Goal: Task Accomplishment & Management: Complete application form

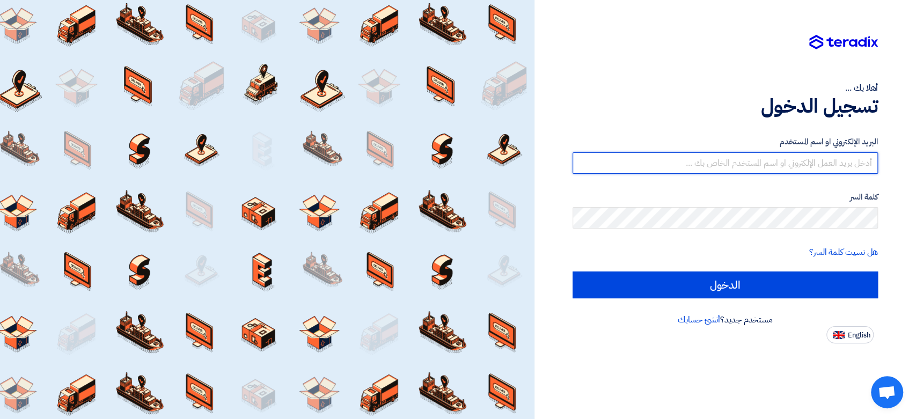
click at [708, 171] on input "text" at bounding box center [725, 162] width 305 height 21
click at [806, 165] on input "text" at bounding box center [725, 162] width 305 height 21
type input "[EMAIL_ADDRESS][DOMAIN_NAME]"
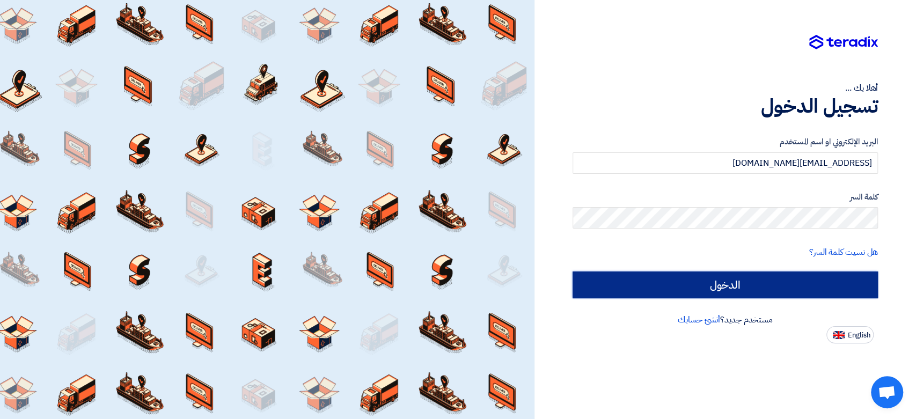
click at [811, 272] on input "الدخول" at bounding box center [725, 285] width 305 height 27
type input "Sign in"
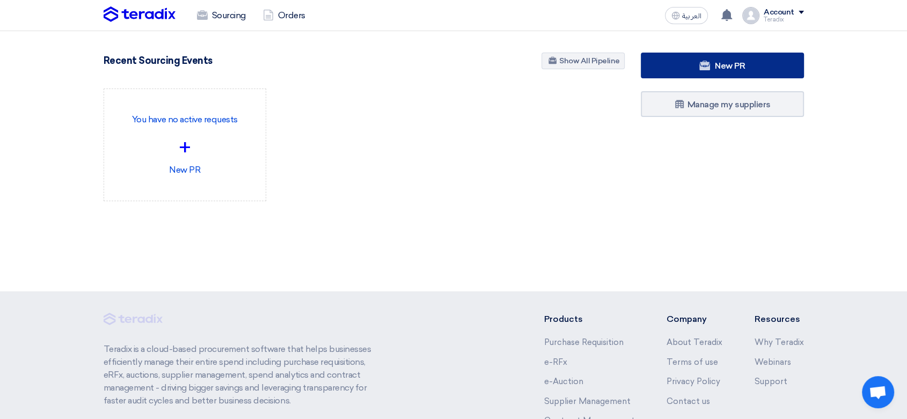
click at [675, 71] on link "New PR" at bounding box center [722, 66] width 163 height 26
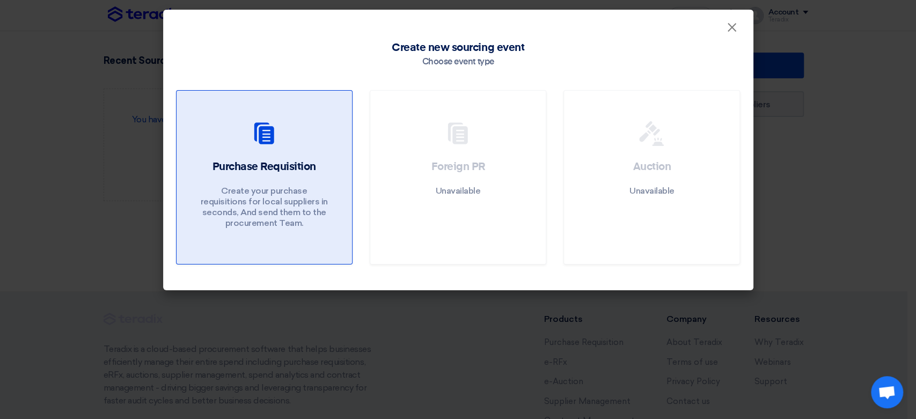
drag, startPoint x: 331, startPoint y: 175, endPoint x: 297, endPoint y: 211, distance: 49.4
click at [330, 174] on div "Purchase Requisition Create your purchase requisitions for local suppliers in s…" at bounding box center [265, 196] width 150 height 75
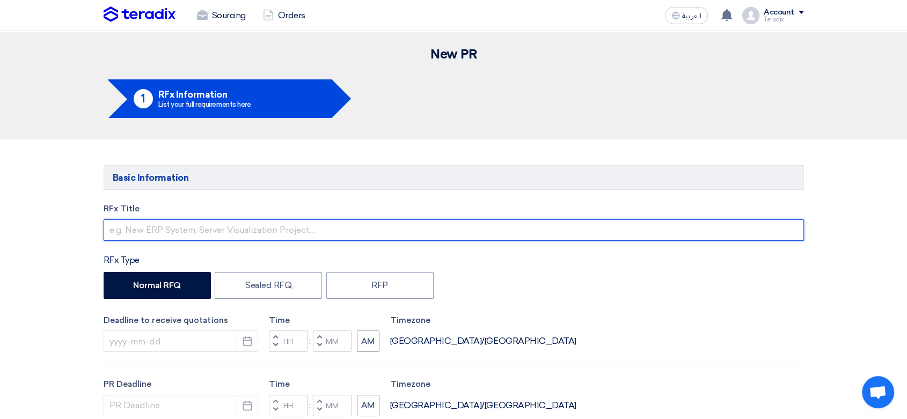
click at [274, 221] on input "text" at bounding box center [454, 230] width 701 height 21
paste input "6000022632"
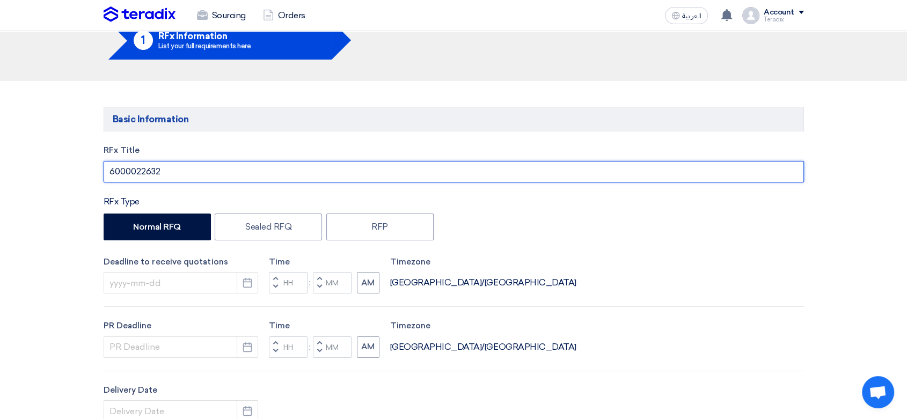
scroll to position [238, 0]
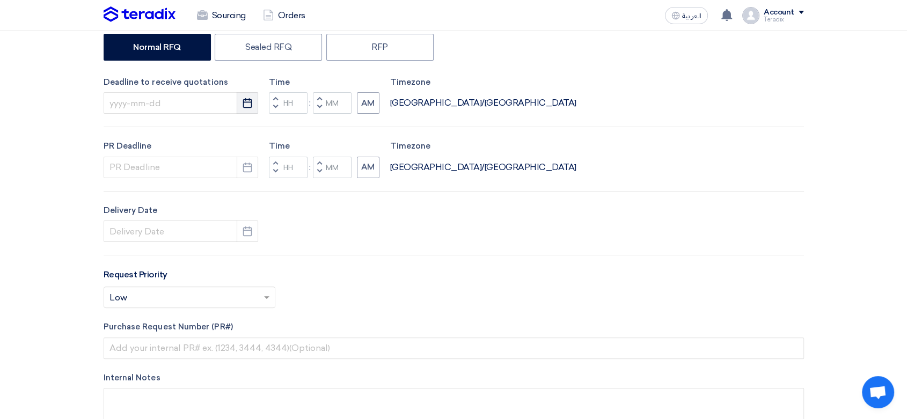
type input "6000022632"
click at [246, 102] on use "button" at bounding box center [247, 103] width 9 height 10
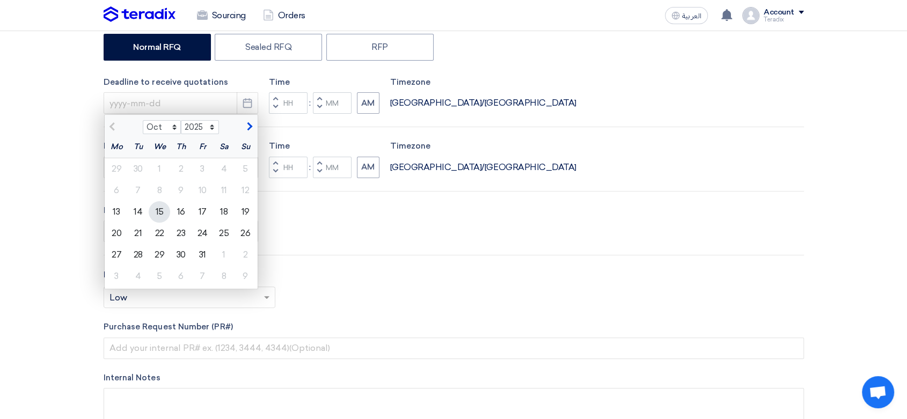
click at [150, 213] on div "15" at bounding box center [159, 211] width 21 height 21
type input "[DATE]"
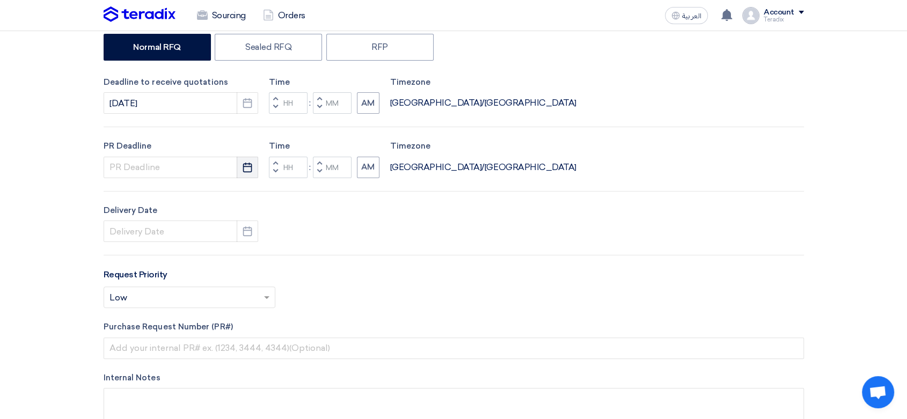
click at [246, 162] on icon "Pick a date" at bounding box center [247, 167] width 11 height 11
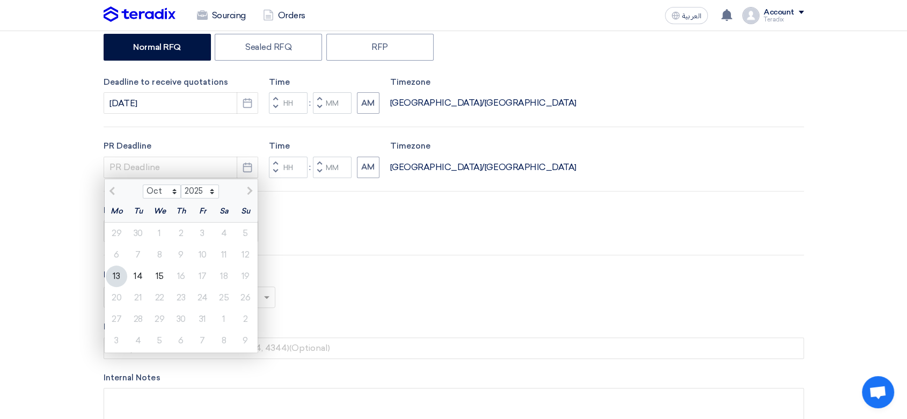
click at [159, 274] on div "15" at bounding box center [159, 276] width 21 height 21
type input "[DATE]"
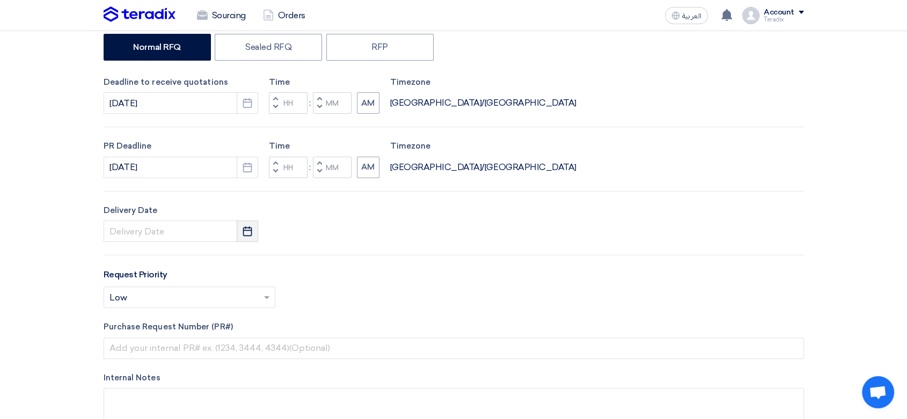
click at [243, 223] on button "Pick a date" at bounding box center [247, 231] width 21 height 21
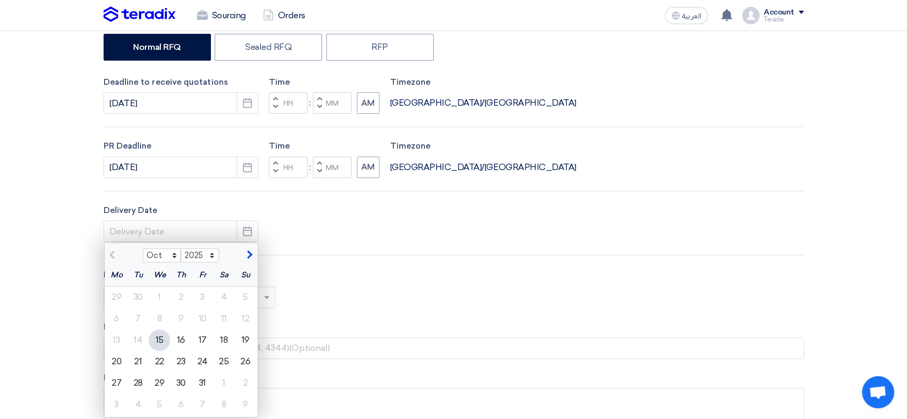
drag, startPoint x: 159, startPoint y: 343, endPoint x: 234, endPoint y: 258, distance: 113.0
click at [159, 341] on div "15" at bounding box center [159, 340] width 21 height 21
type input "[DATE]"
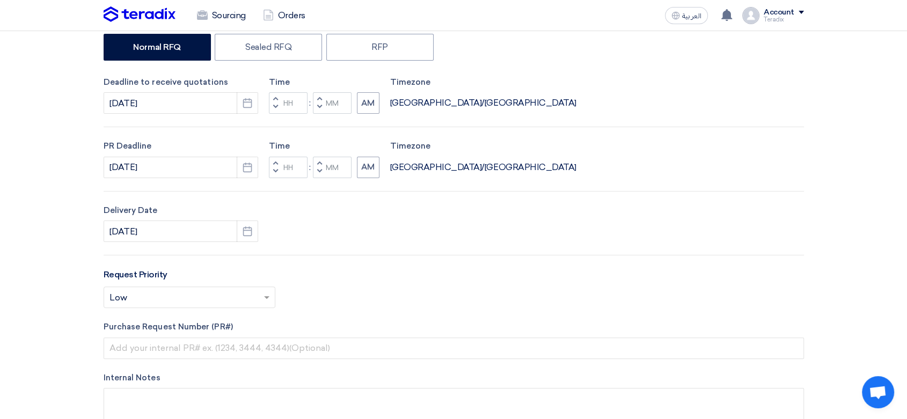
click at [321, 108] on button "Decrement minutes" at bounding box center [319, 107] width 13 height 13
type input "11"
type input "59"
click at [316, 175] on button "Decrement minutes" at bounding box center [319, 171] width 13 height 13
type input "11"
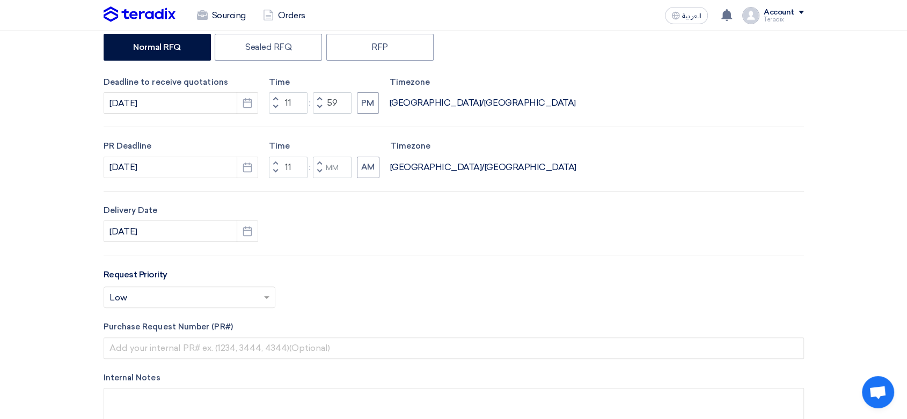
type input "59"
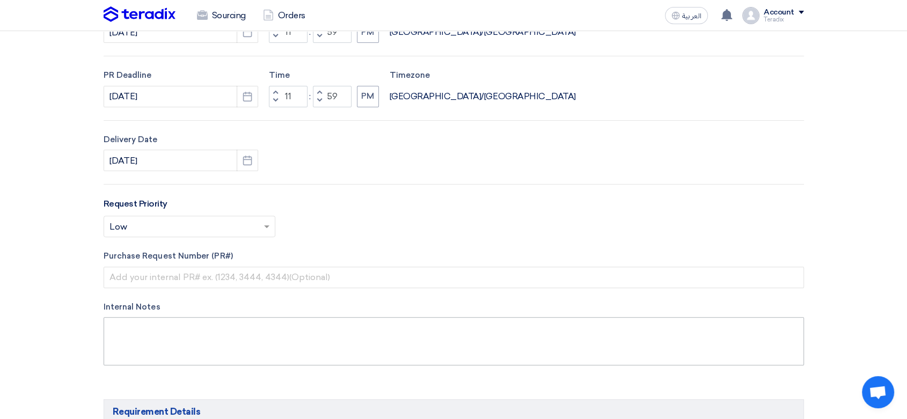
scroll to position [417, 0]
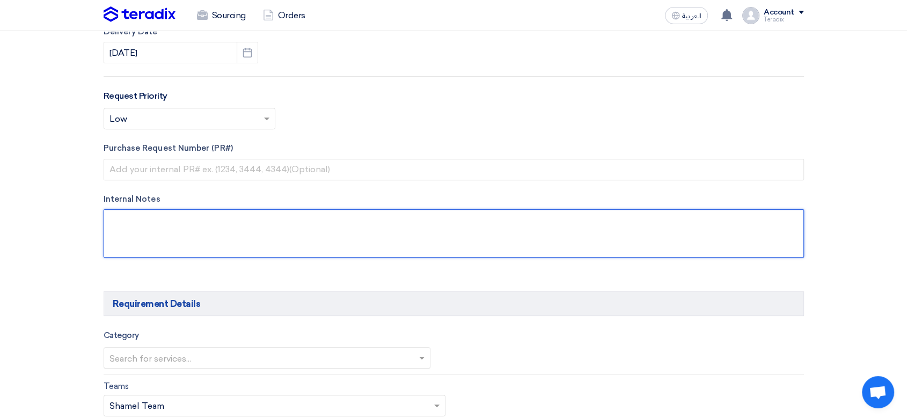
click at [239, 220] on textarea at bounding box center [454, 233] width 701 height 48
paste textarea "Reem Albuainain [EMAIL_ADDRESS][DOMAIN_NAME] [PHONE_NUMBER](Work) Arabian Pipes…"
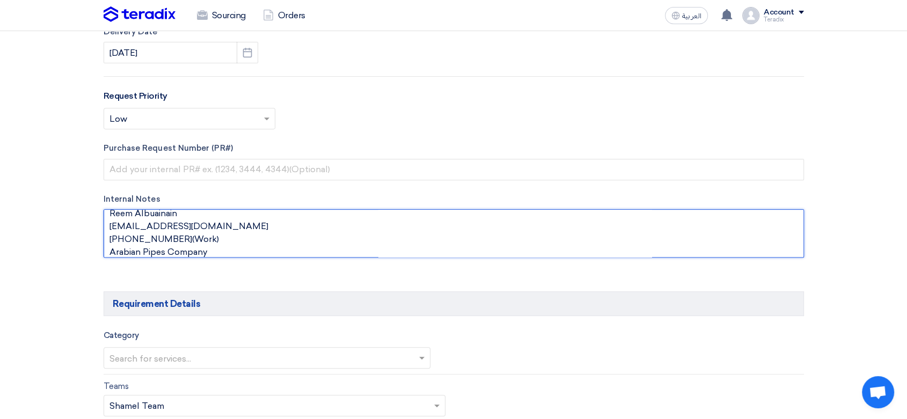
click at [185, 216] on textarea at bounding box center [454, 233] width 701 height 48
paste textarea "Purchasing Specialist"
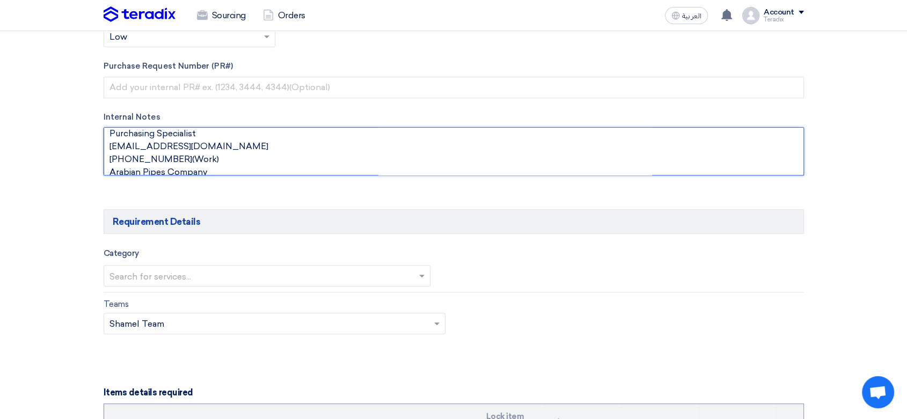
scroll to position [656, 0]
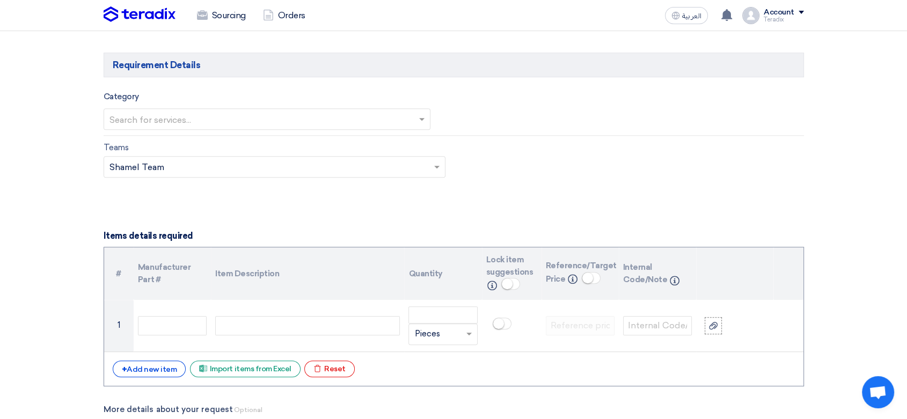
type textarea "Reem Albuainain Purchasing Specialist [EMAIL_ADDRESS][DOMAIN_NAME] [PHONE_NUMBE…"
click at [295, 128] on input "text" at bounding box center [262, 120] width 305 height 18
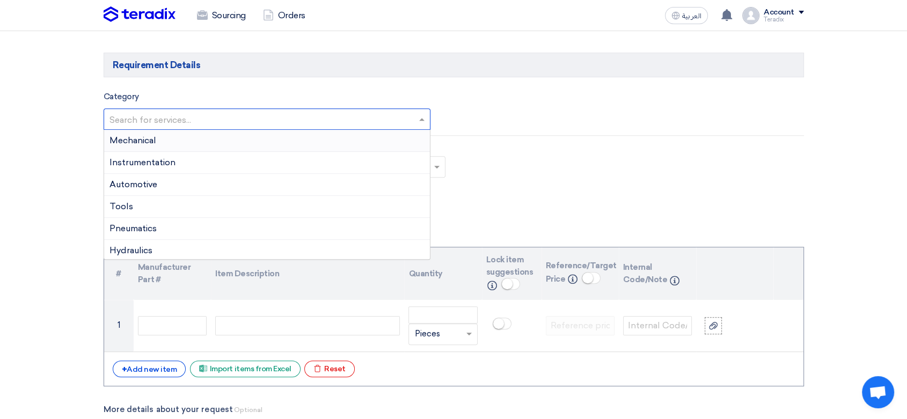
click at [200, 141] on div "Mechanical" at bounding box center [267, 141] width 326 height 22
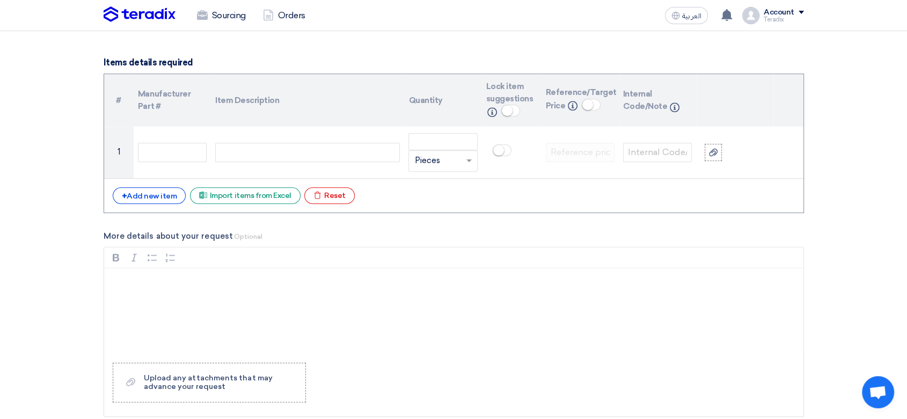
scroll to position [835, 0]
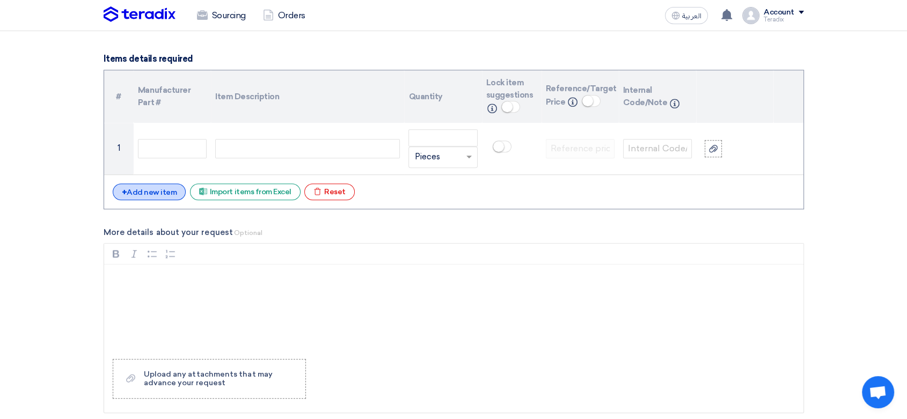
click at [150, 196] on div "+ Add new item" at bounding box center [150, 192] width 74 height 17
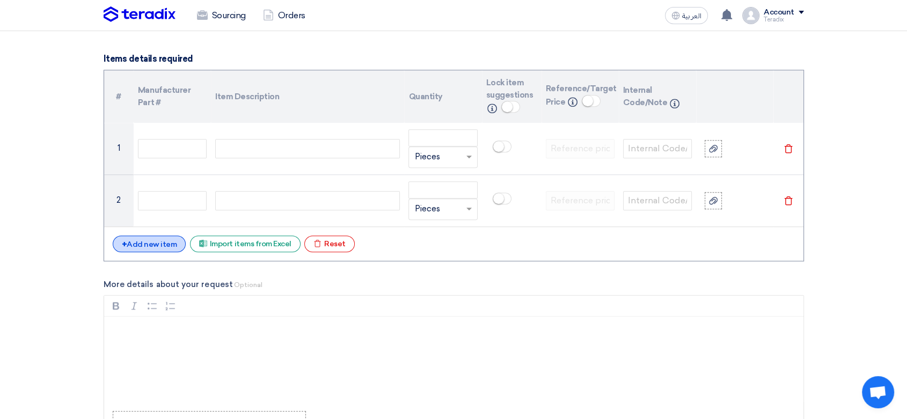
click at [146, 243] on div "+ Add new item" at bounding box center [150, 244] width 74 height 17
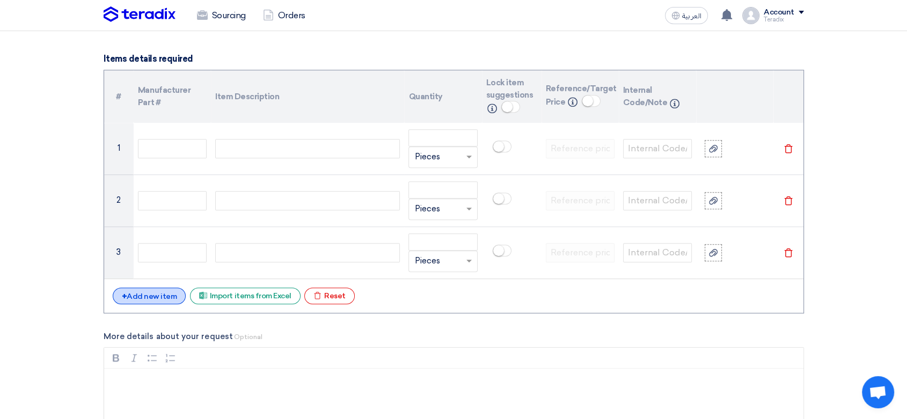
click at [153, 292] on div "+ Add new item" at bounding box center [150, 296] width 74 height 17
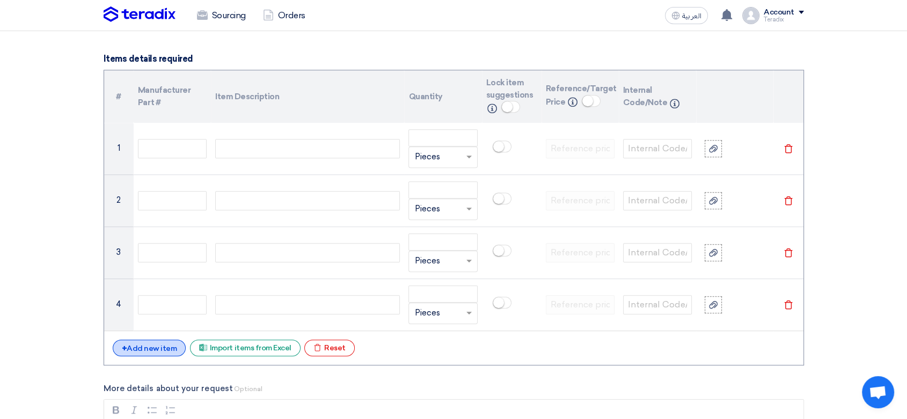
click at [155, 351] on div "+ Add new item" at bounding box center [150, 348] width 74 height 17
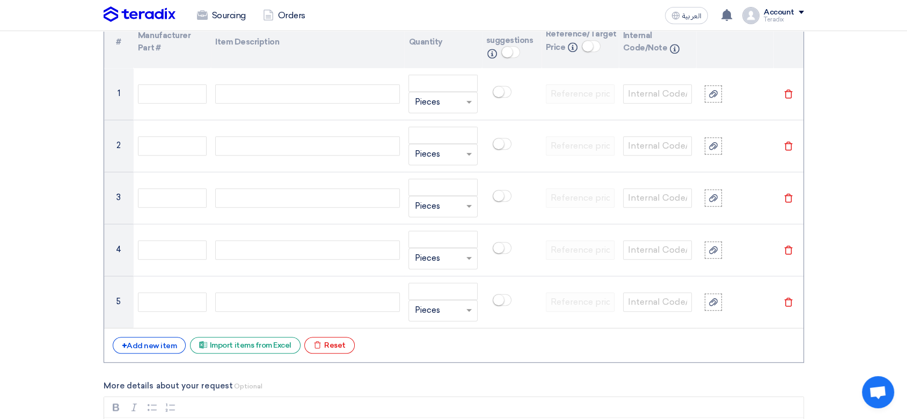
scroll to position [954, 0]
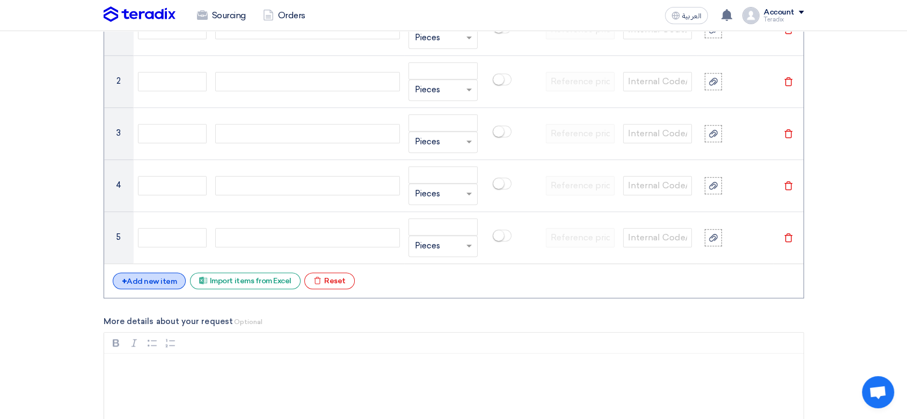
click at [144, 275] on div "+ Add new item" at bounding box center [150, 281] width 74 height 17
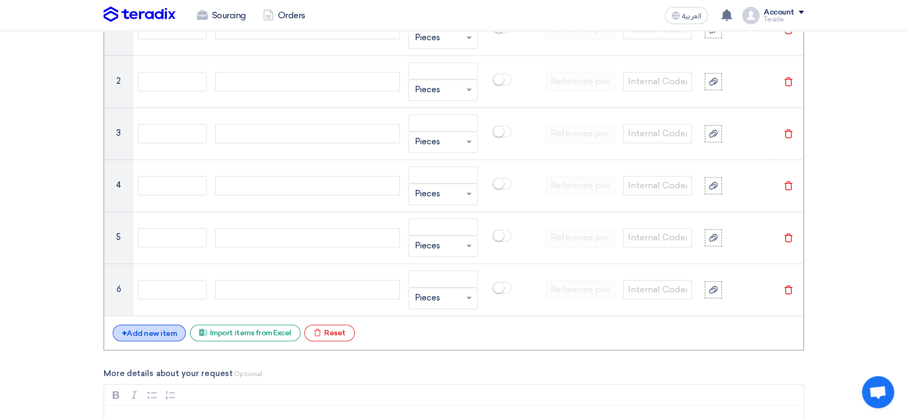
click at [156, 336] on div "+ Add new item" at bounding box center [150, 333] width 74 height 17
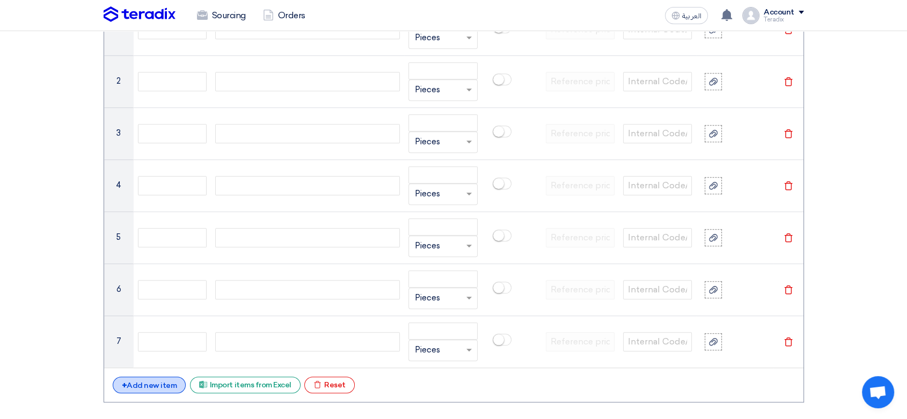
click at [158, 386] on div "+ Add new item" at bounding box center [150, 385] width 74 height 17
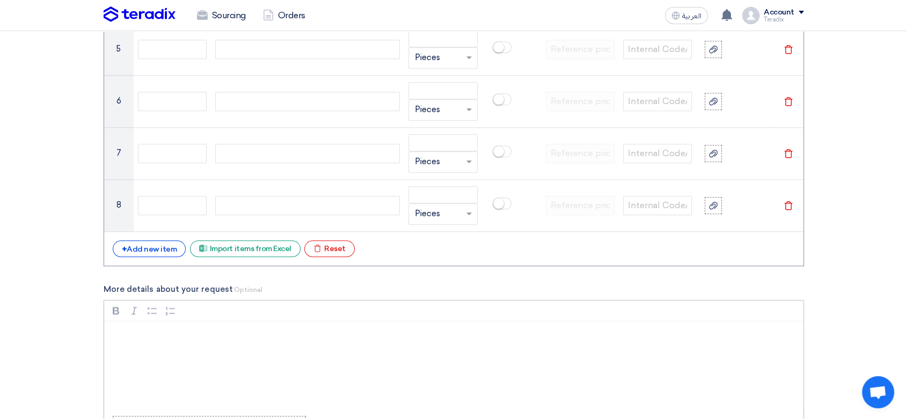
scroll to position [1193, 0]
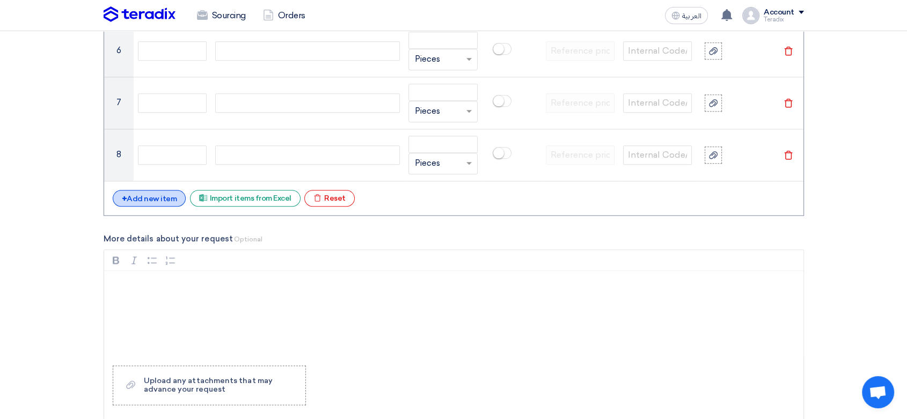
click at [166, 198] on div "+ Add new item" at bounding box center [150, 198] width 74 height 17
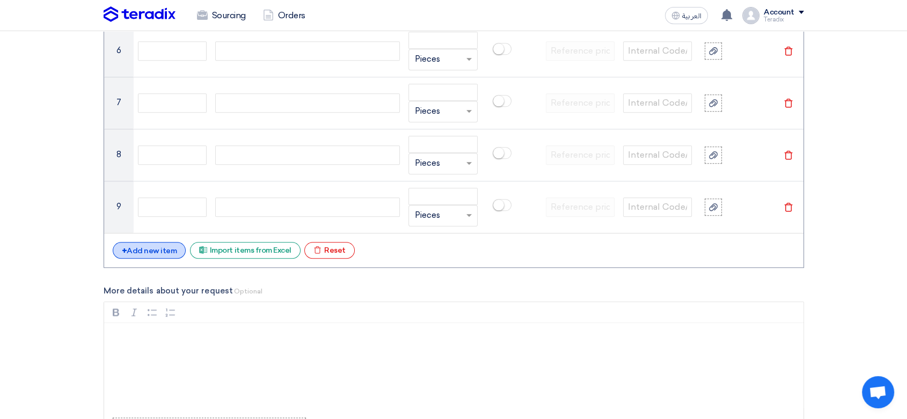
click at [164, 252] on div "+ Add new item" at bounding box center [150, 250] width 74 height 17
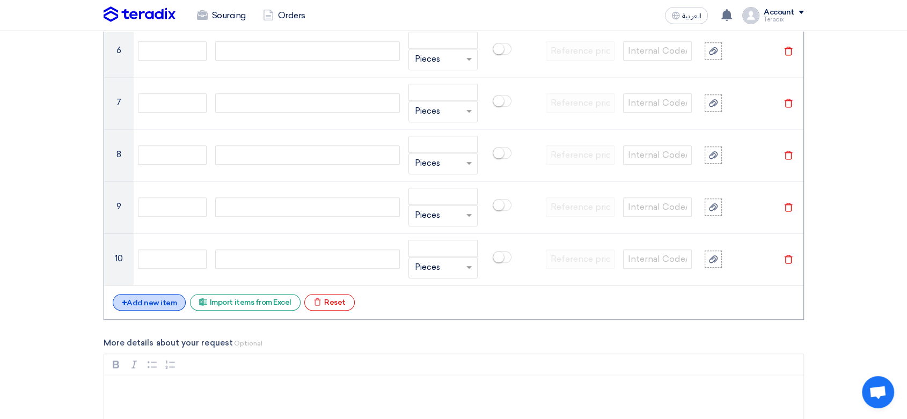
click at [163, 307] on div "+ Add new item" at bounding box center [150, 302] width 74 height 17
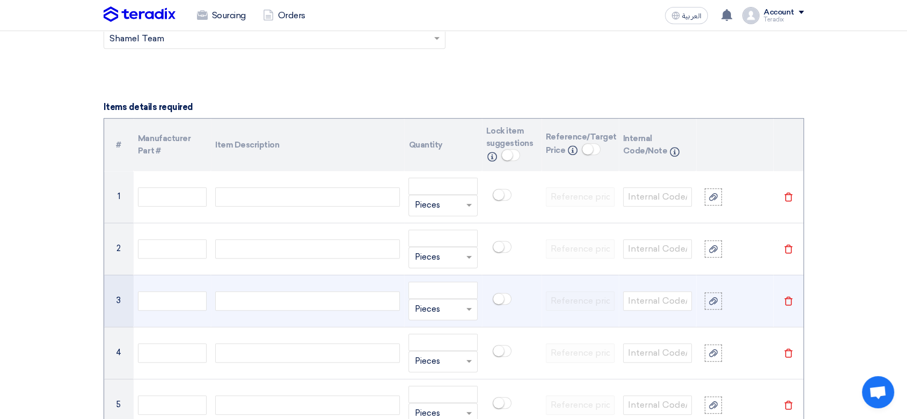
scroll to position [775, 0]
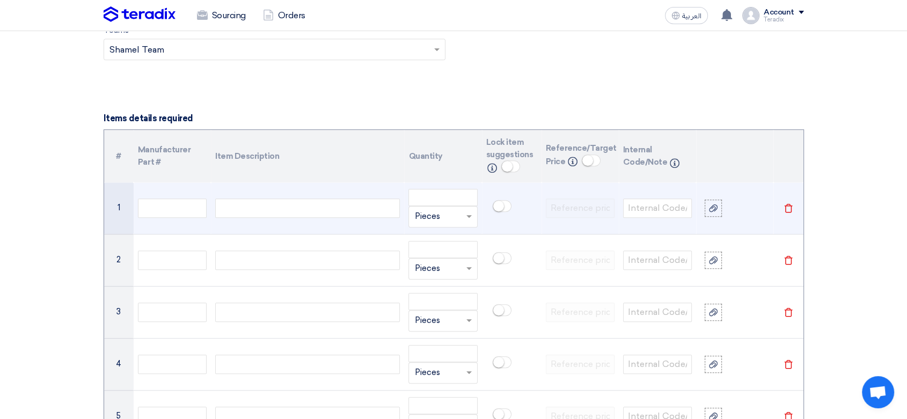
click at [290, 208] on div at bounding box center [307, 208] width 185 height 19
paste div
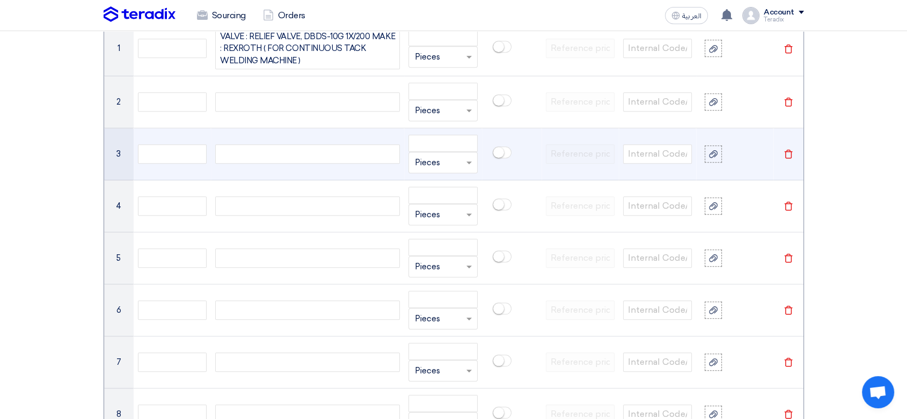
scroll to position [945, 0]
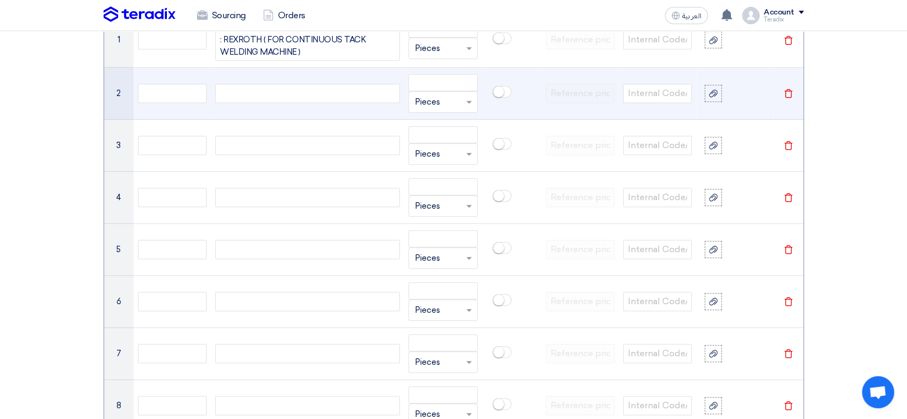
click at [318, 91] on div at bounding box center [307, 93] width 185 height 19
paste div
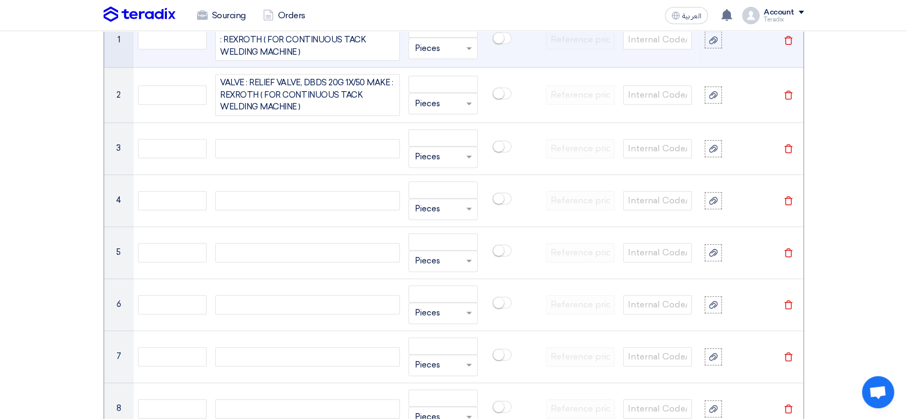
scroll to position [935, 0]
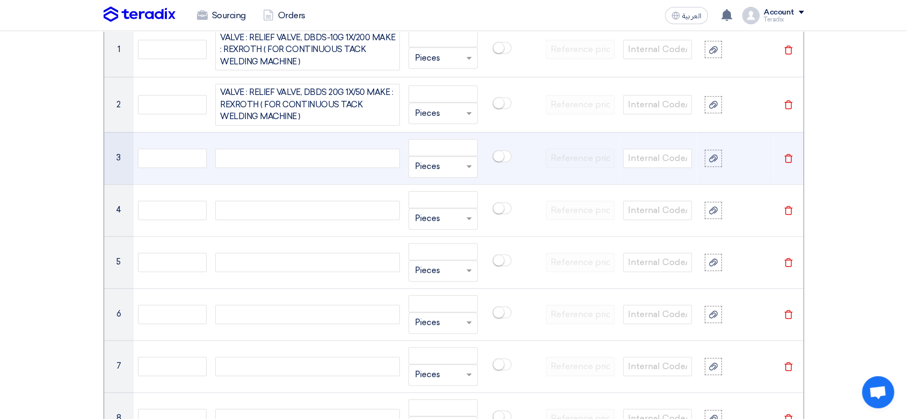
click at [304, 159] on div at bounding box center [307, 158] width 185 height 19
paste div
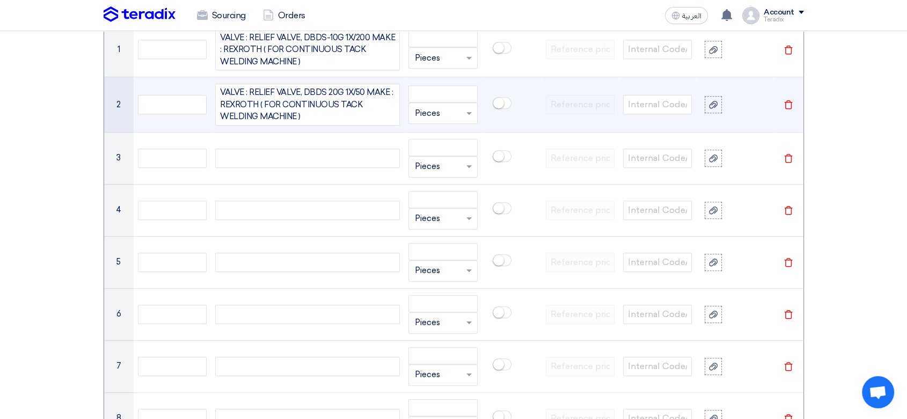
scroll to position [926, 0]
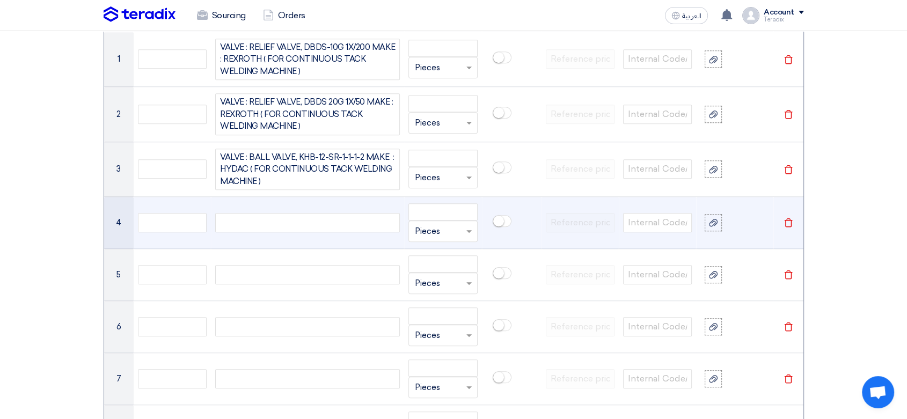
click at [314, 217] on div at bounding box center [307, 222] width 185 height 19
paste div
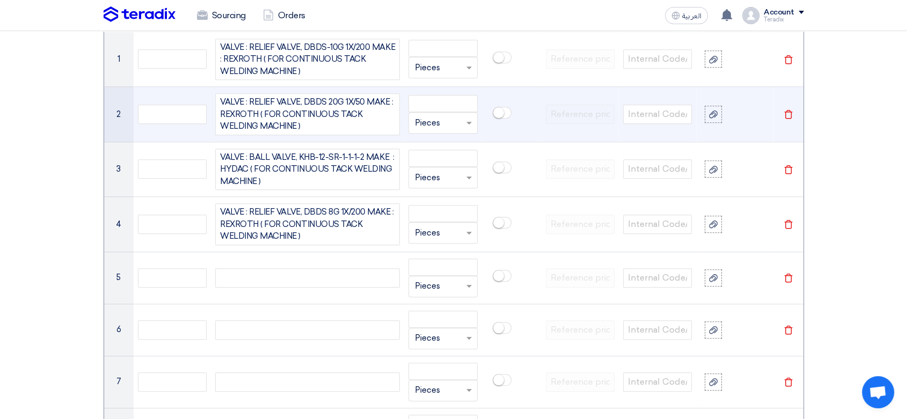
scroll to position [916, 0]
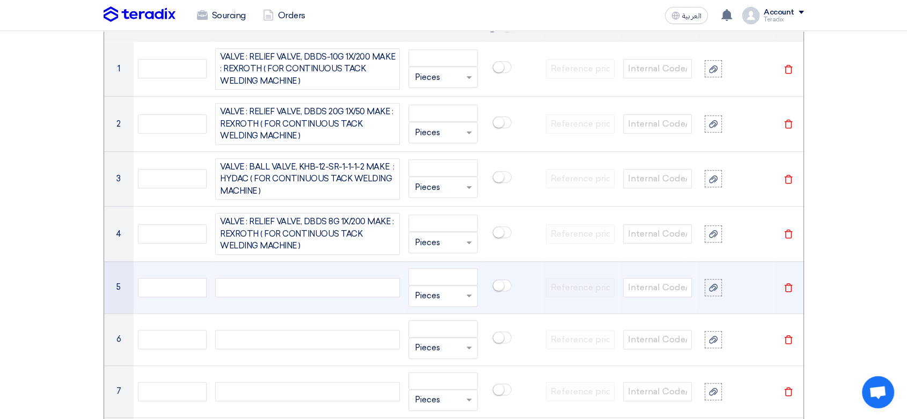
click at [343, 282] on div at bounding box center [307, 287] width 185 height 19
paste div
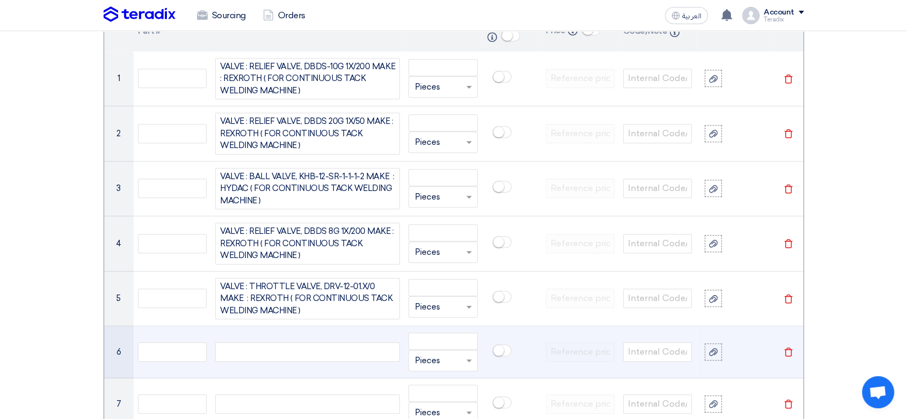
click at [319, 343] on div at bounding box center [307, 352] width 185 height 19
paste div
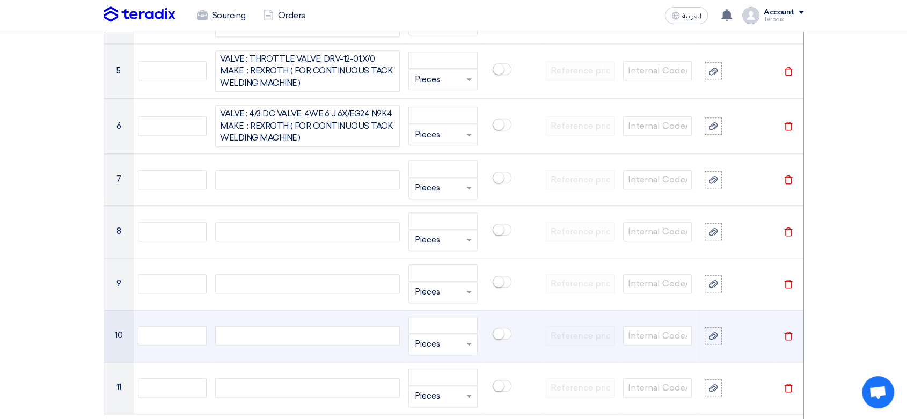
scroll to position [1134, 0]
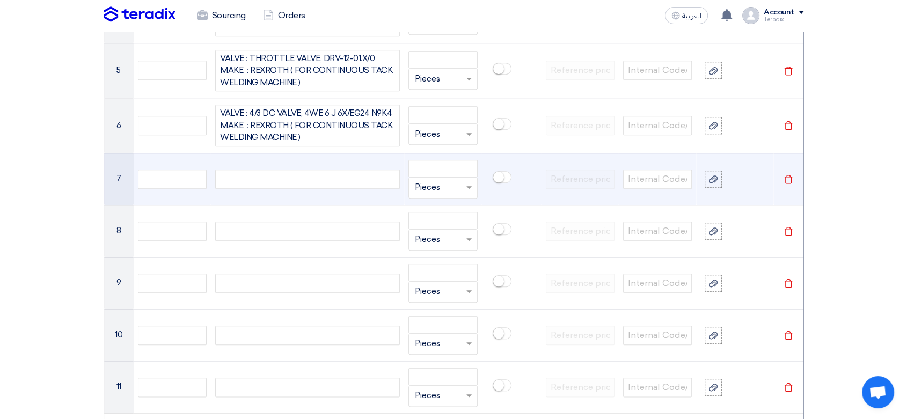
drag, startPoint x: 316, startPoint y: 182, endPoint x: 314, endPoint y: 188, distance: 6.3
click at [316, 181] on div at bounding box center [307, 179] width 185 height 19
paste div
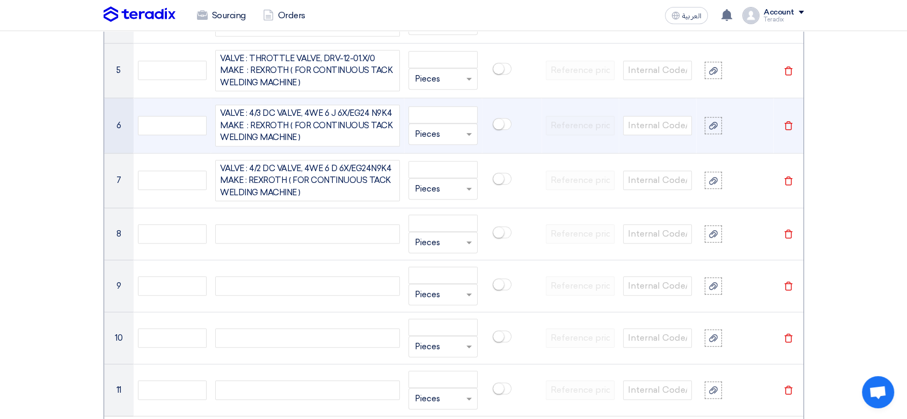
scroll to position [1125, 0]
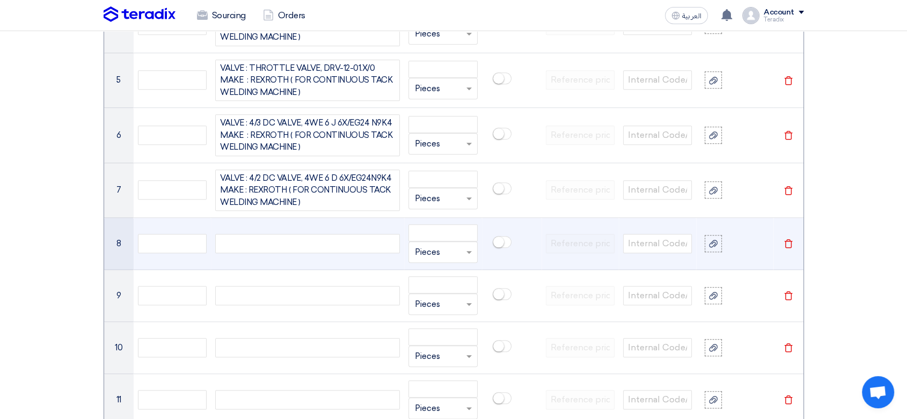
click at [282, 245] on div at bounding box center [307, 243] width 185 height 19
paste div
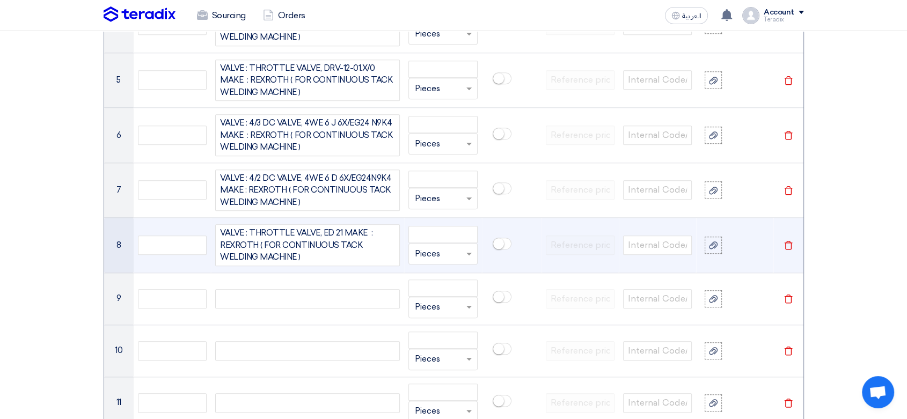
scroll to position [1115, 0]
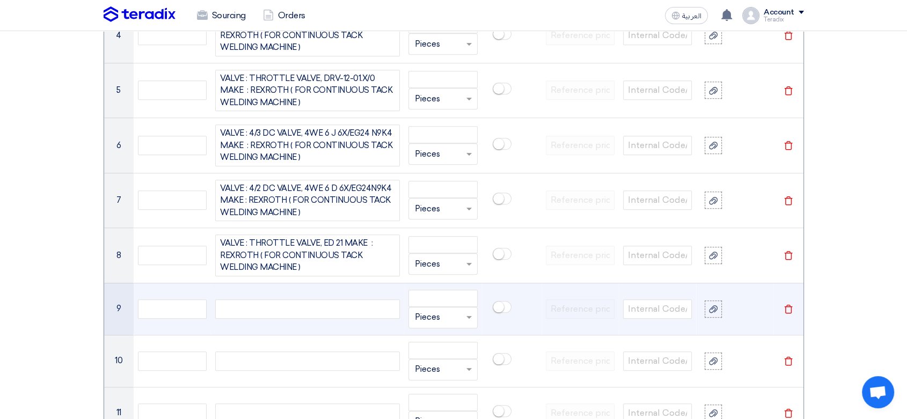
click at [329, 309] on div at bounding box center [307, 309] width 185 height 19
paste div
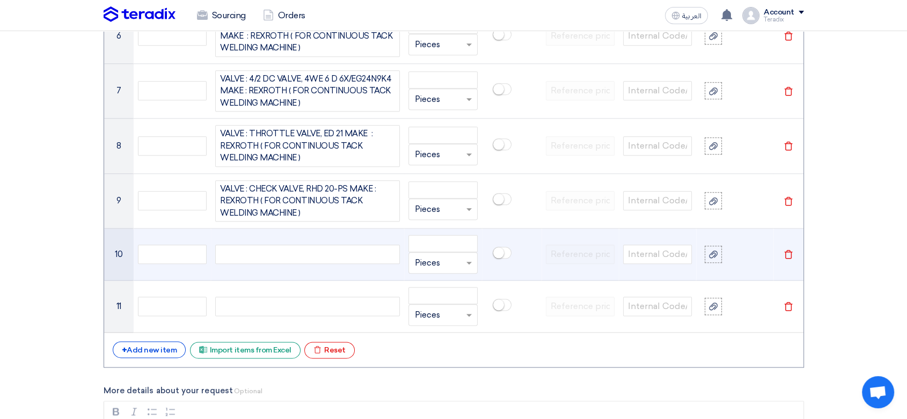
click at [301, 248] on div at bounding box center [307, 254] width 185 height 19
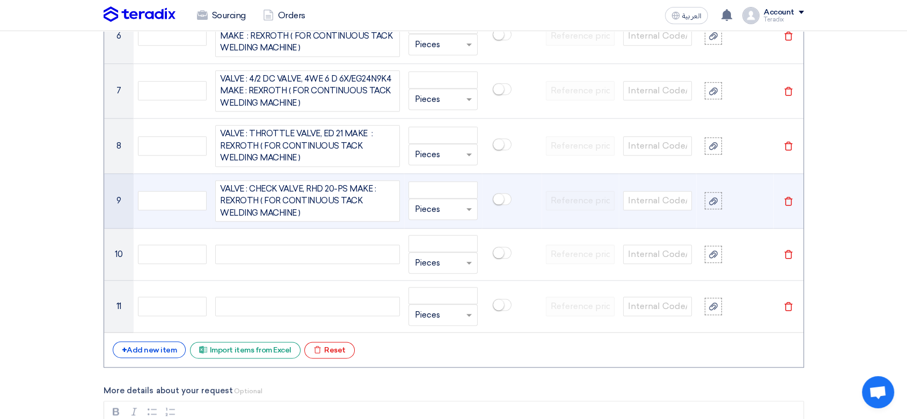
paste div
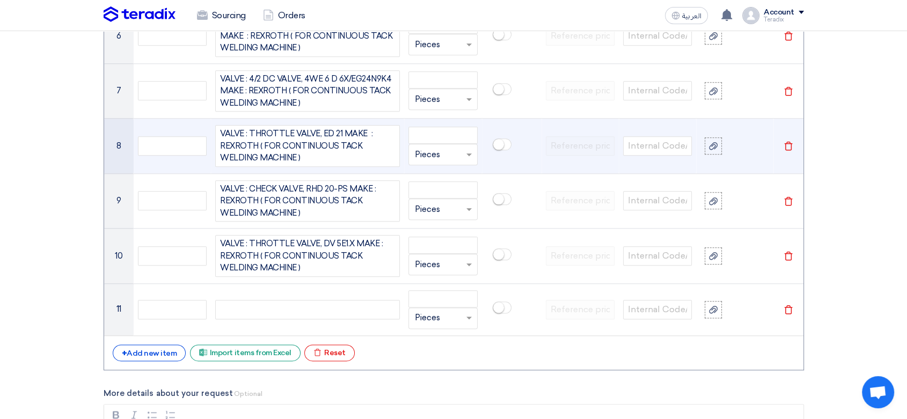
scroll to position [1215, 0]
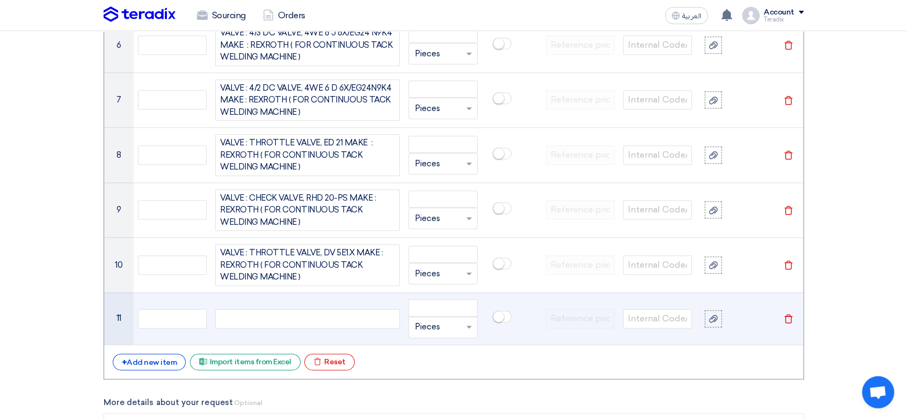
click at [382, 315] on div at bounding box center [307, 318] width 185 height 19
paste div
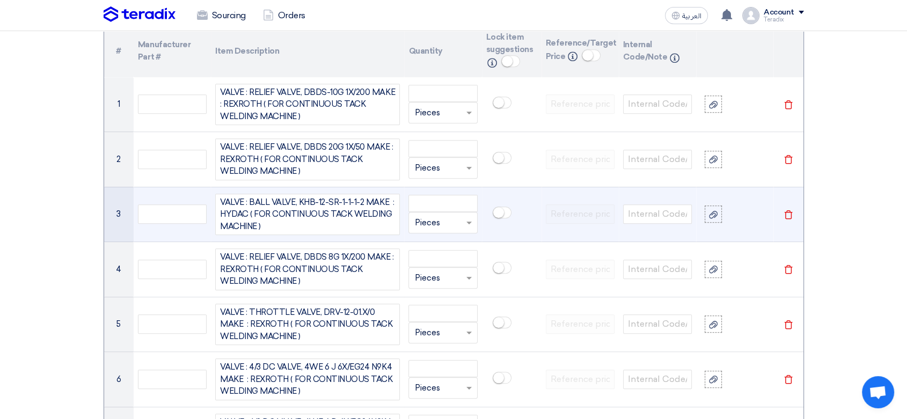
scroll to position [728, 0]
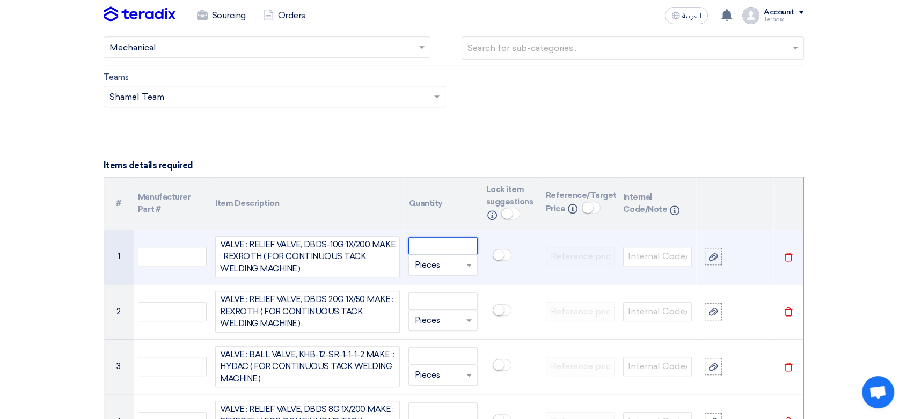
click at [433, 248] on input "number" at bounding box center [443, 245] width 69 height 17
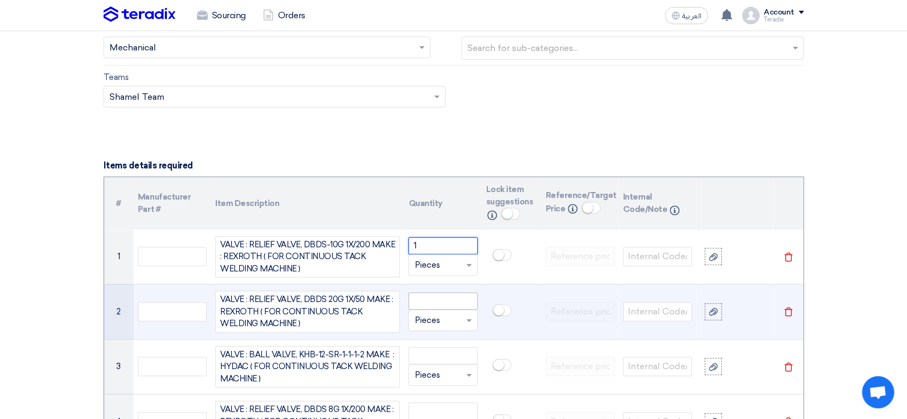
type input "1"
click at [441, 297] on input "number" at bounding box center [443, 301] width 69 height 17
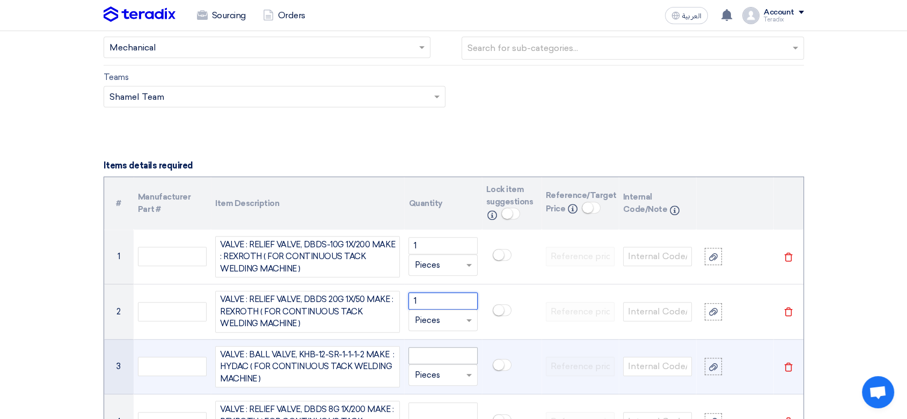
type input "1"
click at [440, 351] on input "number" at bounding box center [443, 355] width 69 height 17
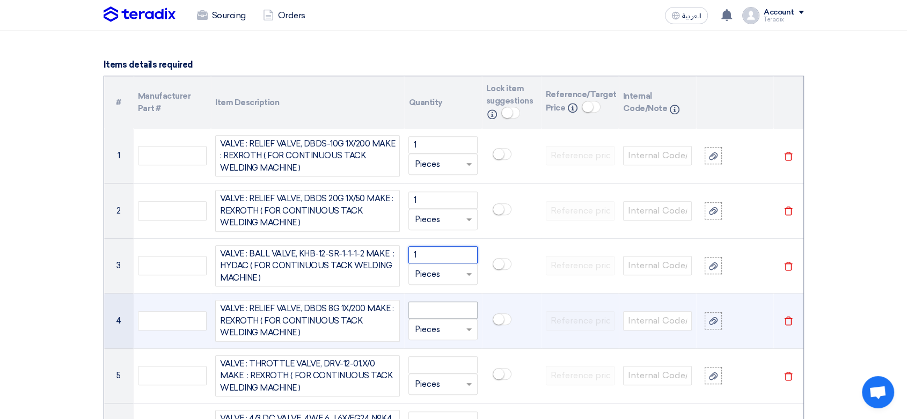
scroll to position [847, 0]
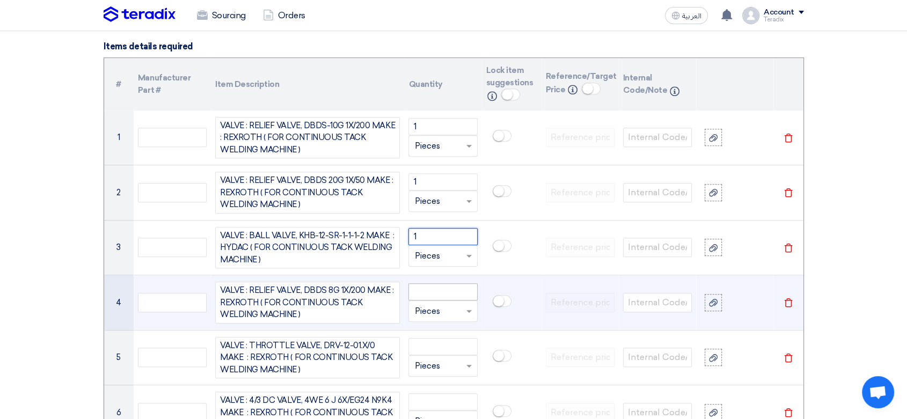
type input "1"
click at [441, 290] on input "number" at bounding box center [443, 291] width 69 height 17
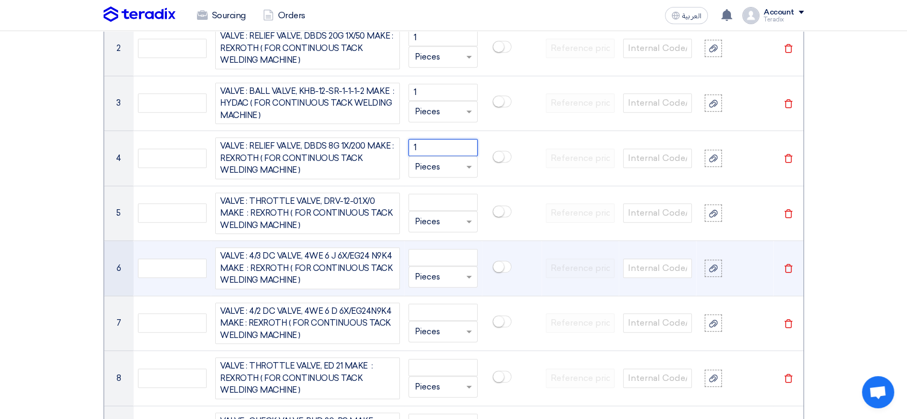
scroll to position [1026, 0]
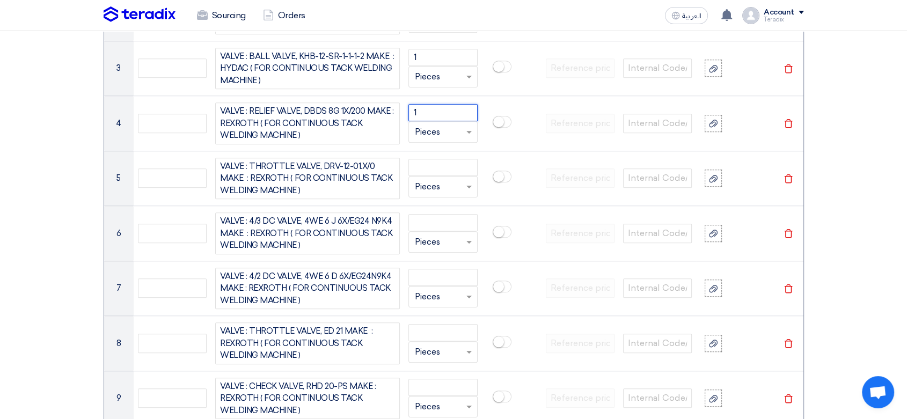
type input "1"
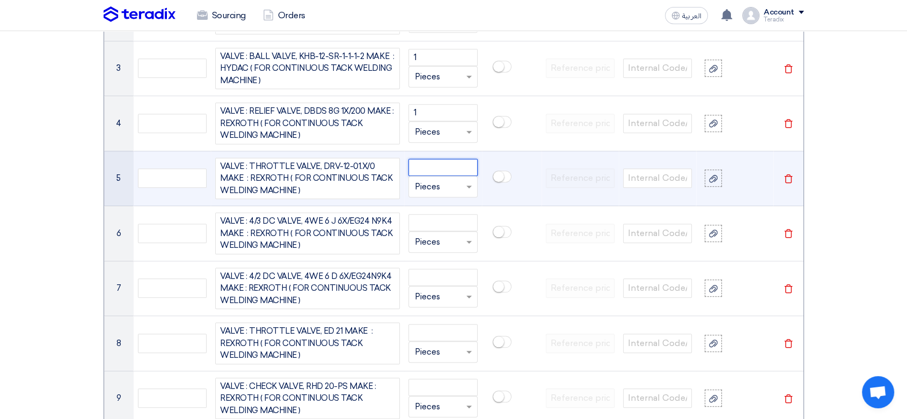
click at [447, 165] on input "number" at bounding box center [443, 167] width 69 height 17
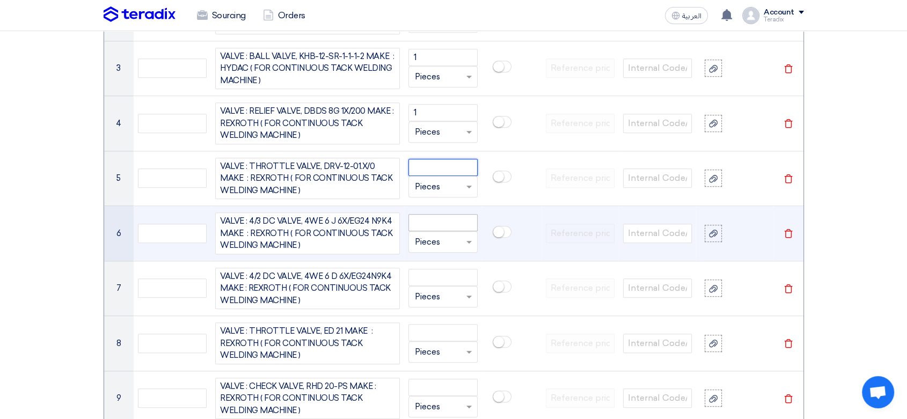
paste input "2"
type input "2"
click at [446, 222] on input "number" at bounding box center [443, 222] width 69 height 17
paste input "2"
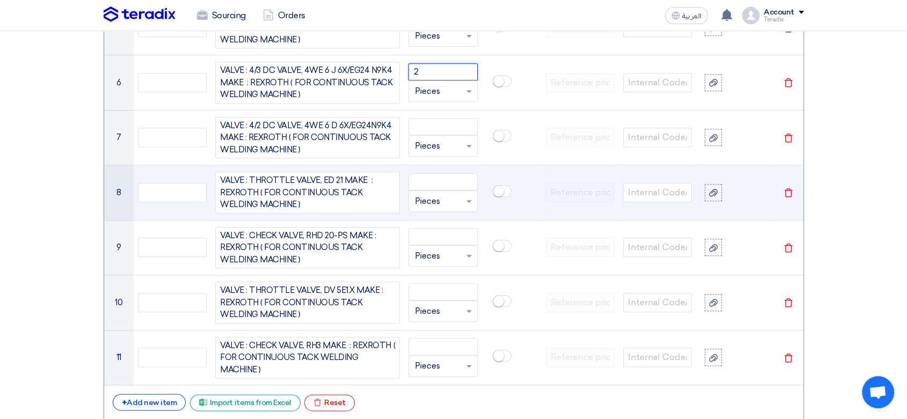
scroll to position [1205, 0]
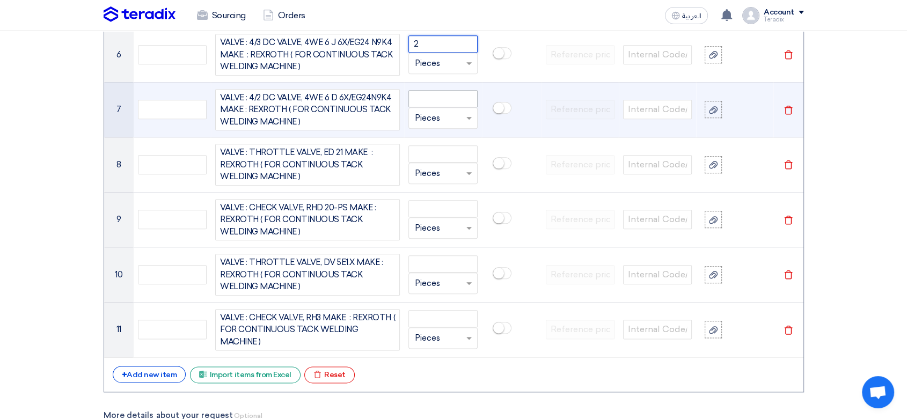
type input "2"
click at [440, 96] on input "number" at bounding box center [443, 98] width 69 height 17
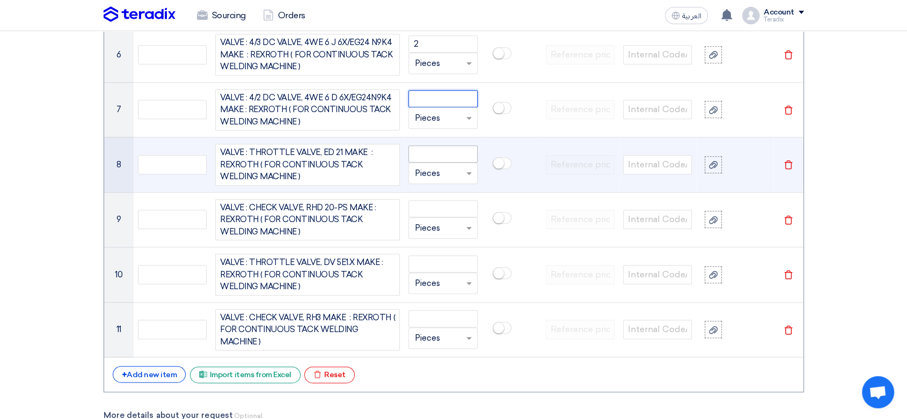
paste input "2"
type input "2"
click at [456, 151] on input "number" at bounding box center [443, 153] width 69 height 17
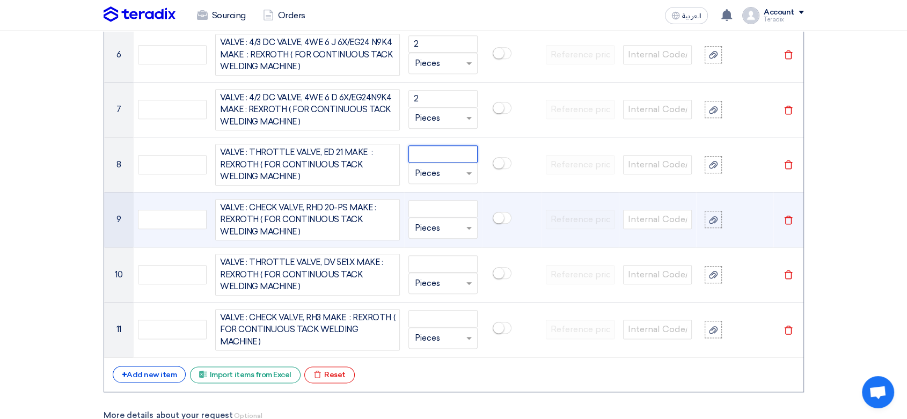
paste input "2"
type input "2"
click at [448, 201] on input "number" at bounding box center [443, 208] width 69 height 17
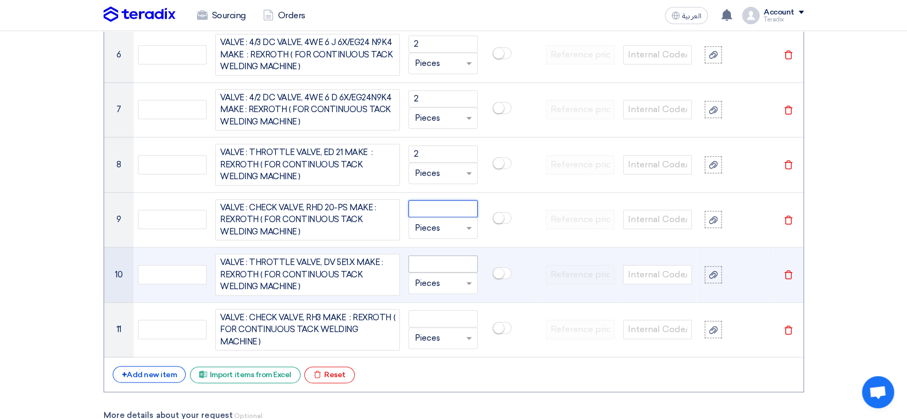
paste input "2"
type input "2"
click at [450, 260] on input "number" at bounding box center [443, 264] width 69 height 17
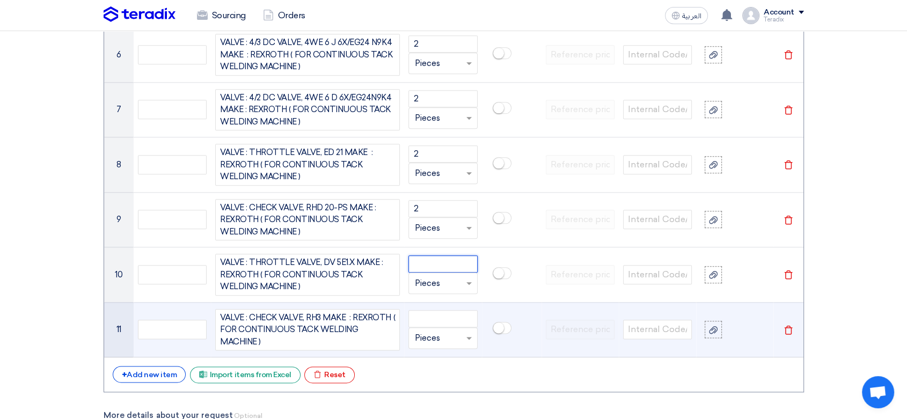
paste input "2"
type input "2"
click at [453, 312] on input "number" at bounding box center [443, 318] width 69 height 17
paste input "2"
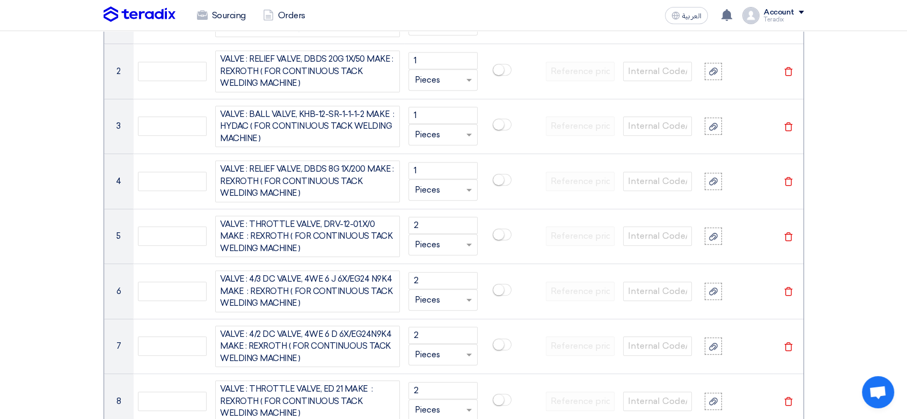
scroll to position [907, 0]
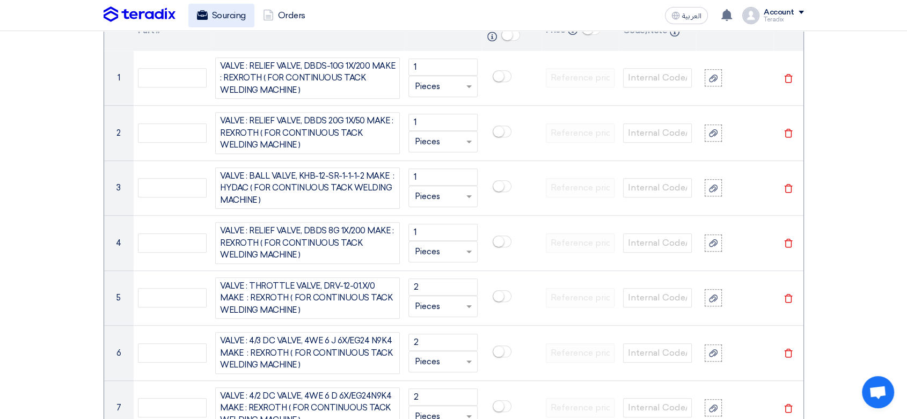
type input "2"
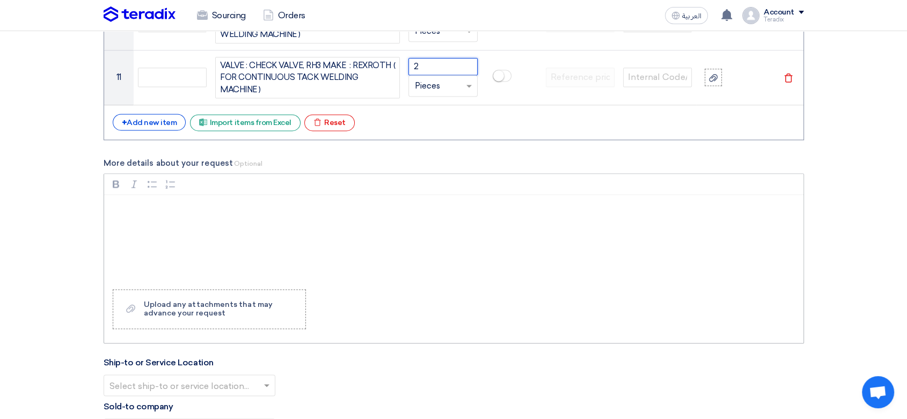
scroll to position [1384, 0]
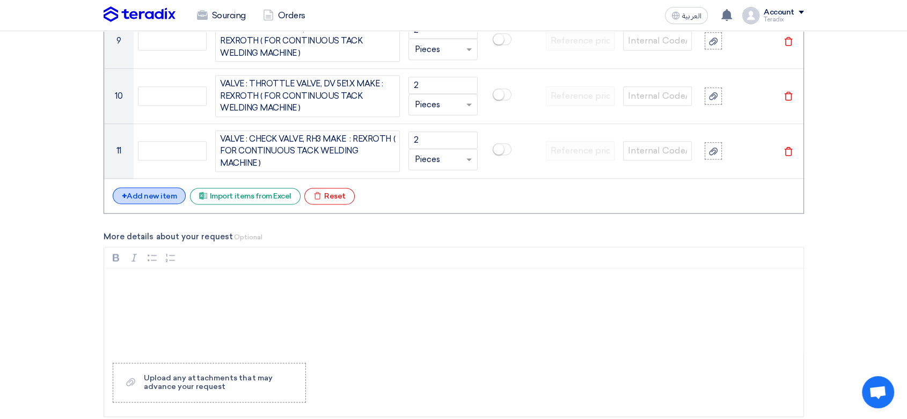
click at [163, 194] on div "+ Add new item" at bounding box center [150, 195] width 74 height 17
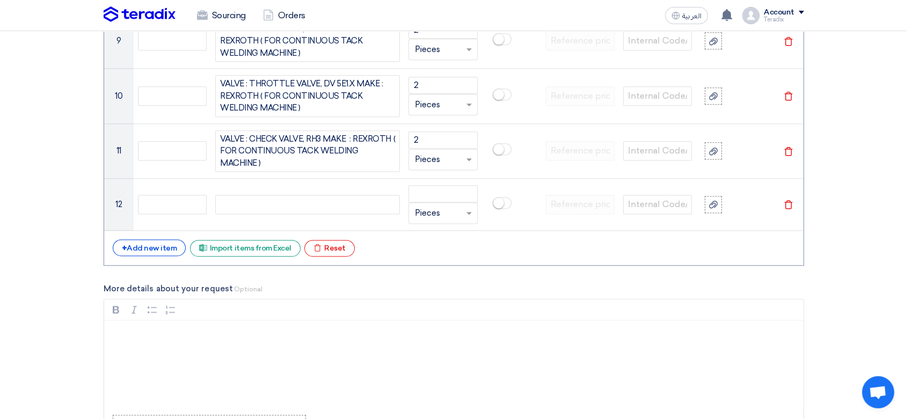
click at [164, 247] on div "+ Add new item" at bounding box center [150, 247] width 74 height 17
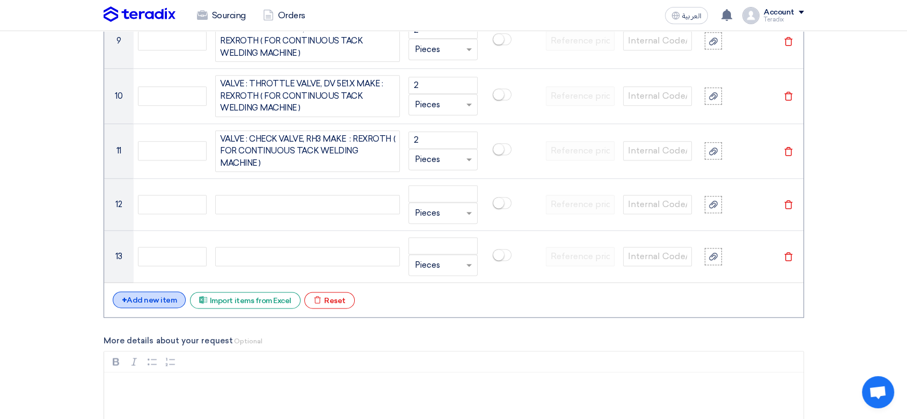
click at [163, 298] on div "+ Add new item" at bounding box center [150, 300] width 74 height 17
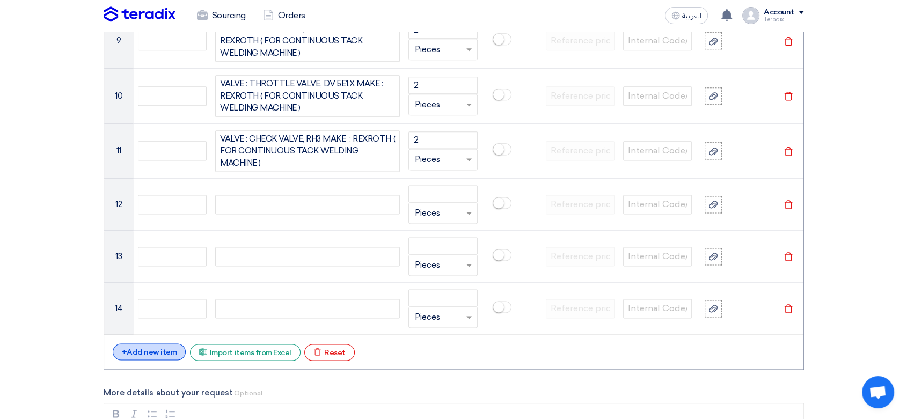
click at [163, 351] on div "+ Add new item" at bounding box center [150, 352] width 74 height 17
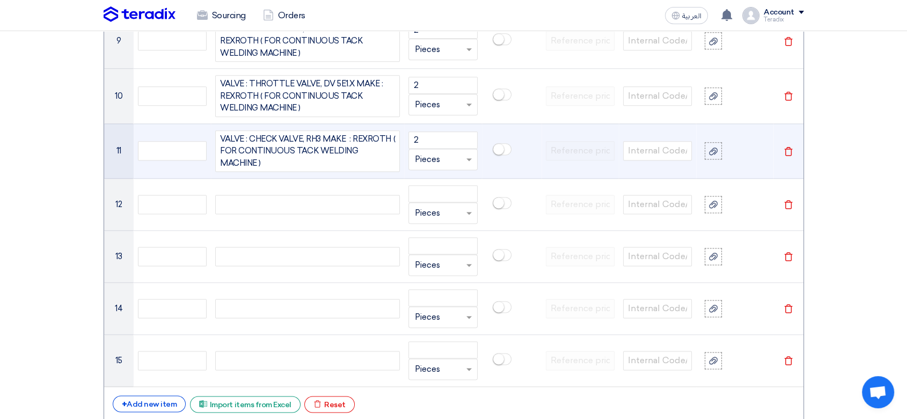
scroll to position [1563, 0]
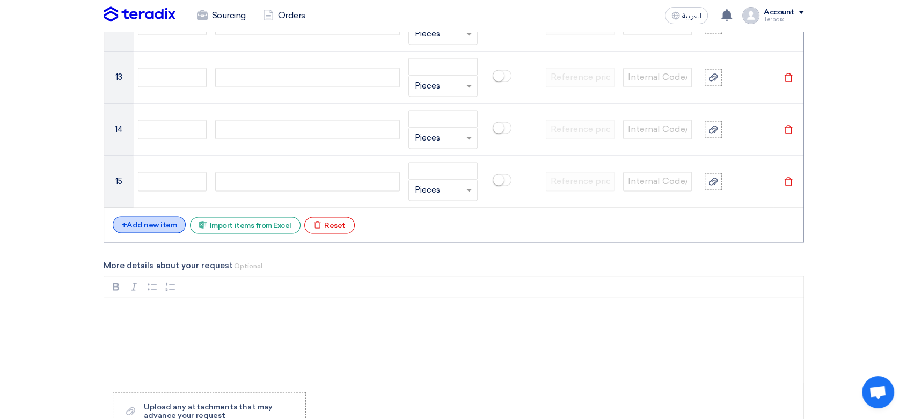
click at [166, 226] on div "+ Add new item" at bounding box center [150, 224] width 74 height 17
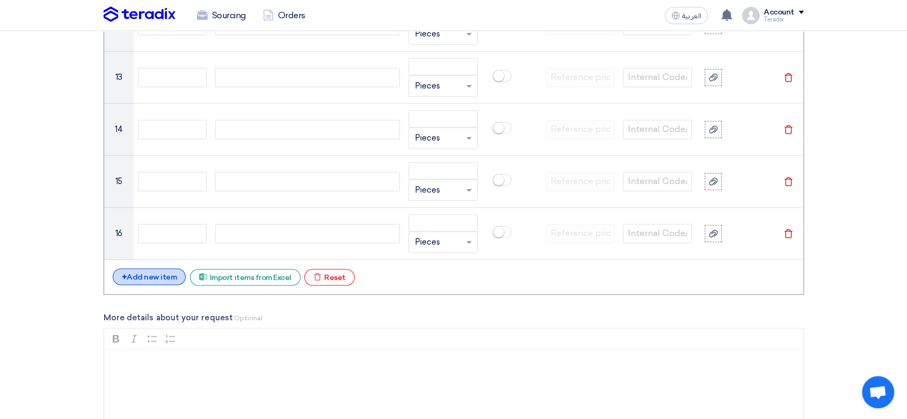
click at [164, 275] on div "+ Add new item" at bounding box center [150, 276] width 74 height 17
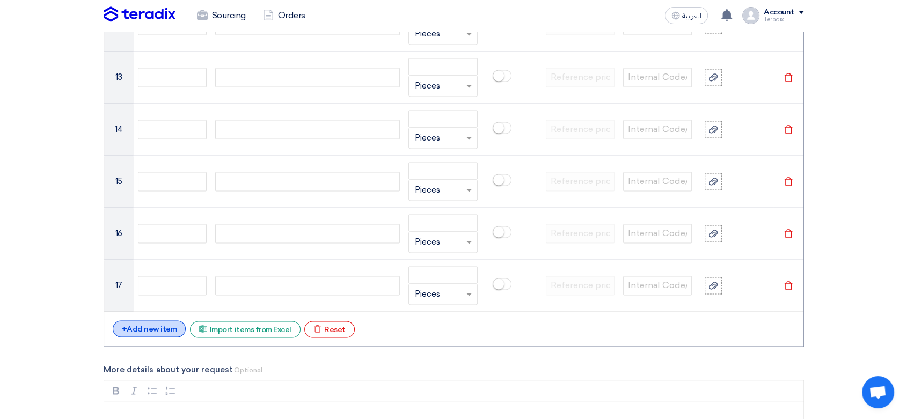
click at [158, 323] on div "+ Add new item" at bounding box center [150, 329] width 74 height 17
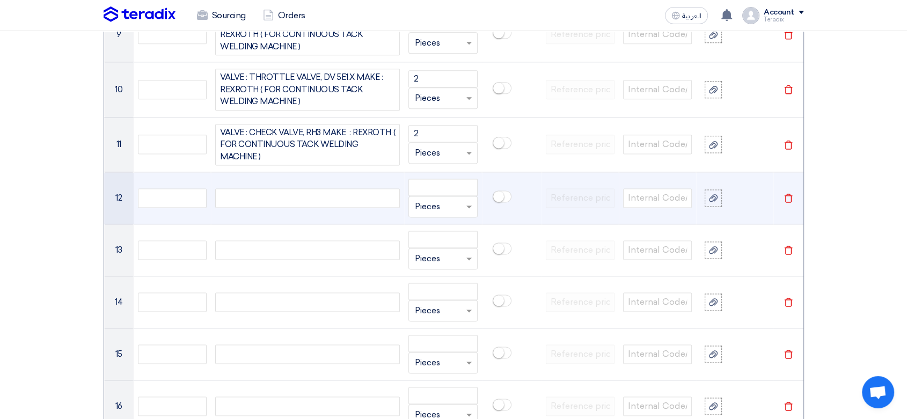
scroll to position [1384, 0]
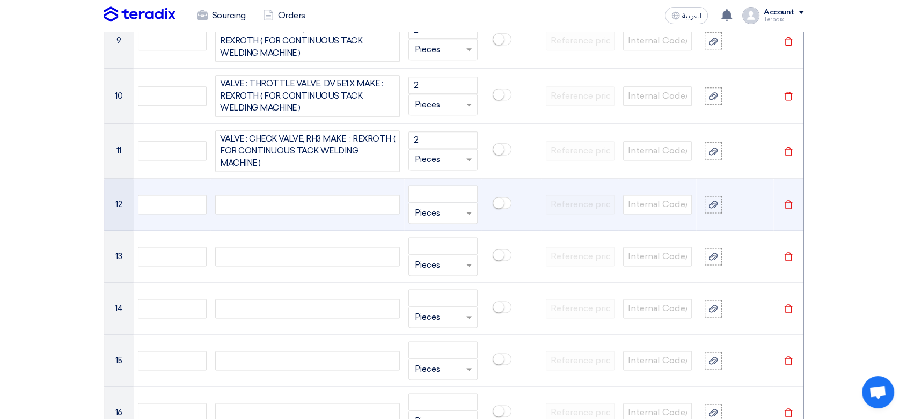
click at [343, 204] on div at bounding box center [307, 204] width 185 height 19
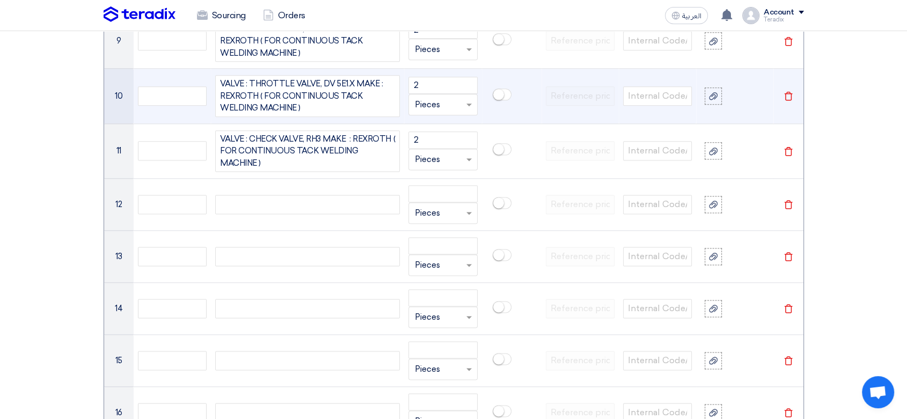
paste div
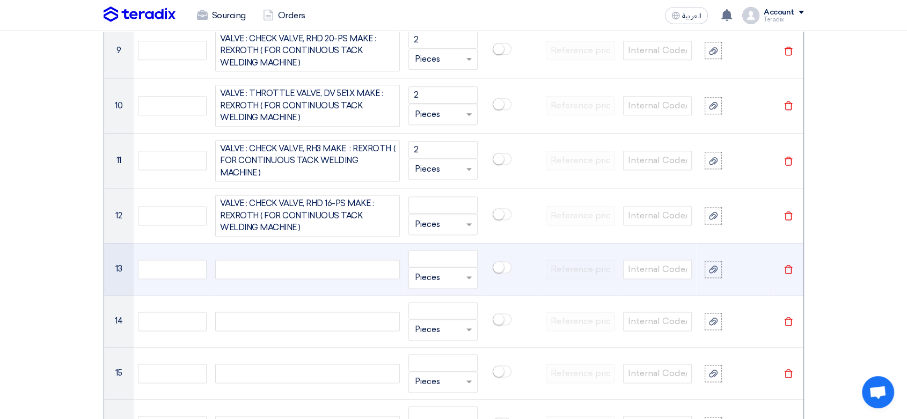
click at [323, 272] on div at bounding box center [307, 269] width 185 height 19
paste div
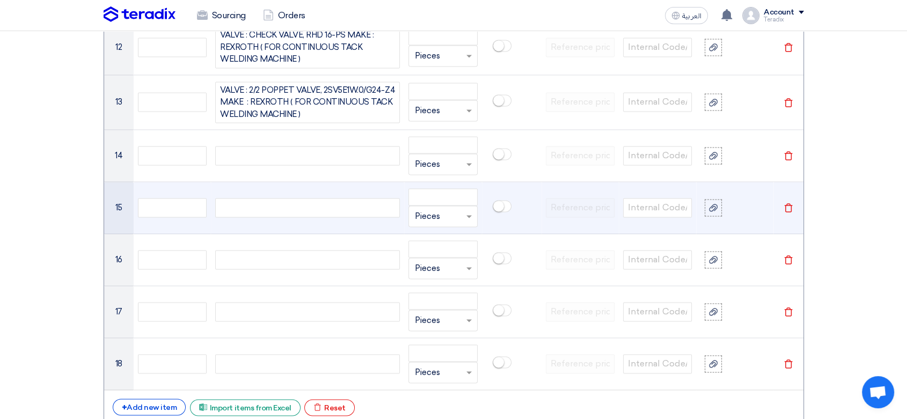
scroll to position [1544, 0]
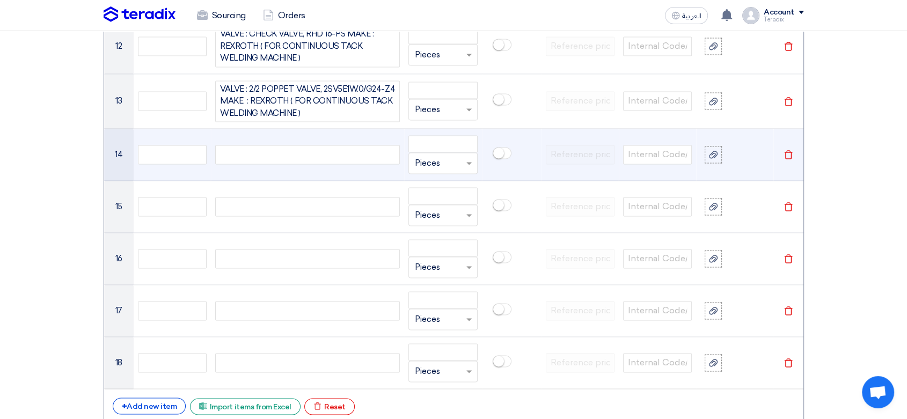
click at [279, 150] on div at bounding box center [307, 154] width 185 height 19
paste div
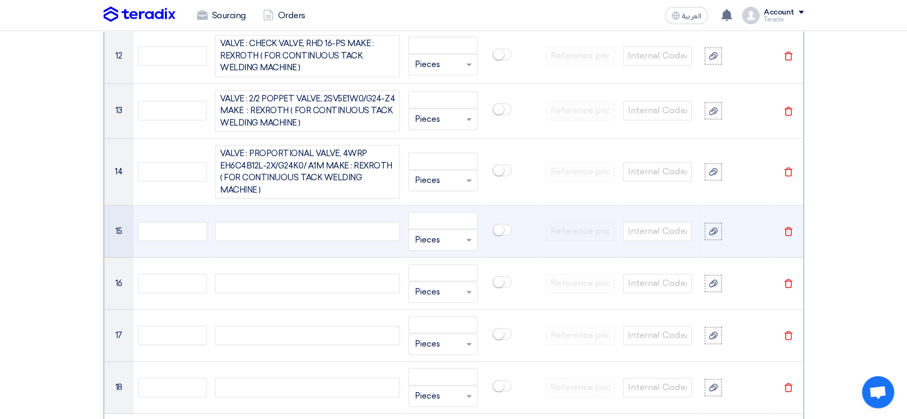
click at [300, 222] on div at bounding box center [307, 231] width 185 height 19
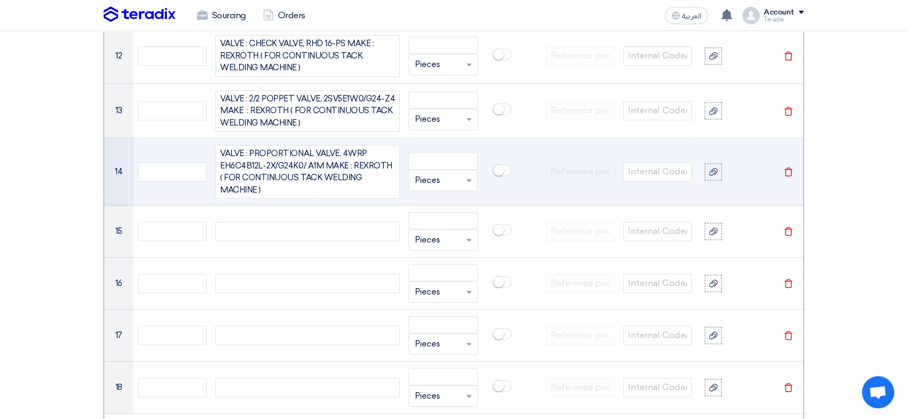
paste div
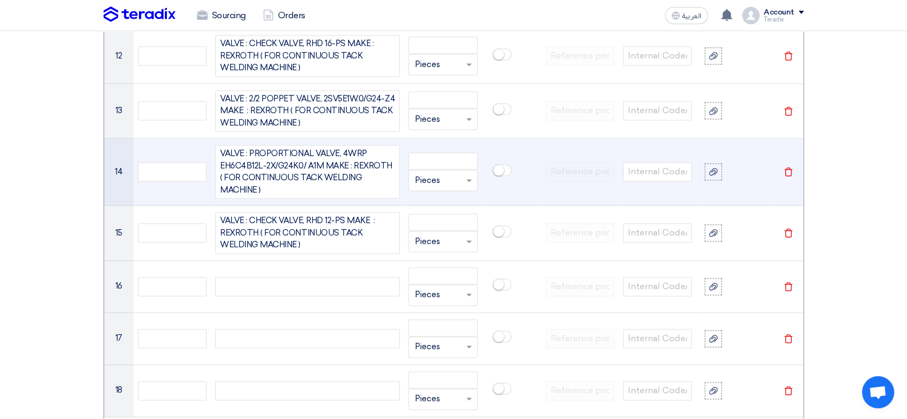
scroll to position [1525, 0]
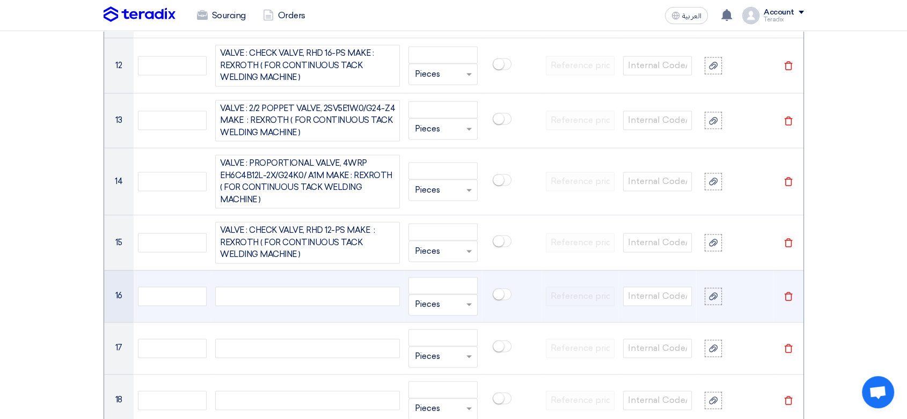
click at [311, 295] on div at bounding box center [307, 296] width 185 height 19
paste div
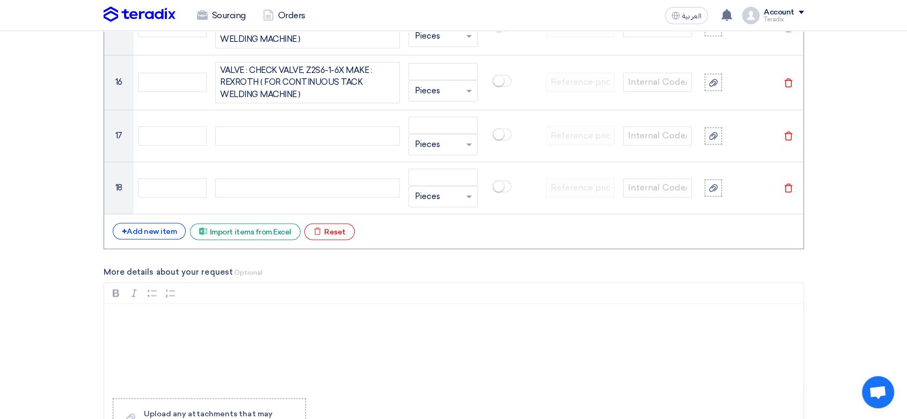
scroll to position [1754, 0]
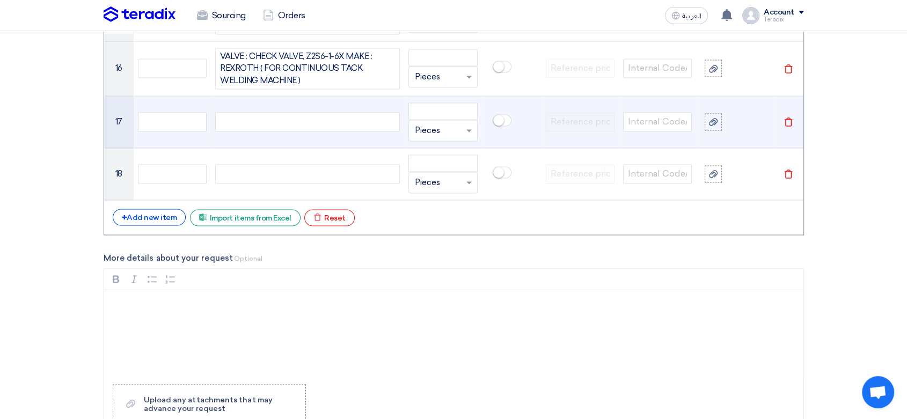
click at [249, 118] on div at bounding box center [307, 121] width 185 height 19
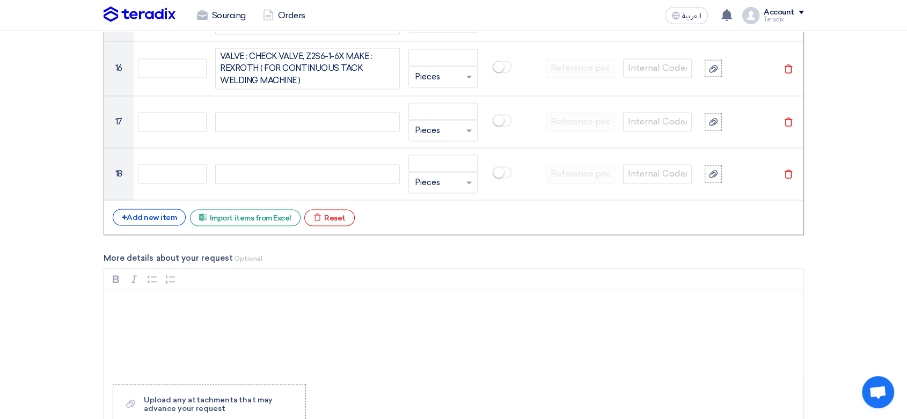
paste div
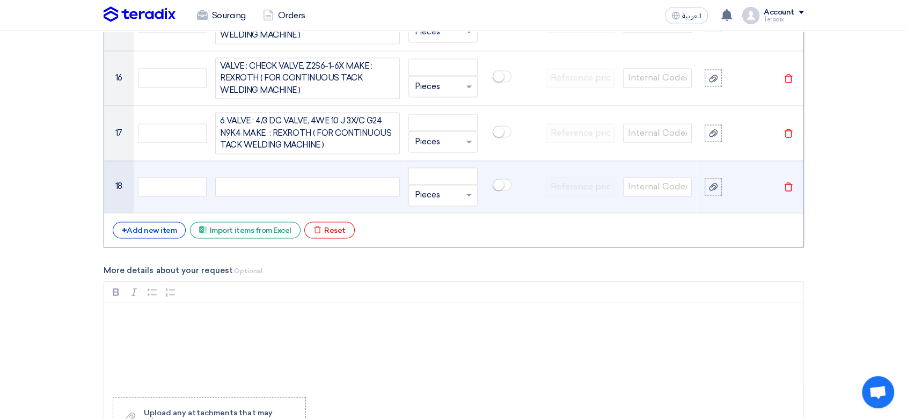
click at [329, 179] on div at bounding box center [307, 186] width 185 height 19
paste div
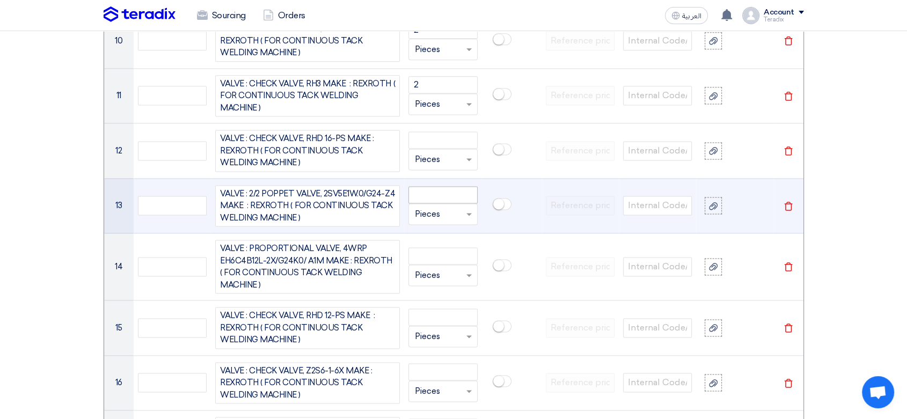
scroll to position [1437, 0]
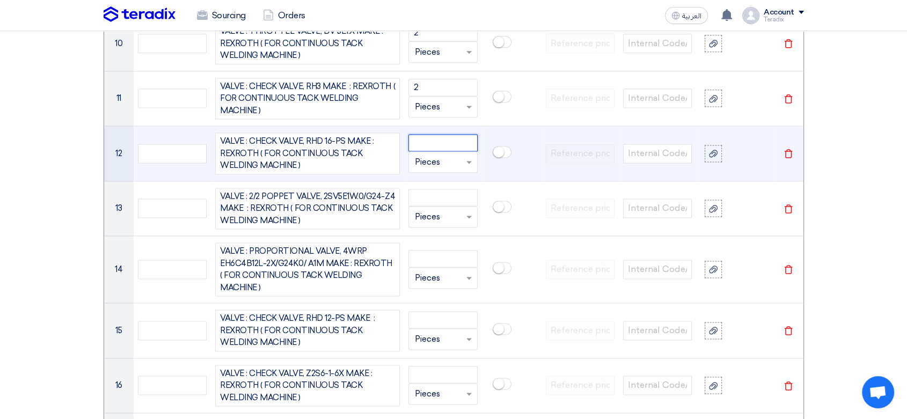
click at [451, 140] on input "number" at bounding box center [443, 142] width 69 height 17
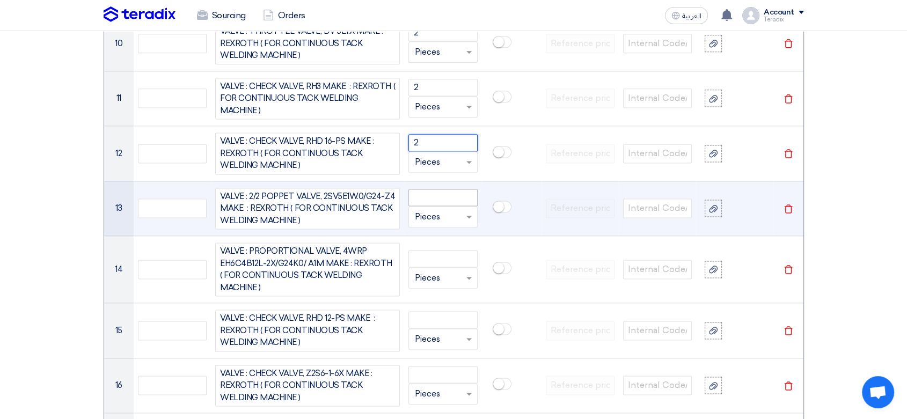
type input "2"
drag, startPoint x: 440, startPoint y: 192, endPoint x: 438, endPoint y: 201, distance: 9.9
click at [439, 191] on input "number" at bounding box center [443, 197] width 69 height 17
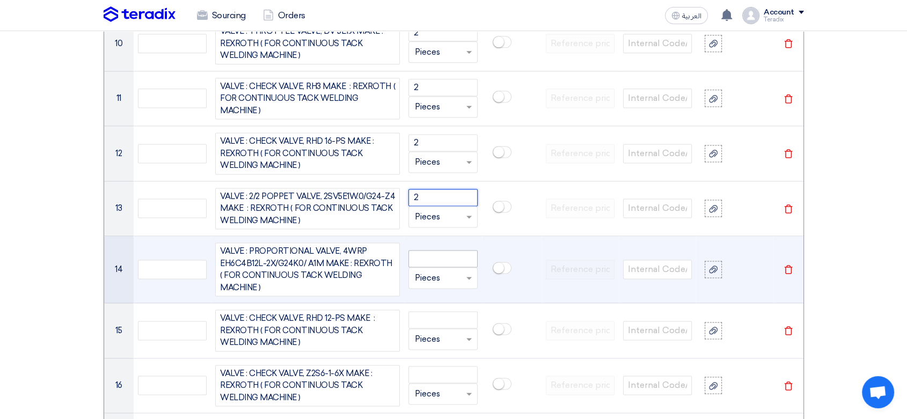
type input "2"
click at [438, 255] on input "number" at bounding box center [443, 258] width 69 height 17
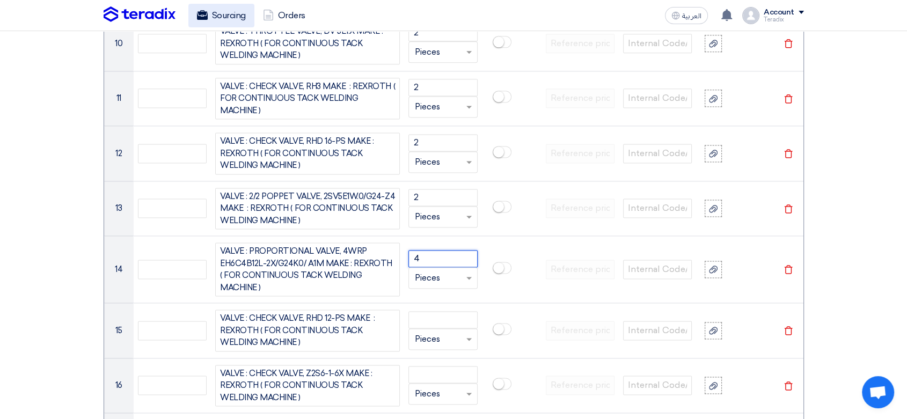
type input "4"
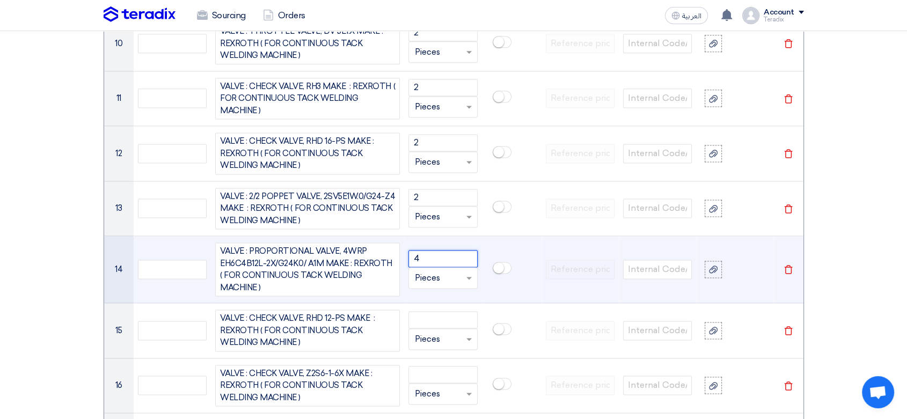
scroll to position [1615, 0]
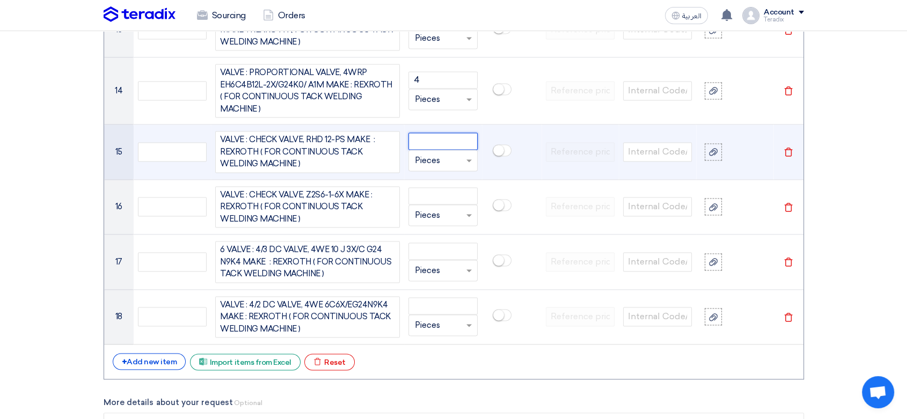
click at [456, 141] on input "number" at bounding box center [443, 141] width 69 height 17
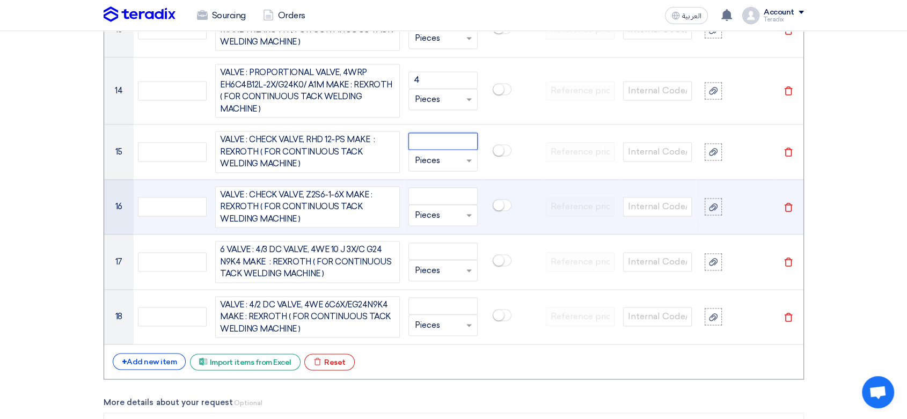
paste input "2"
type input "2"
click at [458, 195] on input "number" at bounding box center [443, 195] width 69 height 17
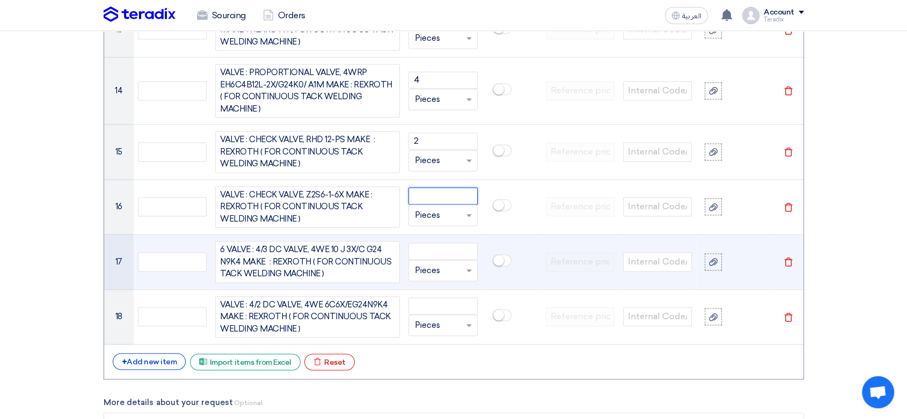
paste input "2"
type input "2"
click at [464, 243] on input "number" at bounding box center [443, 251] width 69 height 17
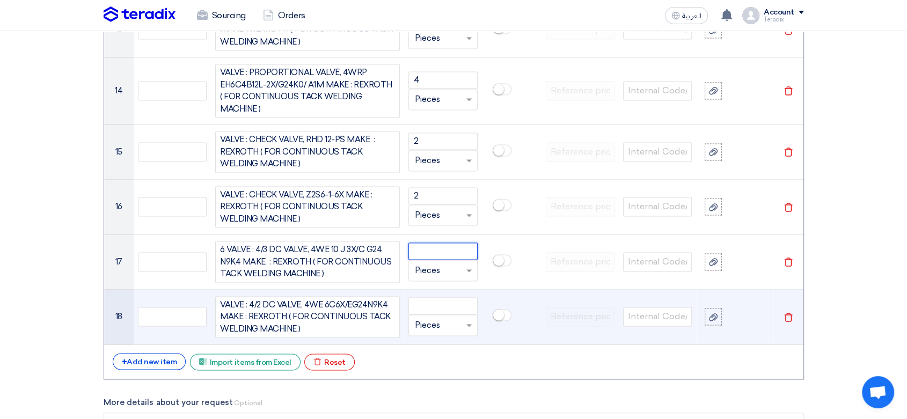
paste input "2"
type input "2"
click at [459, 306] on input "number" at bounding box center [443, 305] width 69 height 17
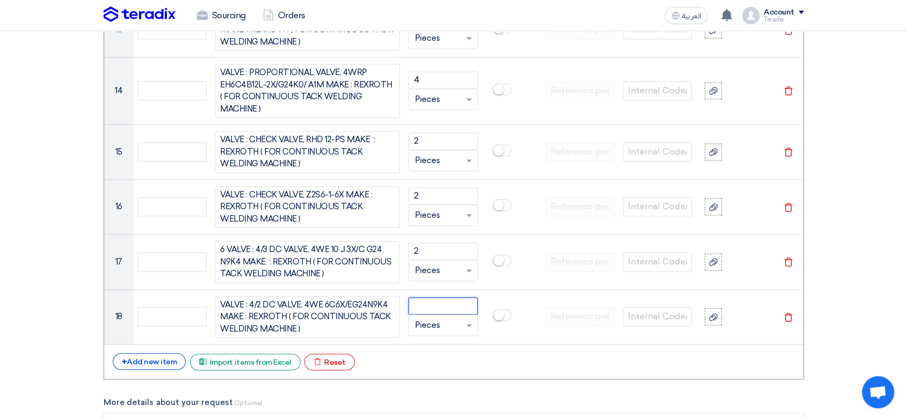
paste input "2"
type input "2"
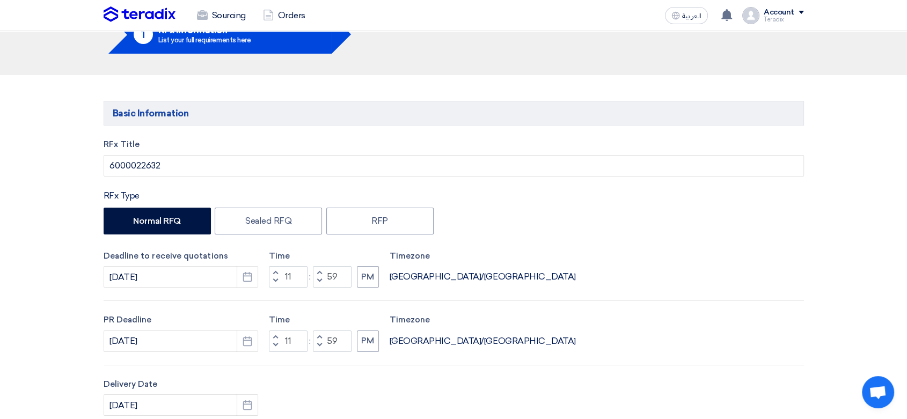
scroll to position [0, 0]
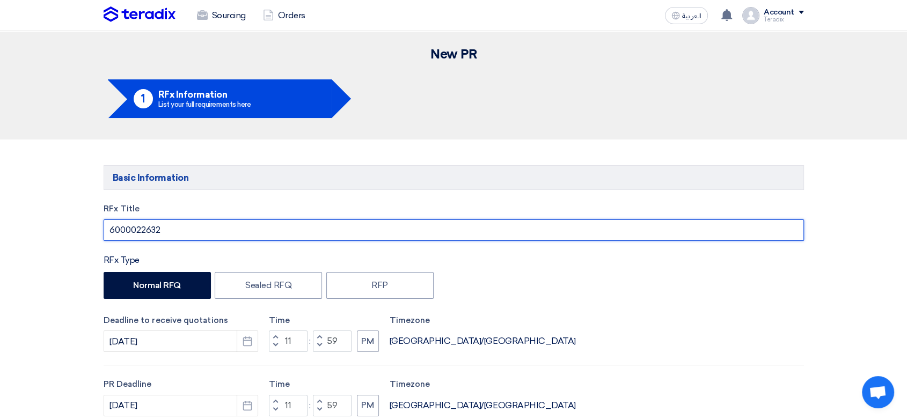
drag, startPoint x: 214, startPoint y: 235, endPoint x: 6, endPoint y: 213, distance: 208.5
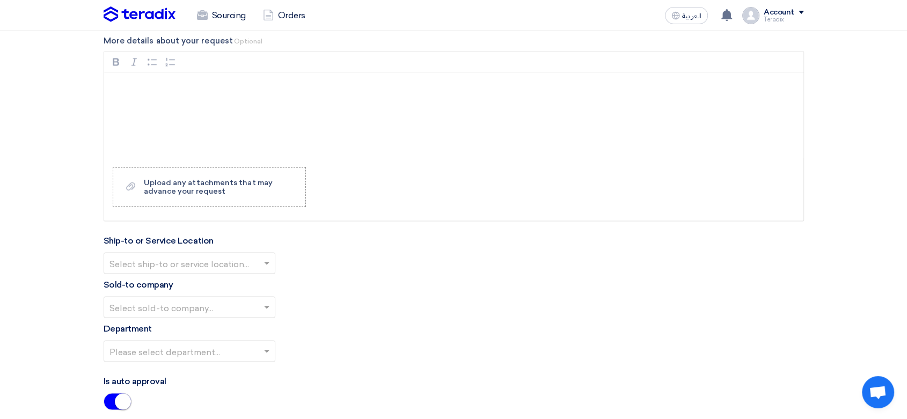
scroll to position [2028, 0]
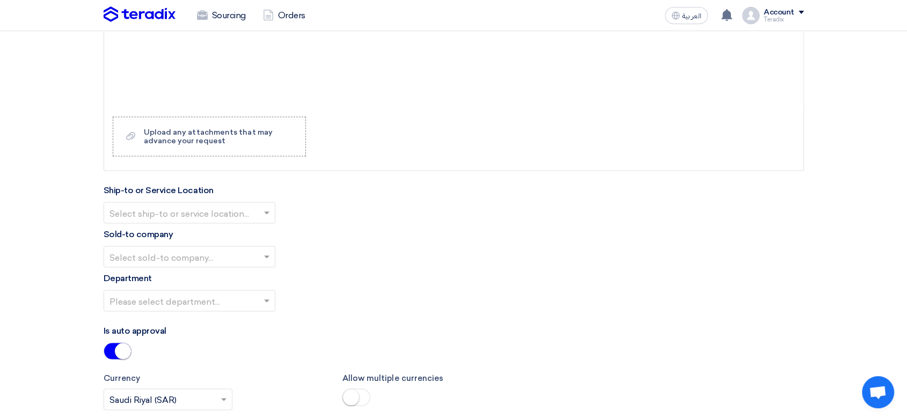
click at [189, 211] on input "text" at bounding box center [184, 214] width 149 height 18
click at [187, 229] on span "Obeikan Digital Solutions" at bounding box center [162, 234] width 104 height 10
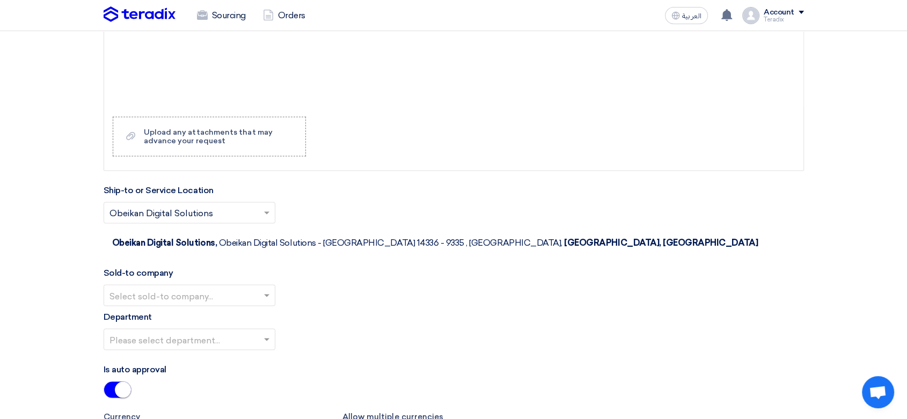
click at [219, 288] on input "text" at bounding box center [184, 297] width 149 height 18
drag, startPoint x: 219, startPoint y: 270, endPoint x: 295, endPoint y: 290, distance: 78.4
click at [219, 311] on span "SHAMEL / Obeikan Digital Solutions" at bounding box center [184, 316] width 149 height 10
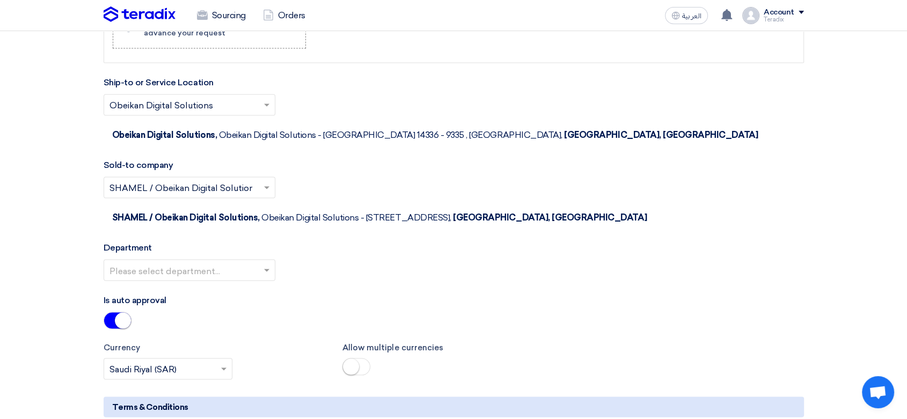
scroll to position [2267, 0]
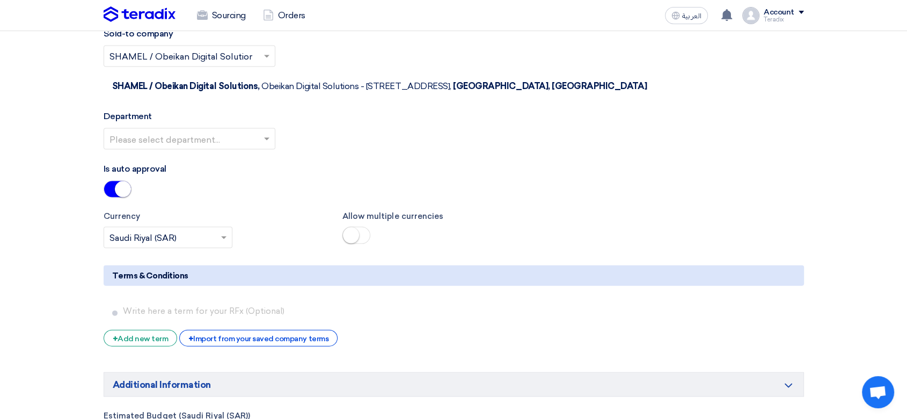
click at [257, 132] on input "text" at bounding box center [184, 141] width 149 height 18
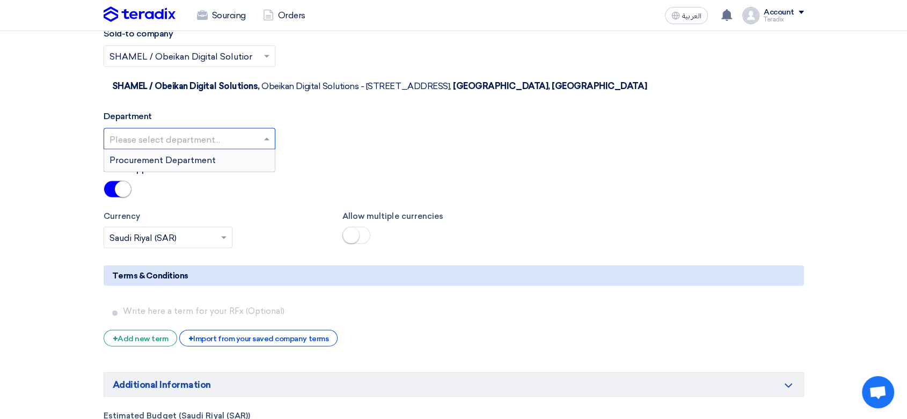
click at [257, 132] on input "text" at bounding box center [184, 141] width 149 height 18
drag, startPoint x: 247, startPoint y: 106, endPoint x: 335, endPoint y: 134, distance: 92.2
click at [249, 150] on div "Procurement Department" at bounding box center [189, 160] width 171 height 21
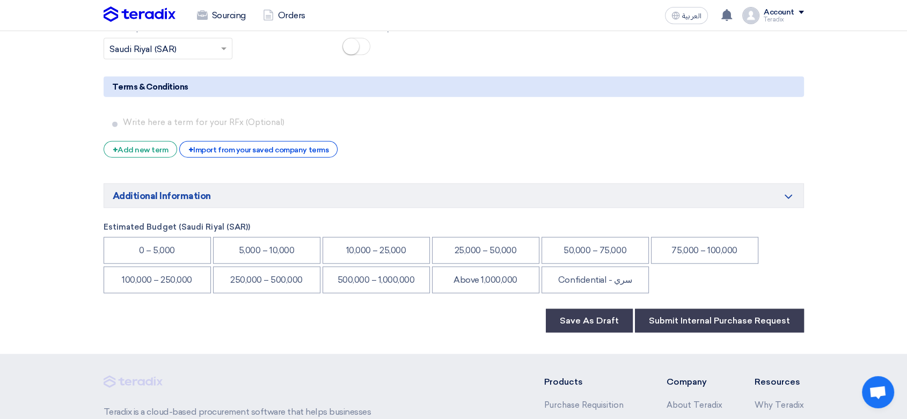
scroll to position [2565, 0]
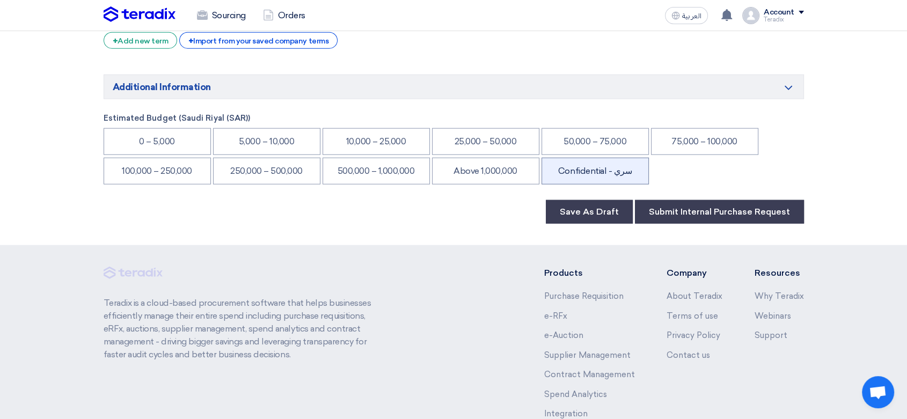
click at [605, 158] on li "Confidential - سري" at bounding box center [595, 171] width 107 height 27
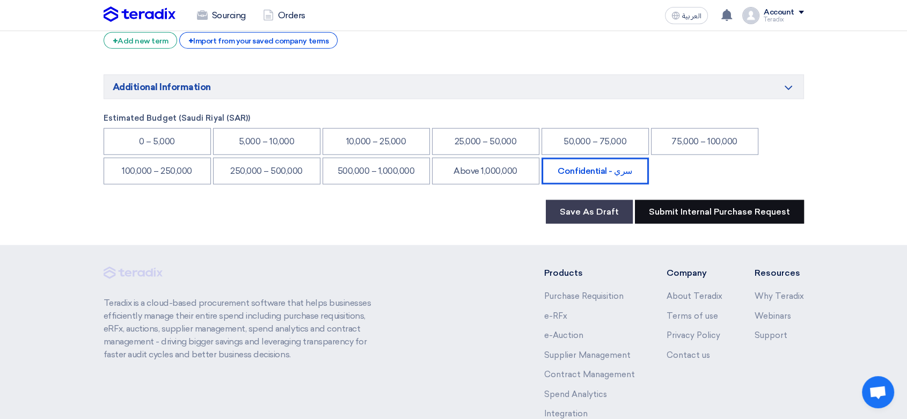
drag, startPoint x: 685, startPoint y: 149, endPoint x: 630, endPoint y: 140, distance: 55.4
click at [719, 200] on button "Submit Internal Purchase Request" at bounding box center [719, 212] width 169 height 24
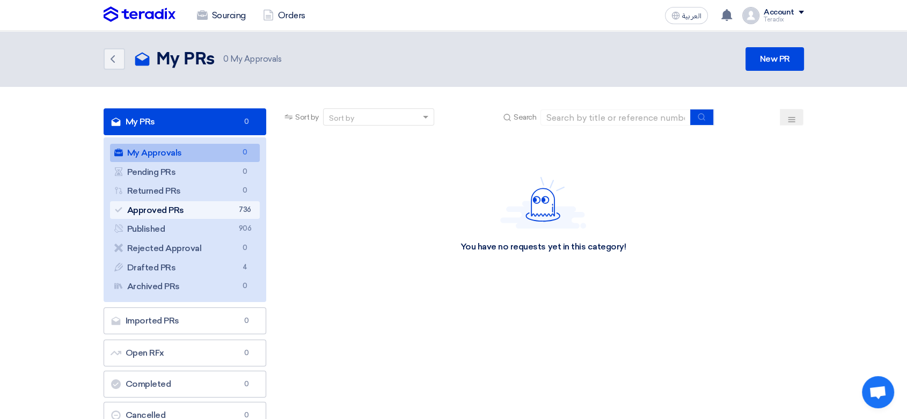
click at [188, 212] on link "Approved PRs Approved PRs 736" at bounding box center [185, 210] width 150 height 18
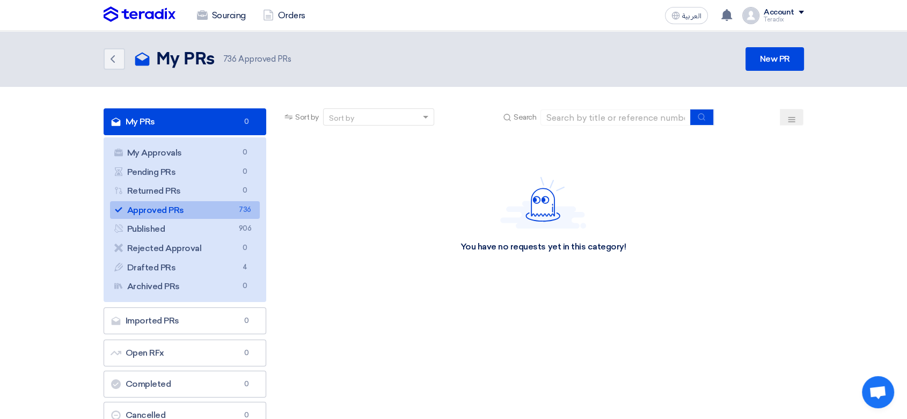
click at [235, 208] on link "Approved PRs Approved PRs 736" at bounding box center [185, 210] width 150 height 18
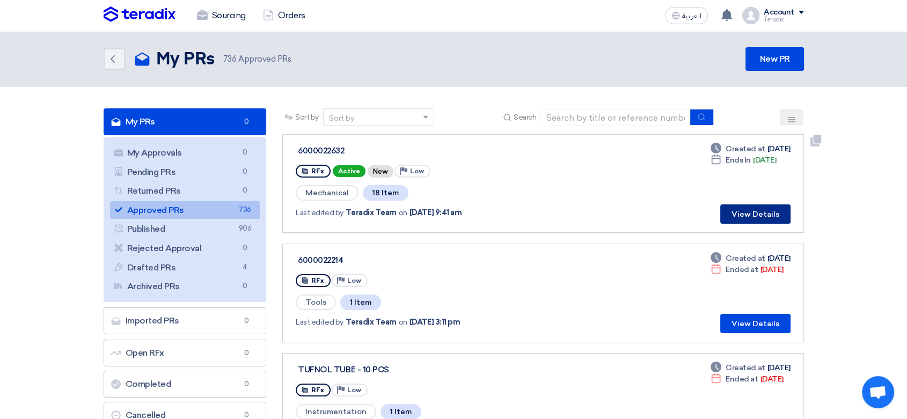
click at [766, 217] on button "View Details" at bounding box center [755, 214] width 70 height 19
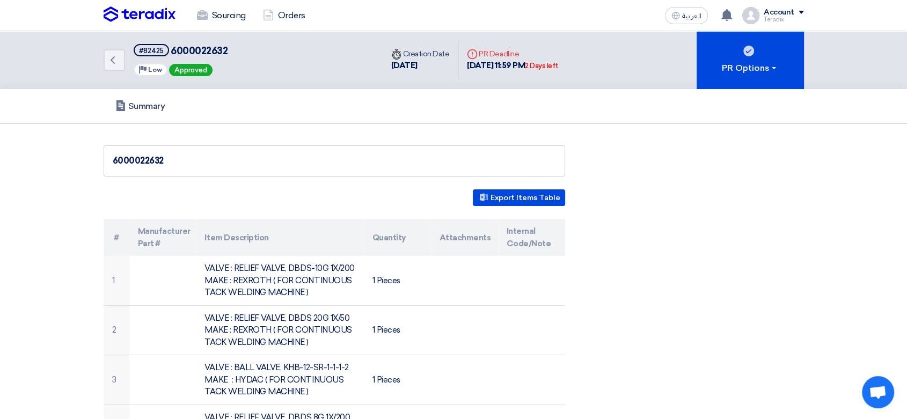
click at [136, 11] on img at bounding box center [140, 14] width 72 height 16
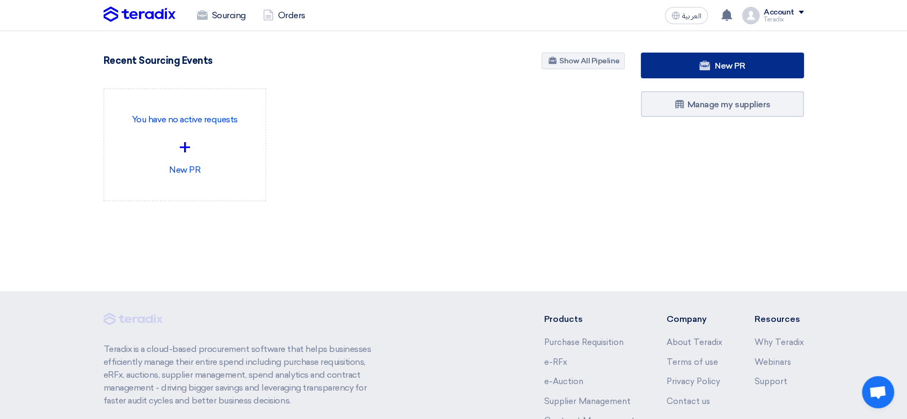
click at [696, 64] on link "New PR" at bounding box center [722, 66] width 163 height 26
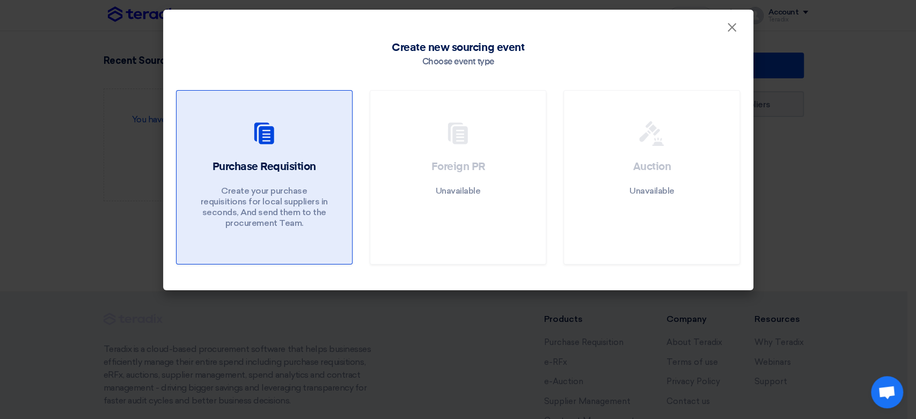
click at [271, 200] on p "Create your purchase requisitions for local suppliers in seconds, And send them…" at bounding box center [264, 207] width 129 height 43
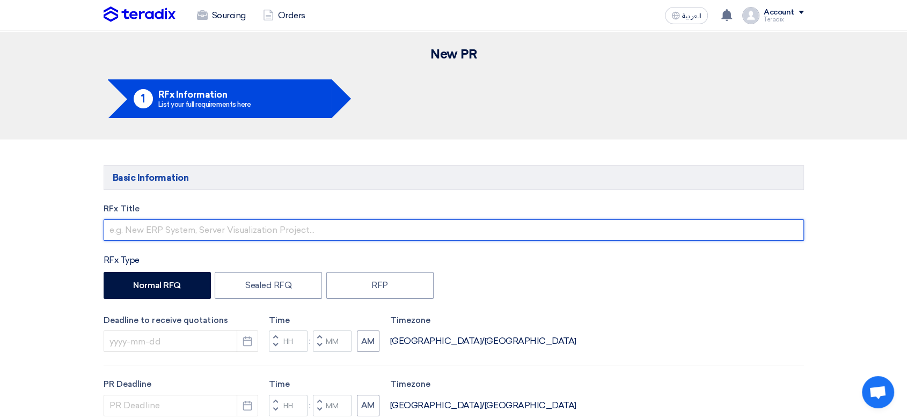
click at [256, 232] on input "text" at bounding box center [454, 230] width 701 height 21
paste input "2623-2 (POWER SUPPLY & Board, input/output controller board)"
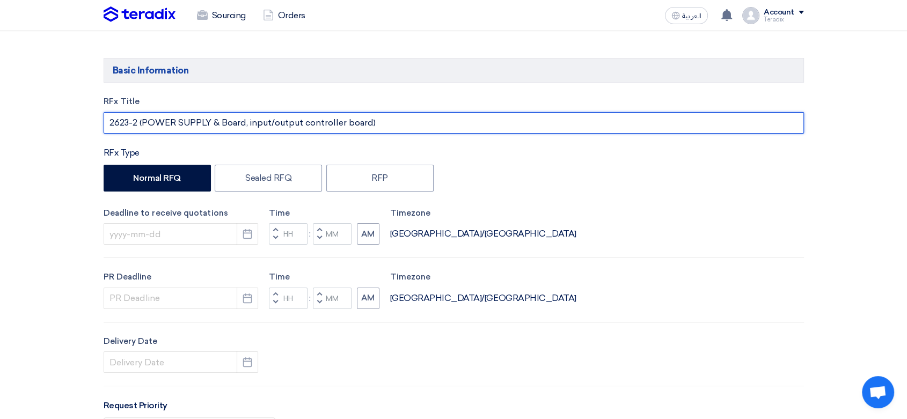
scroll to position [179, 0]
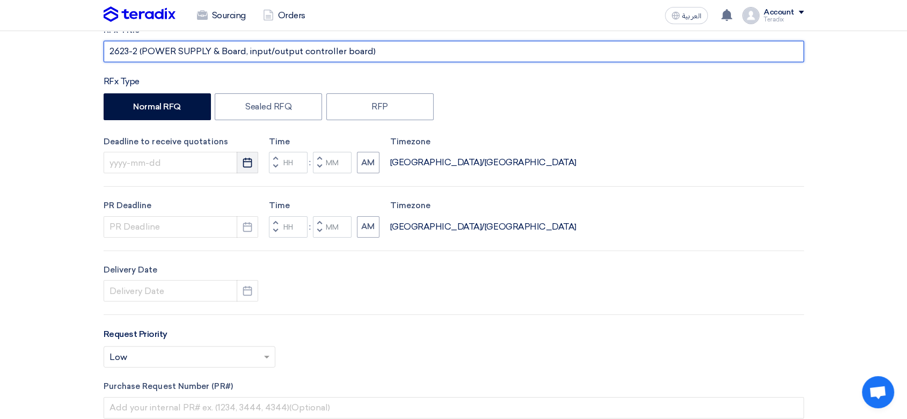
type input "2623-2 (POWER SUPPLY & Board, input/output controller board)"
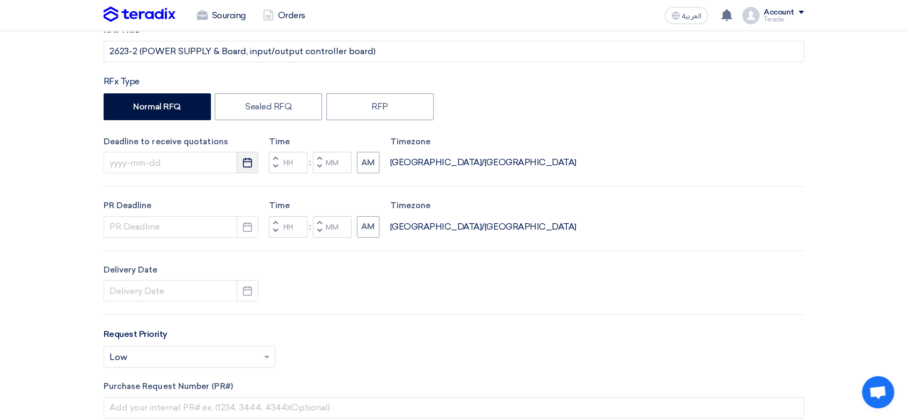
click at [250, 166] on icon "Pick a date" at bounding box center [247, 162] width 11 height 11
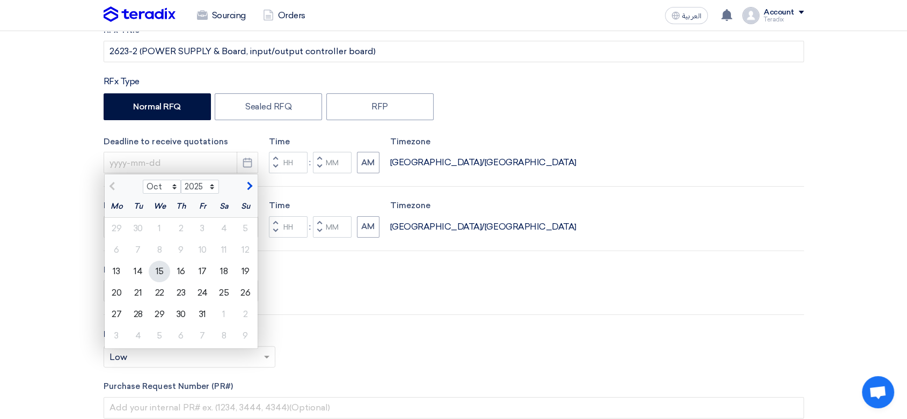
click at [162, 274] on div "15" at bounding box center [159, 271] width 21 height 21
type input "[DATE]"
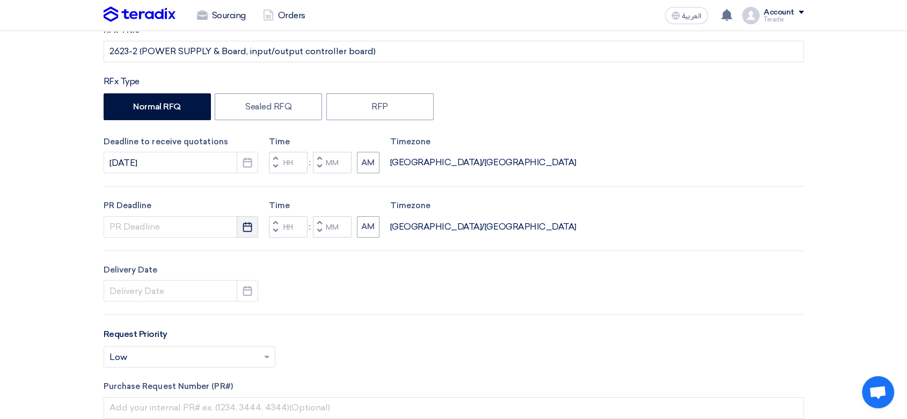
click at [246, 229] on icon "Pick a date" at bounding box center [247, 227] width 11 height 11
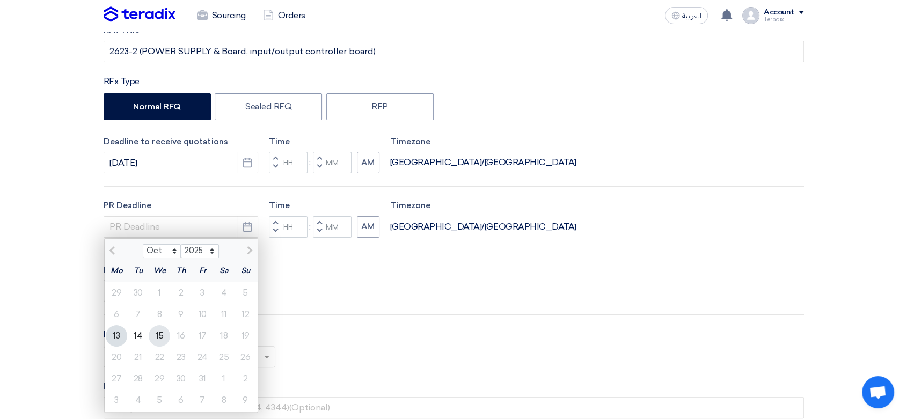
click at [157, 330] on div "15" at bounding box center [159, 335] width 21 height 21
type input "[DATE]"
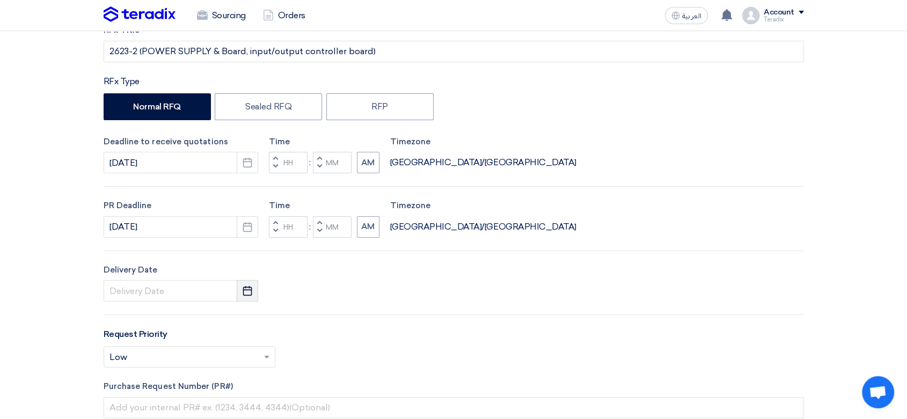
click at [253, 288] on button "Pick a date" at bounding box center [247, 290] width 21 height 21
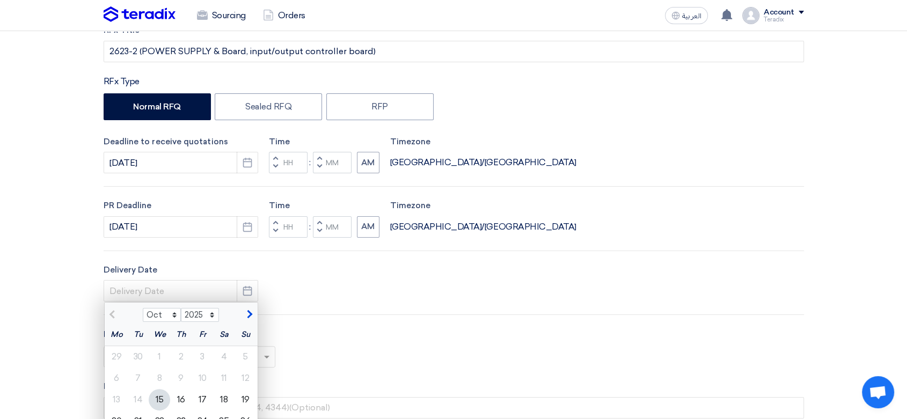
click at [157, 391] on div "15" at bounding box center [159, 399] width 21 height 21
type input "[DATE]"
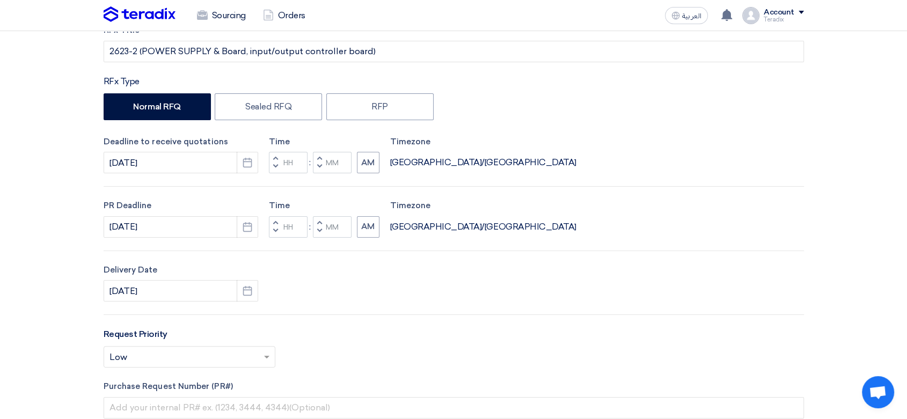
click at [321, 166] on span "button" at bounding box center [319, 166] width 4 height 6
type input "11"
type input "59"
click at [325, 230] on button "Decrement minutes" at bounding box center [319, 230] width 13 height 13
type input "11"
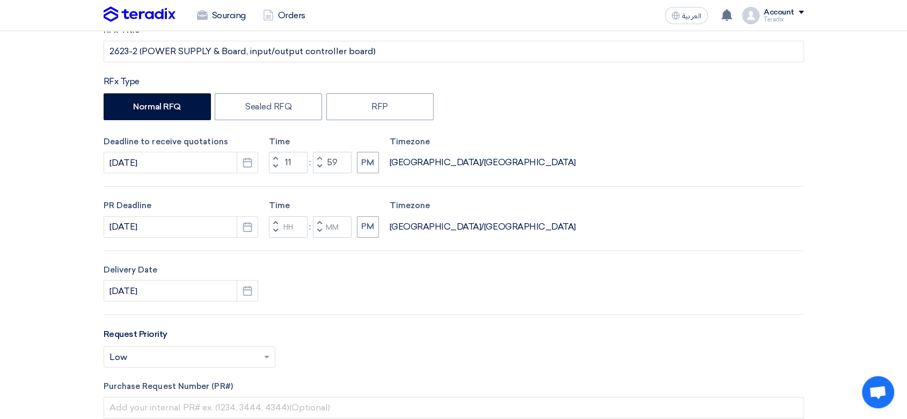
type input "59"
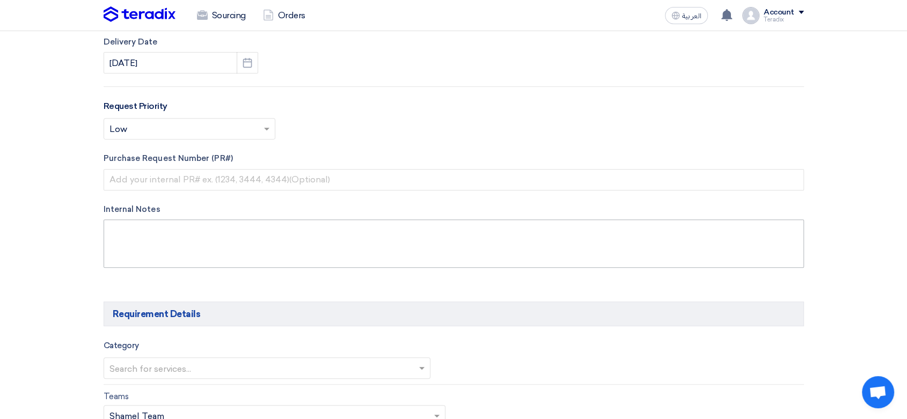
scroll to position [417, 0]
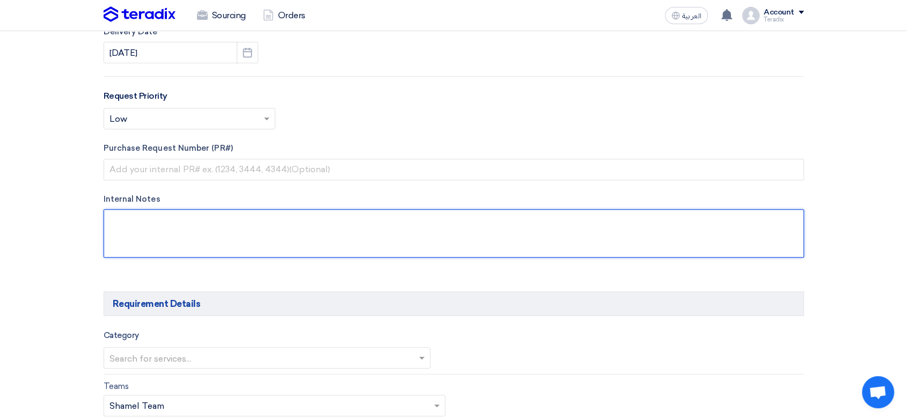
click at [268, 226] on textarea at bounding box center [454, 233] width 701 height 48
paste textarea "[PERSON_NAME][DEMOGRAPHIC_DATA]"
paste textarea "[EMAIL_ADDRESS][DOMAIN_NAME]"
paste textarea "Saudi Air Navigation Services"
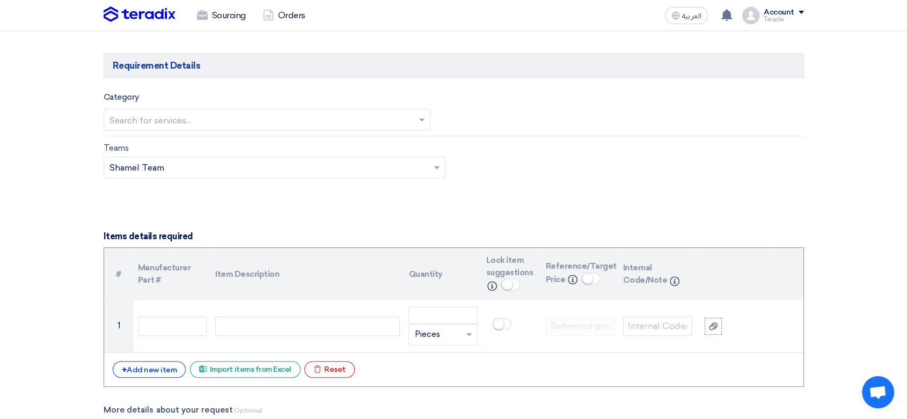
scroll to position [656, 0]
type textarea "[PERSON_NAME] [EMAIL_ADDRESS][DOMAIN_NAME] Saudi Air Navigation Services"
click at [229, 126] on input "text" at bounding box center [262, 120] width 305 height 18
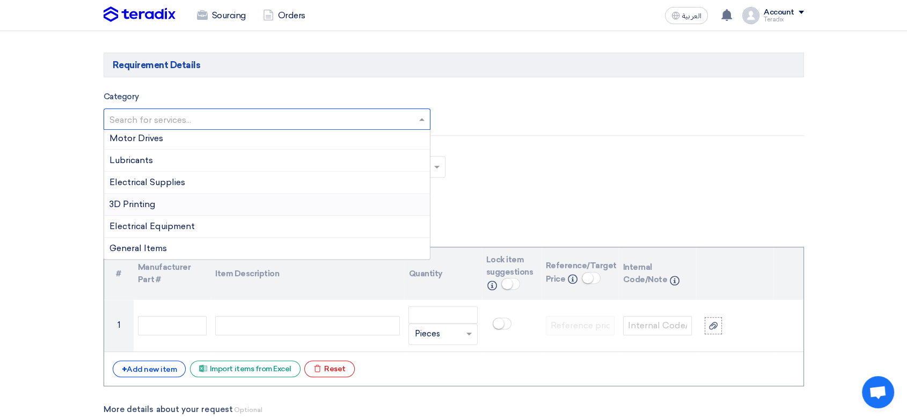
scroll to position [179, 0]
drag, startPoint x: 199, startPoint y: 178, endPoint x: 209, endPoint y: 201, distance: 25.7
click at [198, 178] on div "Electrical Supplies" at bounding box center [267, 182] width 326 height 22
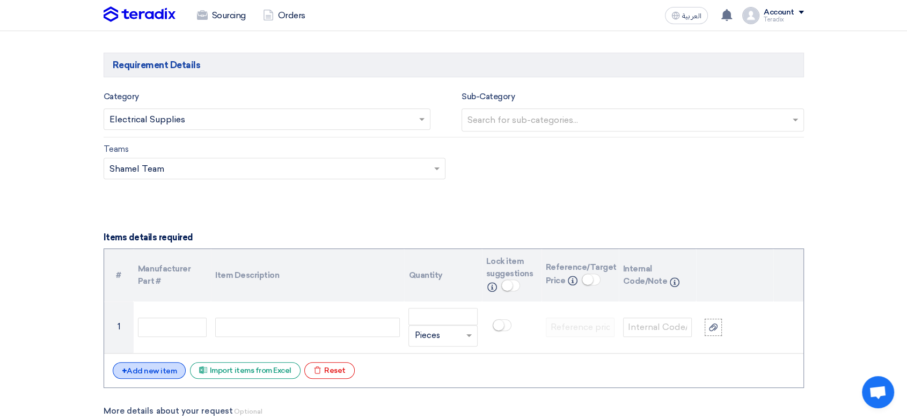
drag, startPoint x: 130, startPoint y: 368, endPoint x: 253, endPoint y: 345, distance: 125.6
click at [133, 366] on div "+ Add new item" at bounding box center [150, 370] width 74 height 17
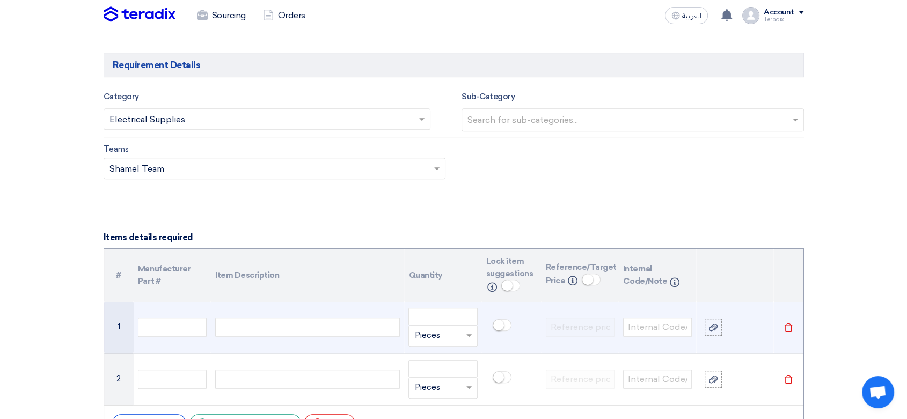
click at [275, 335] on div at bounding box center [307, 327] width 185 height 19
paste div
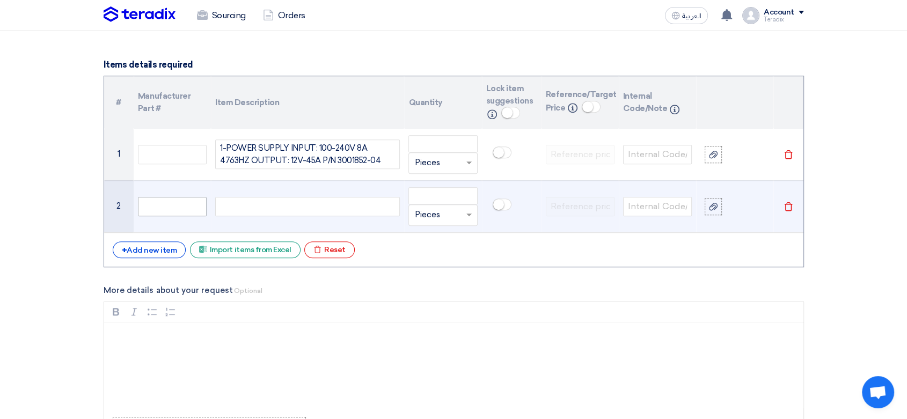
scroll to position [829, 0]
click at [283, 196] on div at bounding box center [307, 205] width 185 height 19
paste div
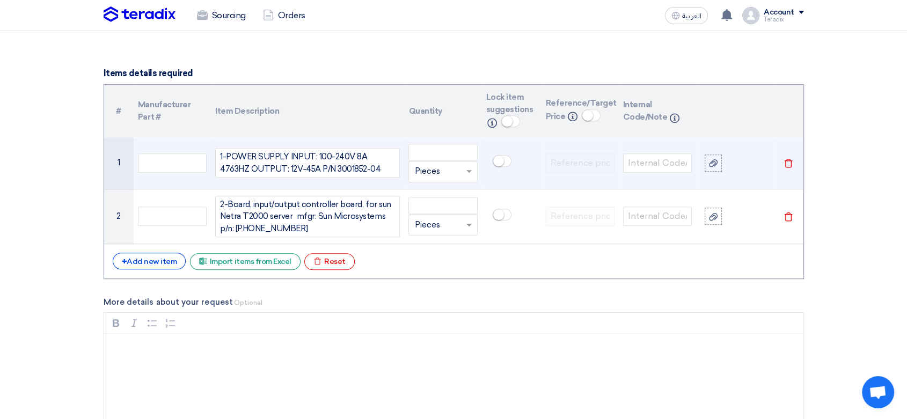
click at [438, 176] on input "text" at bounding box center [436, 171] width 44 height 17
type input "EACH"
click at [429, 195] on span "Add type..." at bounding box center [431, 194] width 35 height 8
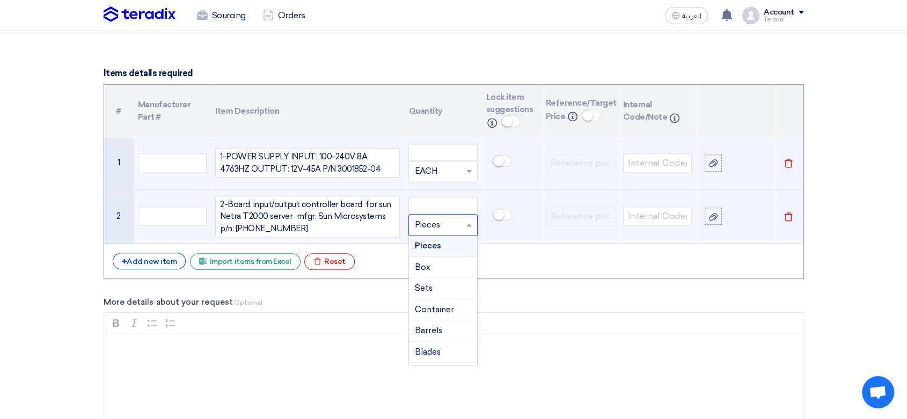
click at [424, 227] on input "text" at bounding box center [436, 224] width 44 height 17
type input "EACH"
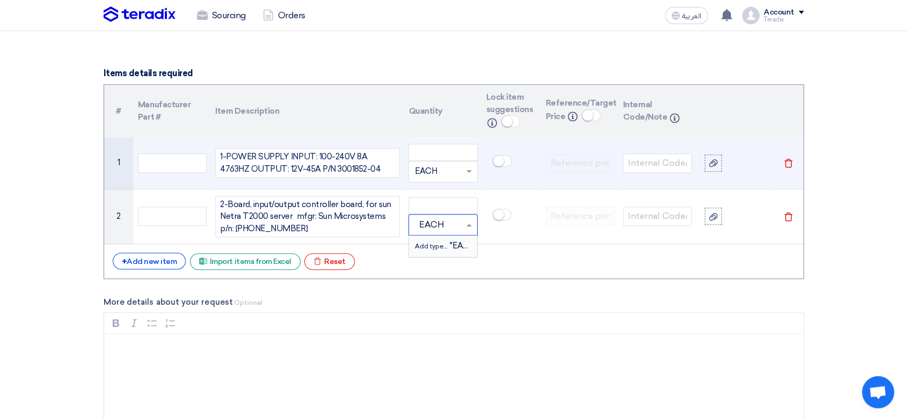
click at [421, 249] on span "Add type... "EACH"" at bounding box center [445, 246] width 63 height 10
click at [445, 158] on input "number" at bounding box center [443, 152] width 69 height 17
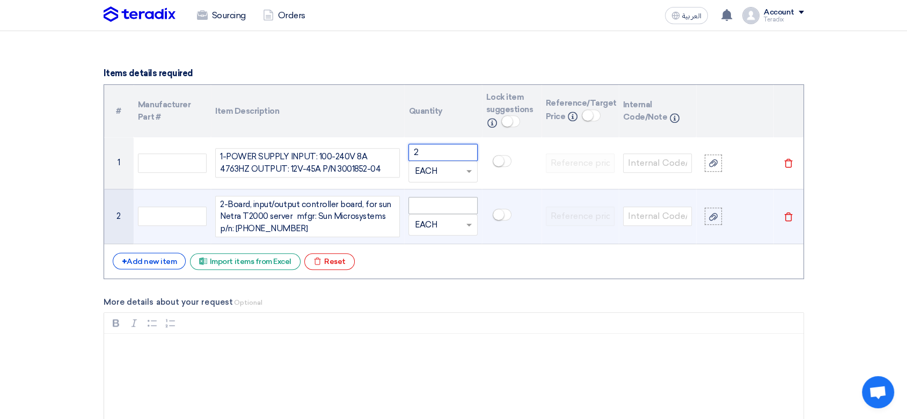
type input "2"
click at [438, 205] on input "number" at bounding box center [443, 205] width 69 height 17
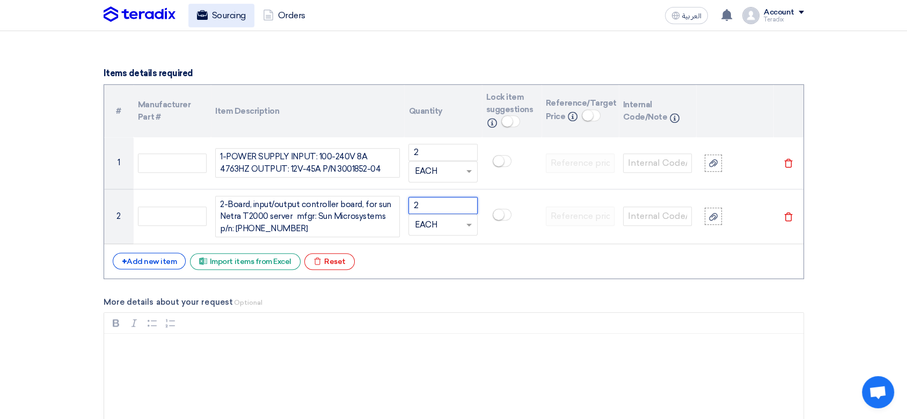
type input "2"
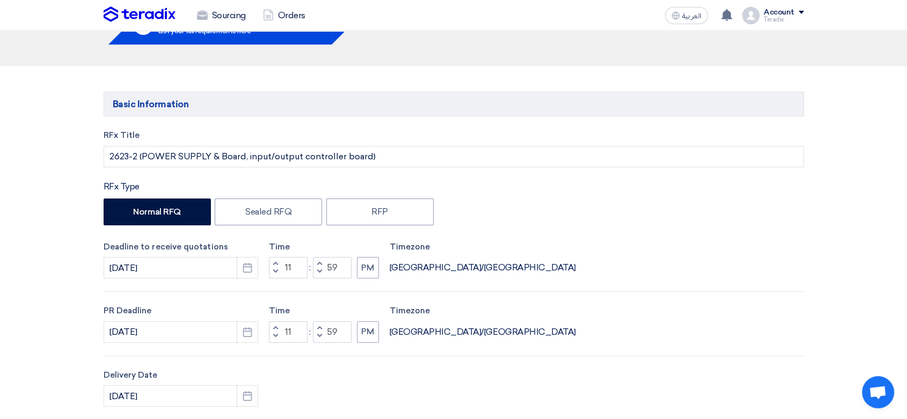
scroll to position [0, 0]
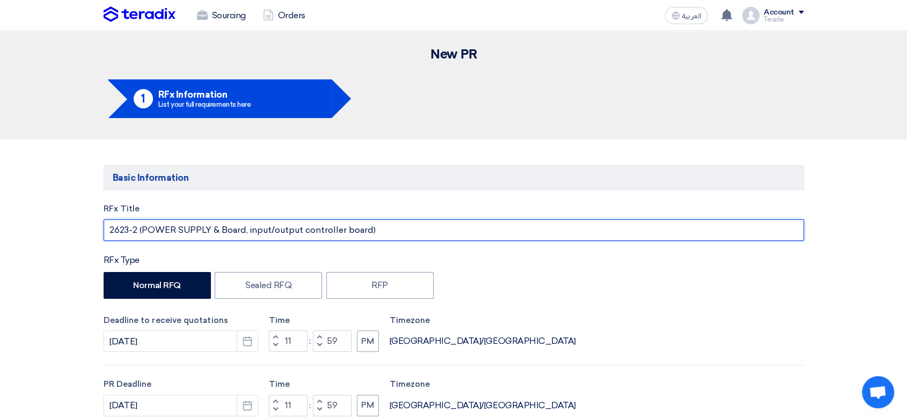
drag, startPoint x: 403, startPoint y: 226, endPoint x: 0, endPoint y: 246, distance: 403.7
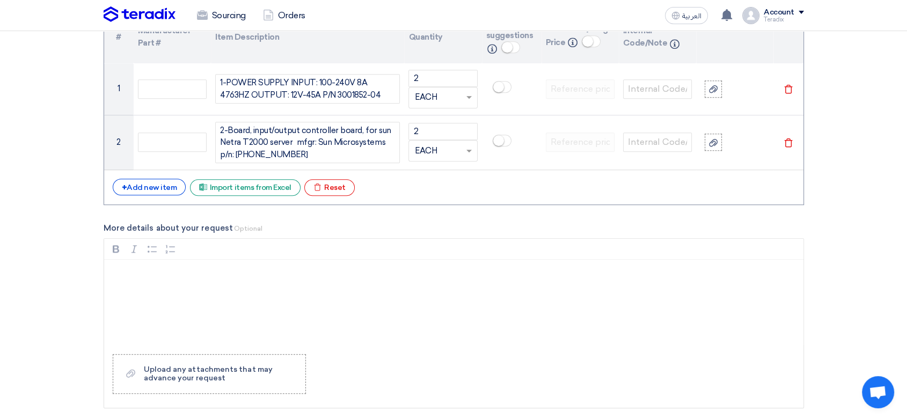
scroll to position [1133, 0]
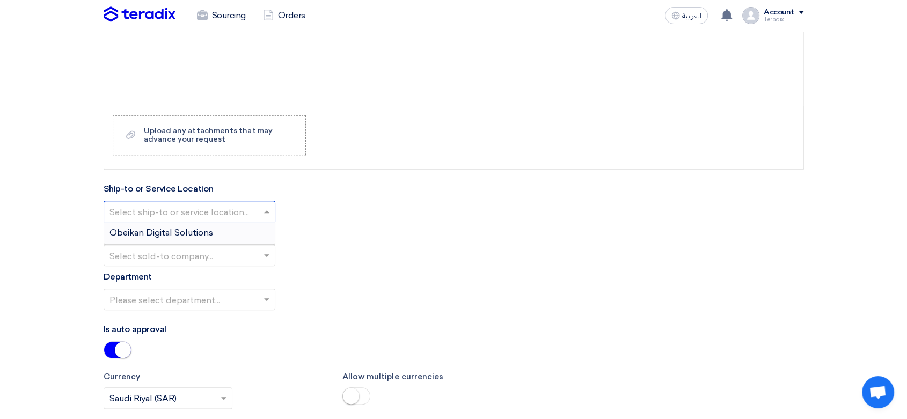
click at [238, 207] on input "text" at bounding box center [184, 213] width 149 height 18
click at [230, 242] on ng-dropdown-panel "Obeikan Digital Solutions" at bounding box center [190, 233] width 172 height 23
click at [235, 235] on div "Obeikan Digital Solutions" at bounding box center [189, 232] width 171 height 21
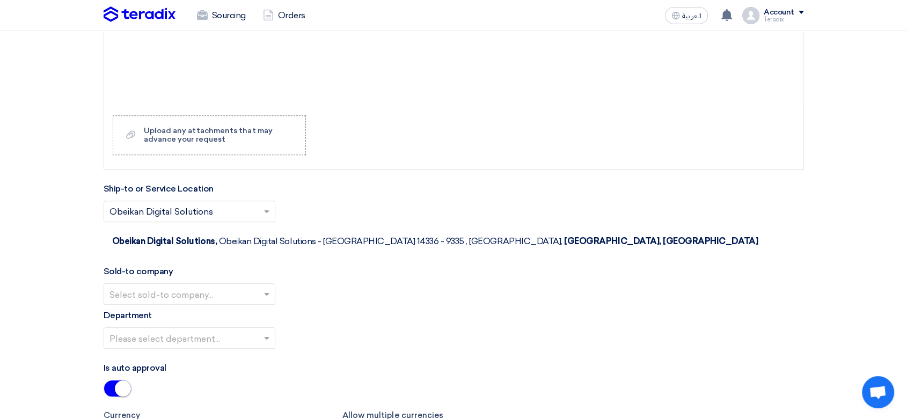
click at [256, 287] on input "text" at bounding box center [184, 296] width 149 height 18
click at [246, 310] on span "SHAMEL / Obeikan Digital Solutions" at bounding box center [184, 315] width 149 height 10
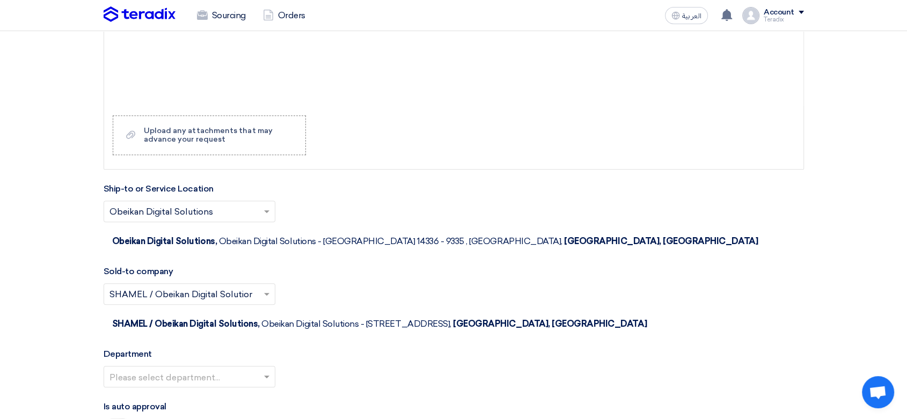
click at [251, 369] on input "text" at bounding box center [184, 378] width 149 height 18
drag, startPoint x: 247, startPoint y: 368, endPoint x: 250, endPoint y: 355, distance: 12.5
click at [249, 401] on div "Is auto approval" at bounding box center [454, 420] width 701 height 39
click at [251, 348] on div "Department Please select department..." at bounding box center [454, 372] width 701 height 48
click at [245, 369] on input "text" at bounding box center [184, 378] width 149 height 18
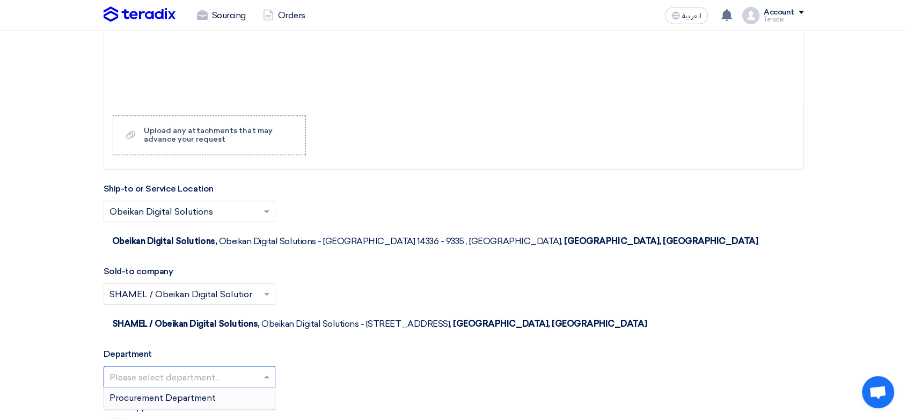
click at [240, 388] on div "Procurement Department" at bounding box center [189, 398] width 171 height 21
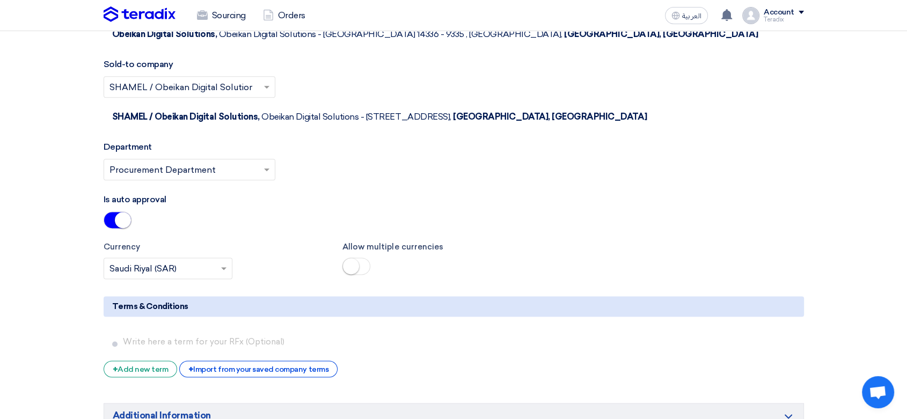
scroll to position [1431, 0]
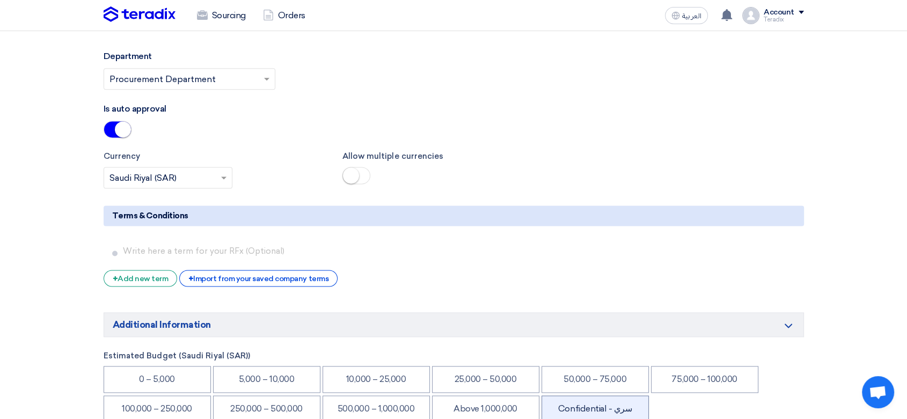
click at [587, 396] on li "Confidential - سري" at bounding box center [595, 409] width 107 height 27
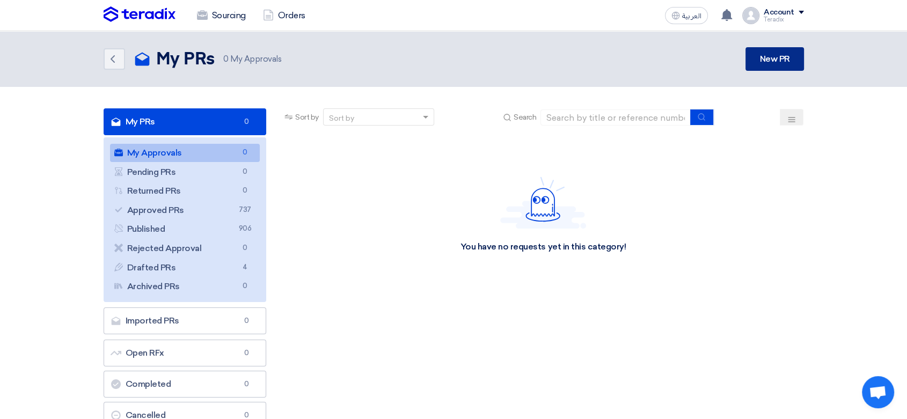
click at [764, 64] on link "New PR" at bounding box center [775, 59] width 58 height 24
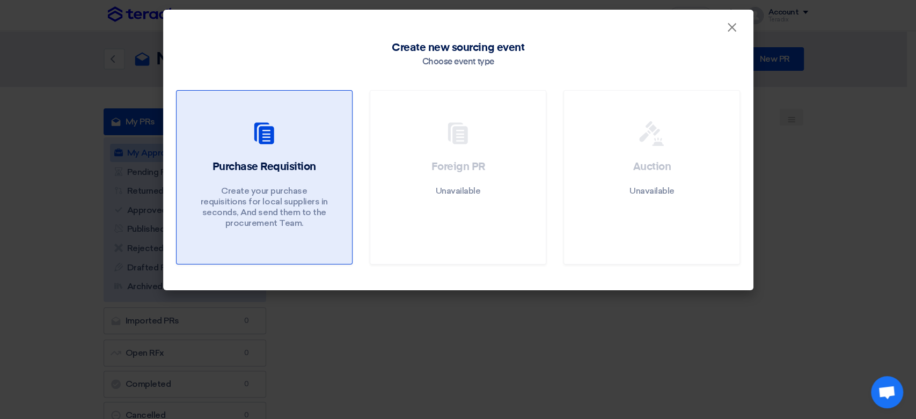
click at [311, 184] on div "Purchase Requisition Create your purchase requisitions for local suppliers in s…" at bounding box center [265, 196] width 150 height 75
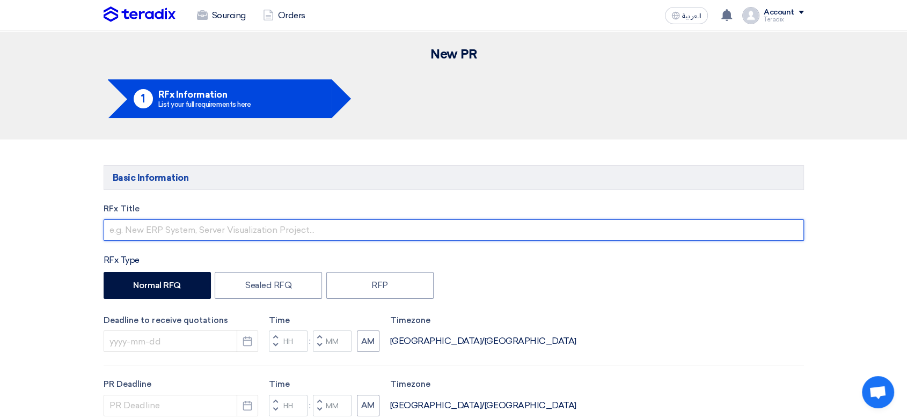
click at [266, 220] on input "text" at bounding box center [454, 230] width 701 height 21
paste input "WWTP DO System"
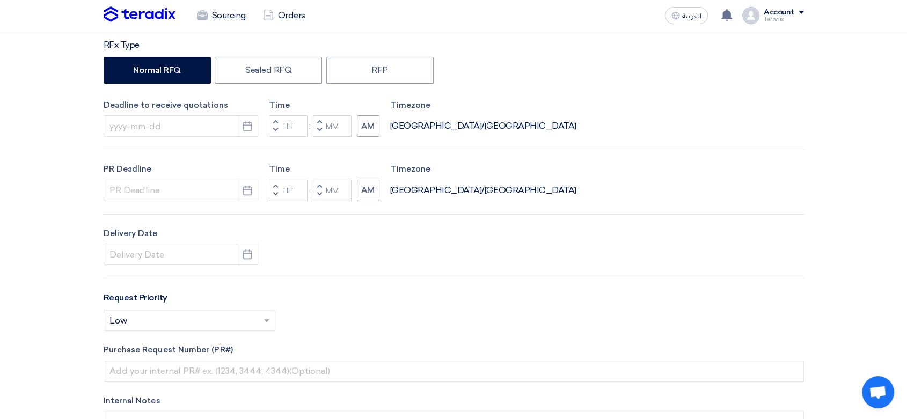
scroll to position [238, 0]
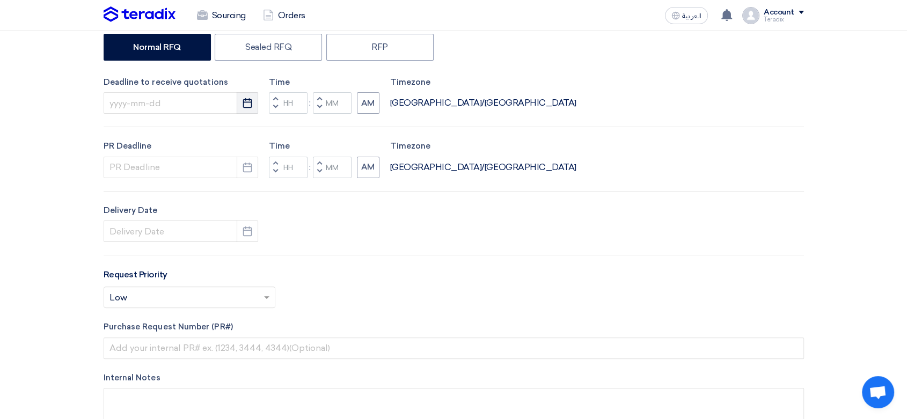
type input "WWTP DO System"
click at [249, 103] on icon "Pick a date" at bounding box center [247, 103] width 11 height 11
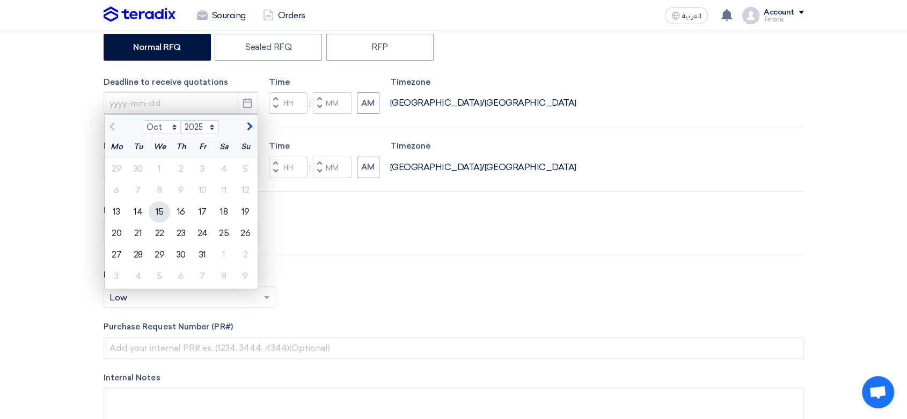
click at [163, 217] on div "15" at bounding box center [159, 211] width 21 height 21
type input "[DATE]"
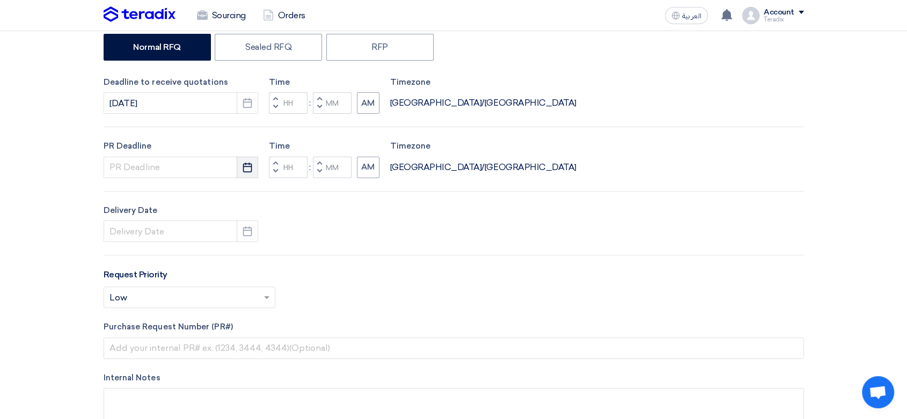
click at [245, 164] on use "button" at bounding box center [247, 167] width 9 height 10
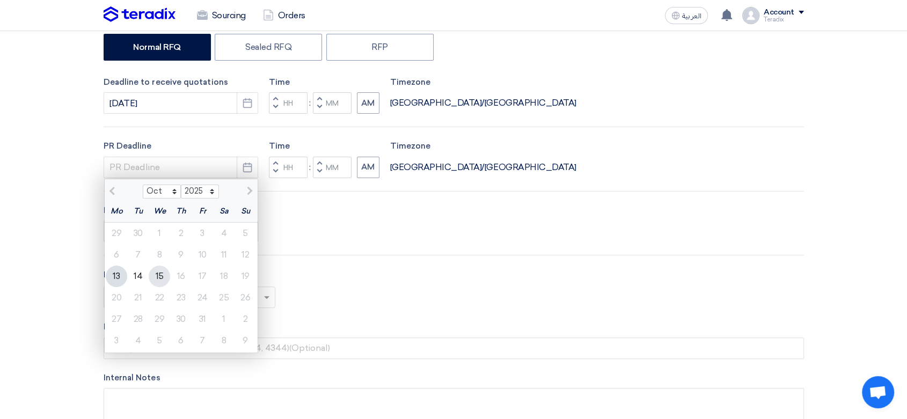
click at [159, 283] on div "15" at bounding box center [159, 276] width 21 height 21
type input "[DATE]"
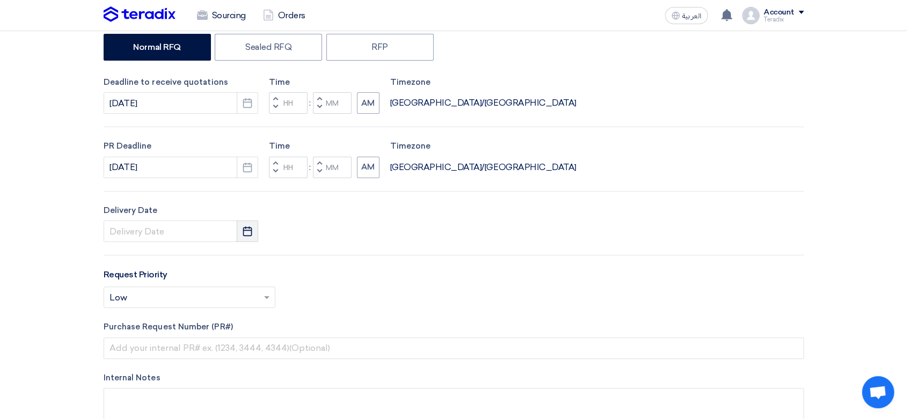
click at [250, 223] on button "Pick a date" at bounding box center [247, 231] width 21 height 21
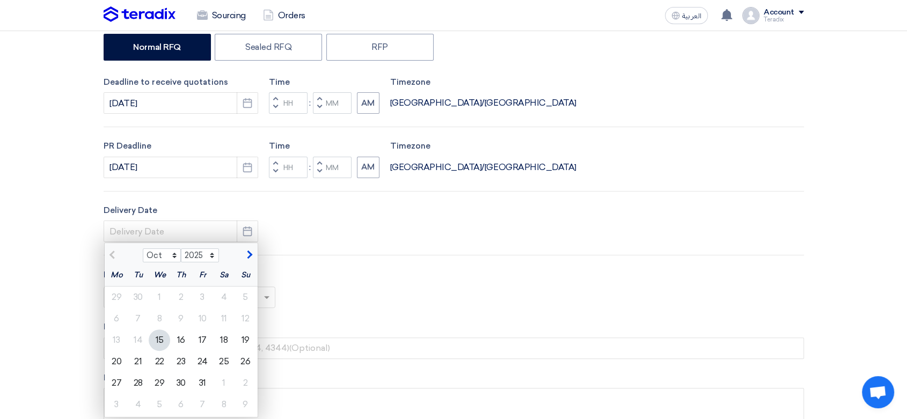
click at [161, 335] on div "15" at bounding box center [159, 340] width 21 height 21
type input "[DATE]"
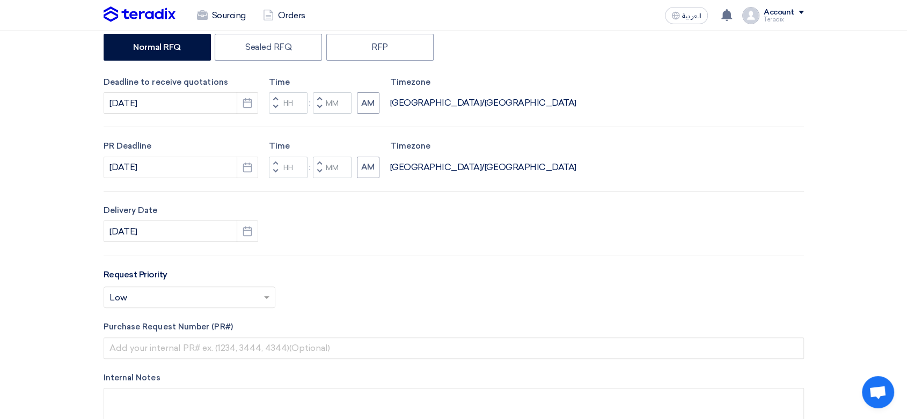
click at [315, 108] on button "Decrement minutes" at bounding box center [319, 107] width 13 height 13
type input "11"
type input "59"
drag, startPoint x: 320, startPoint y: 177, endPoint x: 307, endPoint y: 175, distance: 13.0
click at [319, 176] on button "Decrement minutes" at bounding box center [319, 171] width 13 height 13
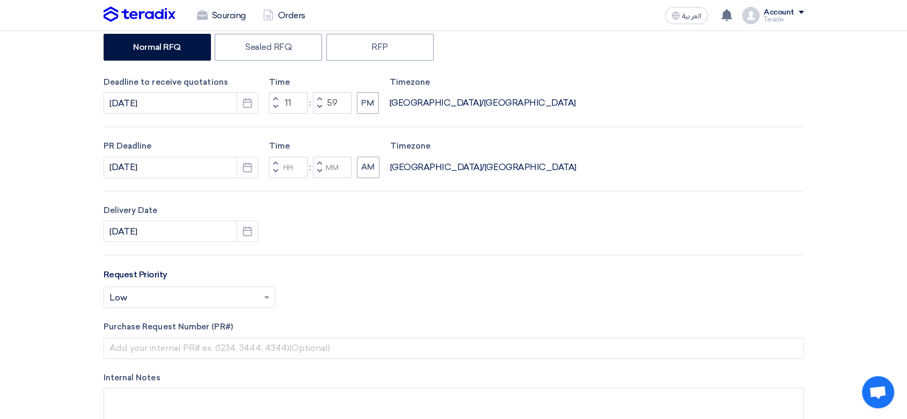
type input "11"
type input "59"
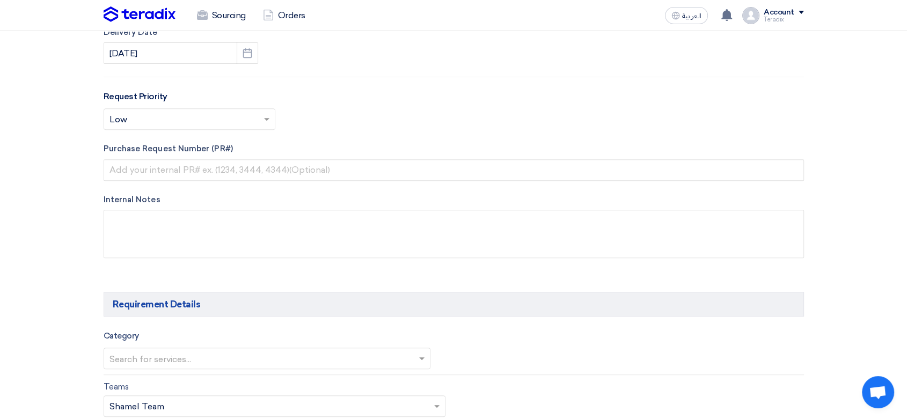
scroll to position [417, 0]
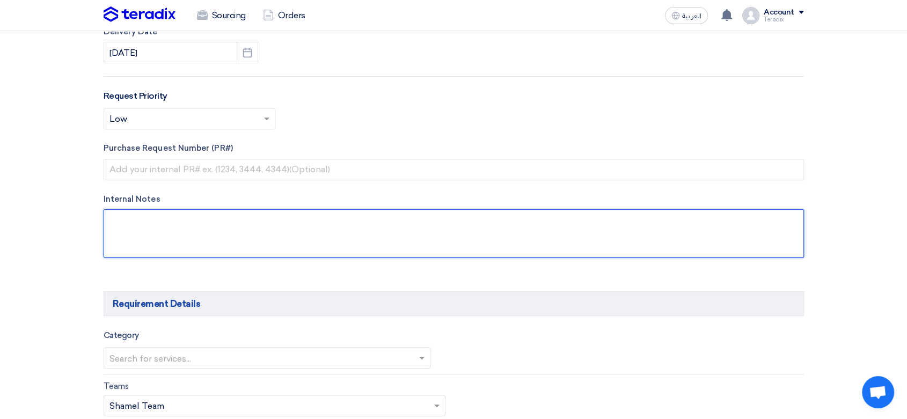
click at [205, 234] on textarea at bounding box center [454, 233] width 701 height 48
paste textarea "[PERSON_NAME] [PERSON_NAME][EMAIL_ADDRESS][DOMAIN_NAME] [PHONE_NUMBER] (Work) A…"
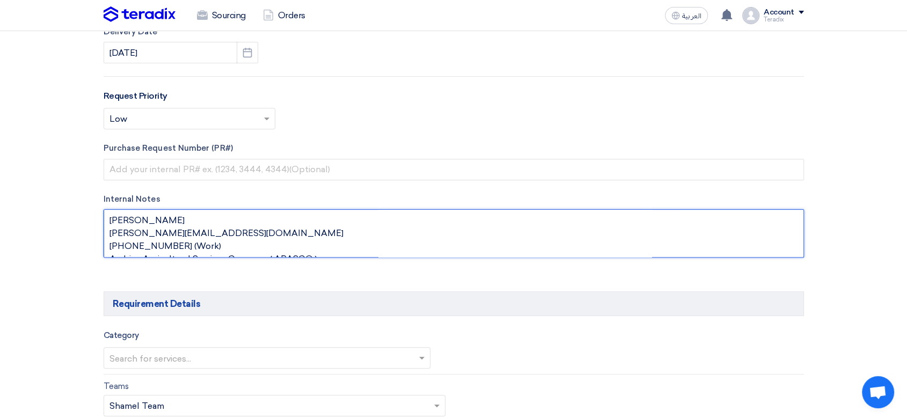
scroll to position [7, 0]
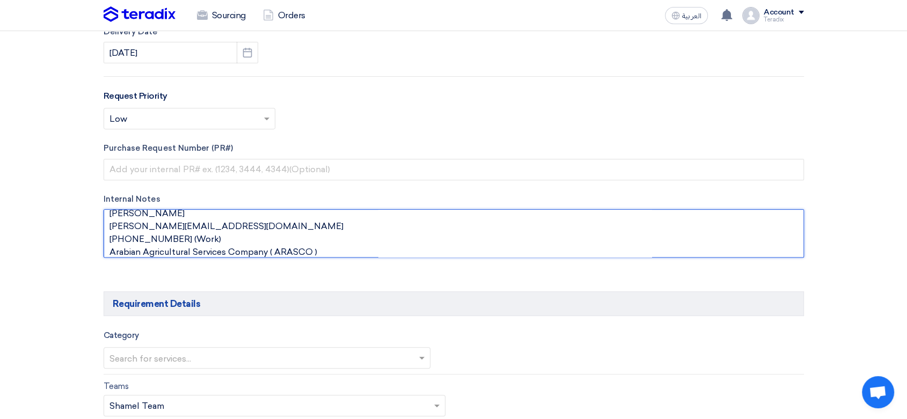
click at [195, 212] on textarea at bounding box center [454, 233] width 701 height 48
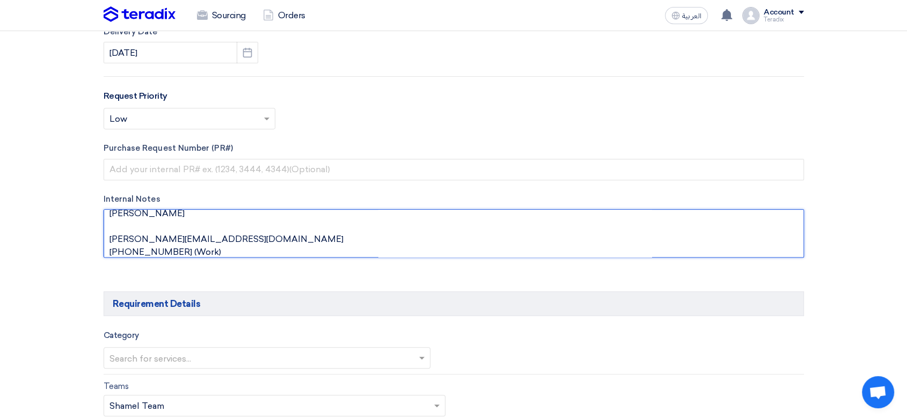
scroll to position [18, 0]
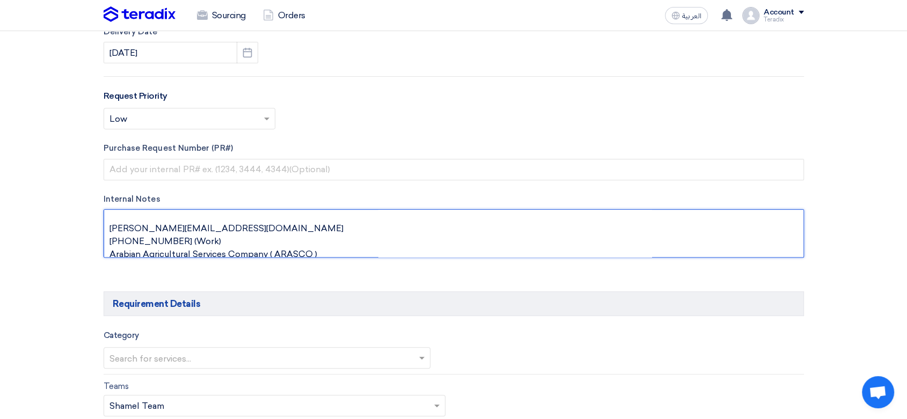
paste textarea "Specialist, Procurement"
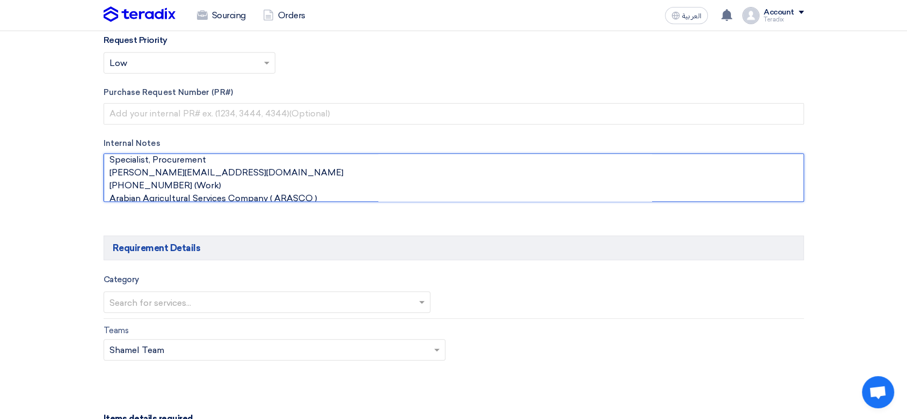
scroll to position [656, 0]
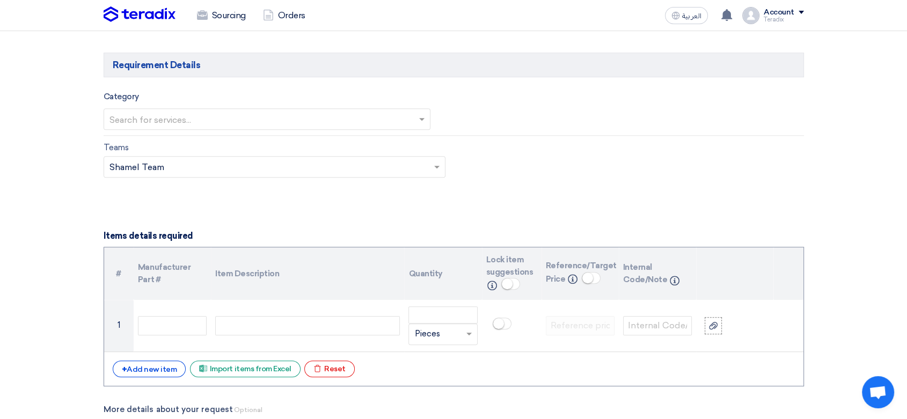
type textarea "[PERSON_NAME] Specialist, Procurement [PERSON_NAME][EMAIL_ADDRESS][DOMAIN_NAME]…"
click at [170, 112] on input "text" at bounding box center [262, 120] width 305 height 18
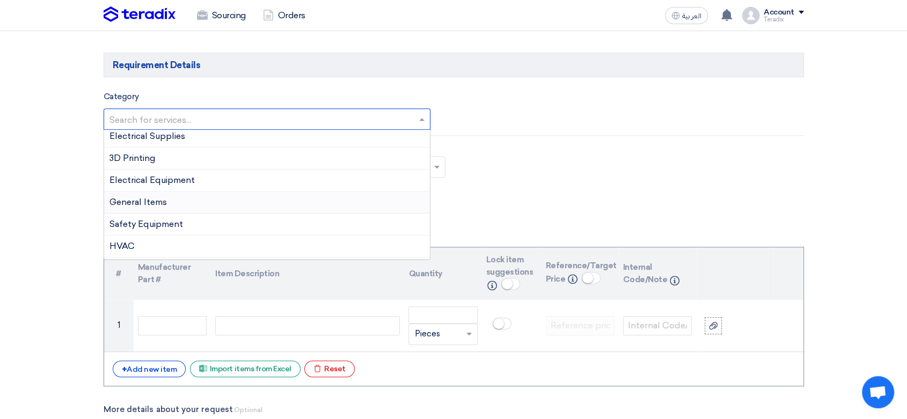
scroll to position [244, 0]
click at [159, 189] on div "General Items" at bounding box center [267, 183] width 326 height 22
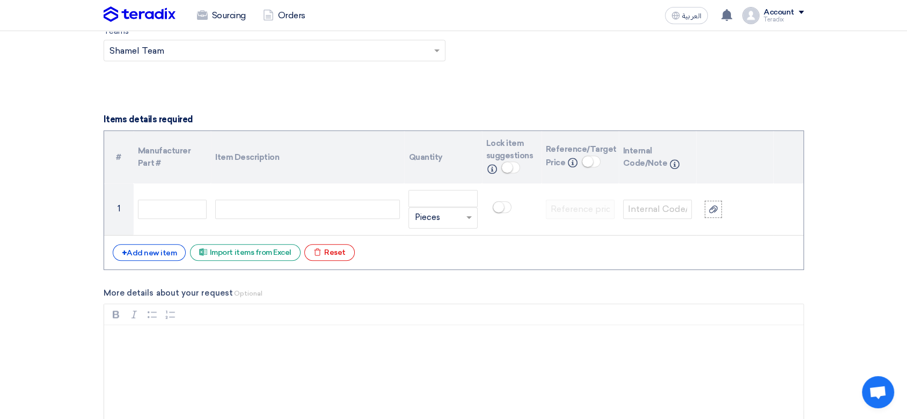
scroll to position [775, 0]
click at [137, 249] on div "+ Add new item" at bounding box center [150, 251] width 74 height 17
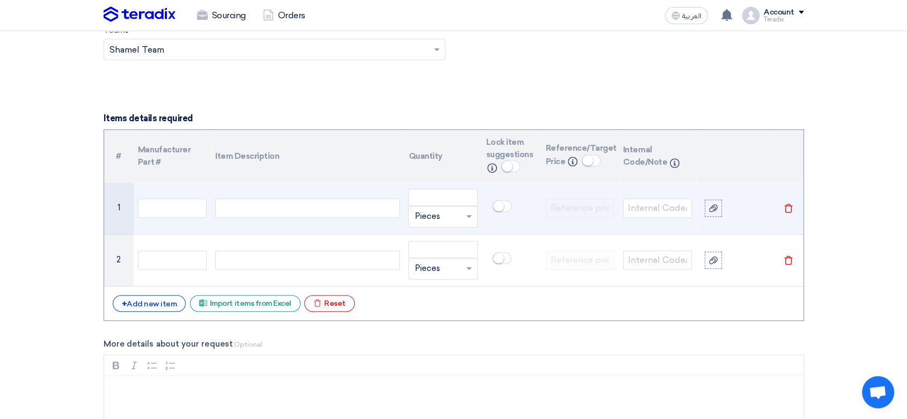
click at [271, 208] on div at bounding box center [307, 208] width 185 height 19
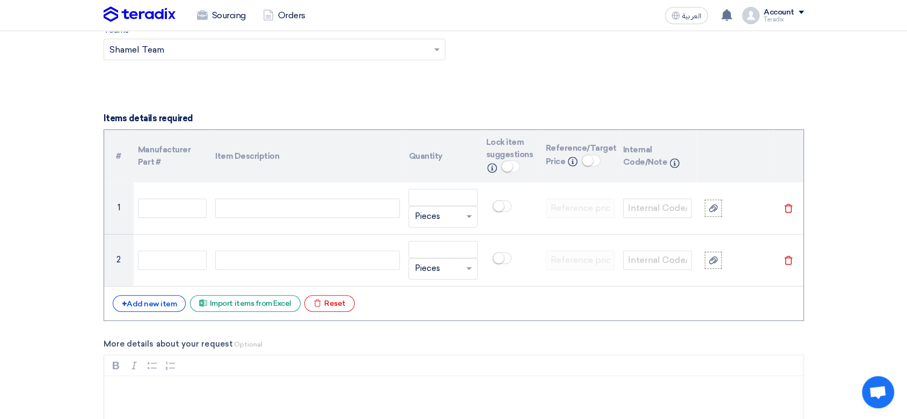
paste div
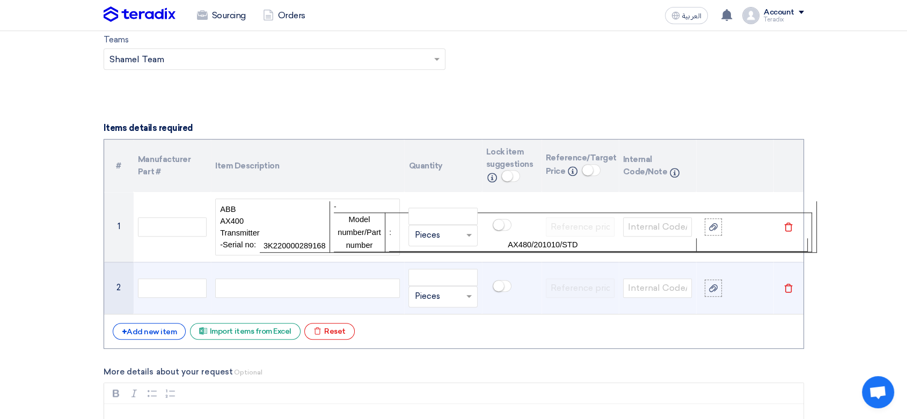
click at [267, 282] on div at bounding box center [307, 288] width 185 height 19
paste div
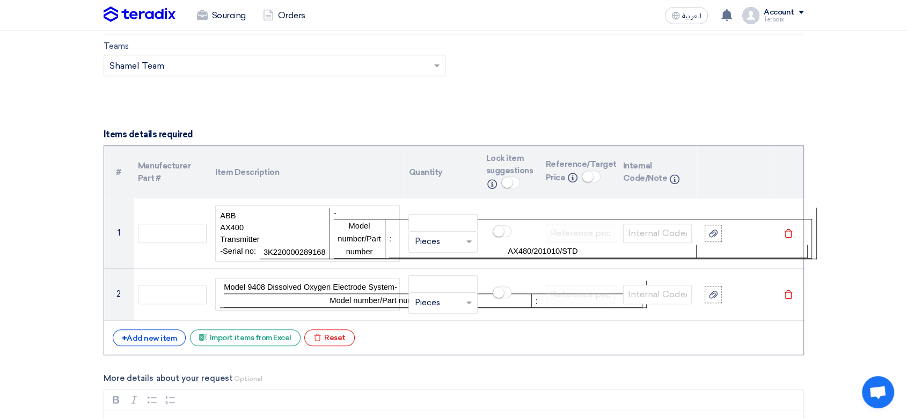
scroll to position [756, 0]
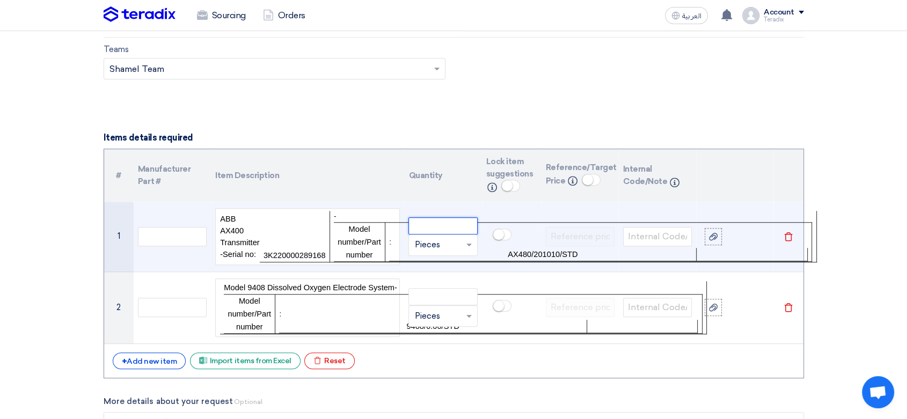
click at [428, 224] on input "number" at bounding box center [443, 225] width 69 height 17
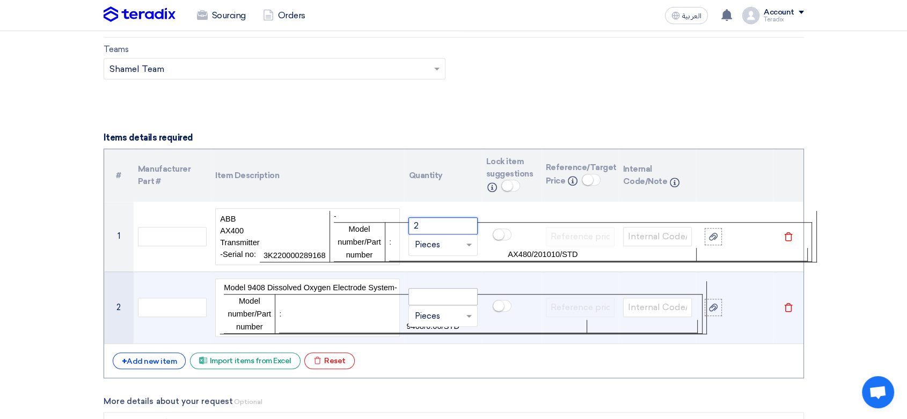
type input "2"
click at [442, 298] on input "number" at bounding box center [443, 296] width 69 height 17
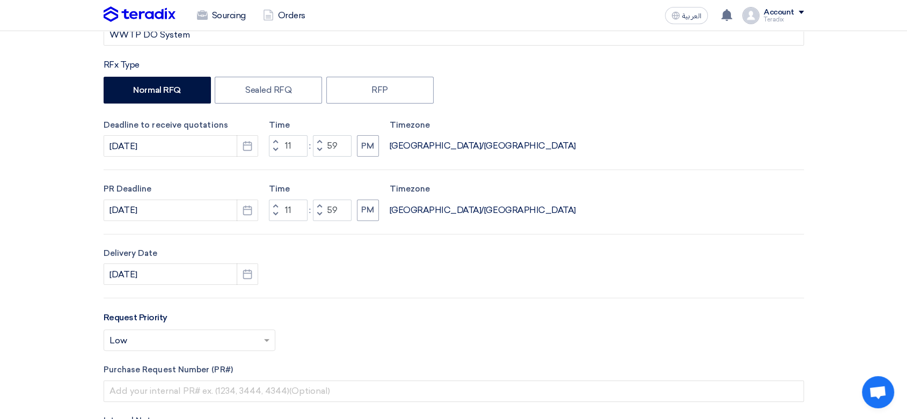
scroll to position [40, 0]
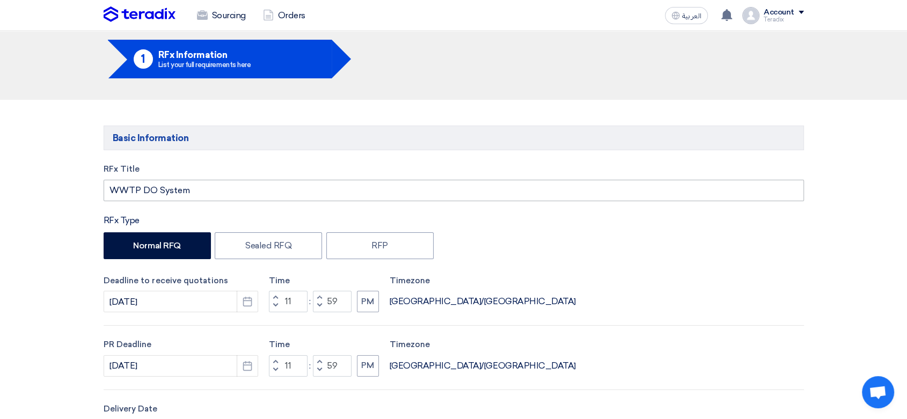
type input "1"
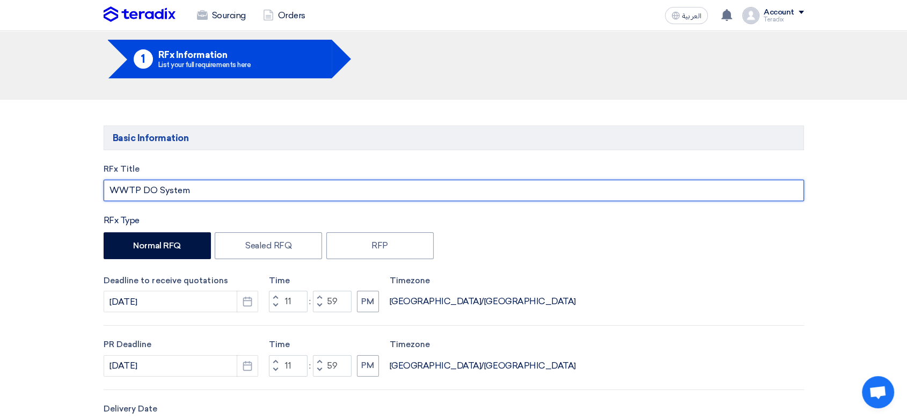
drag, startPoint x: 190, startPoint y: 191, endPoint x: 5, endPoint y: 175, distance: 185.3
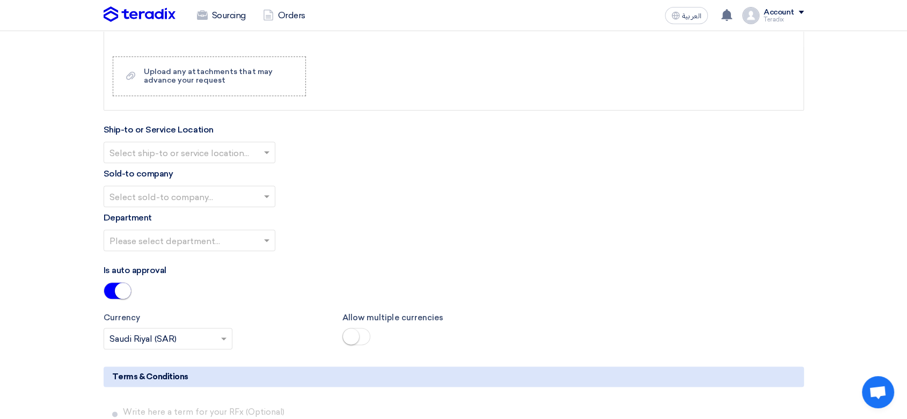
scroll to position [1233, 0]
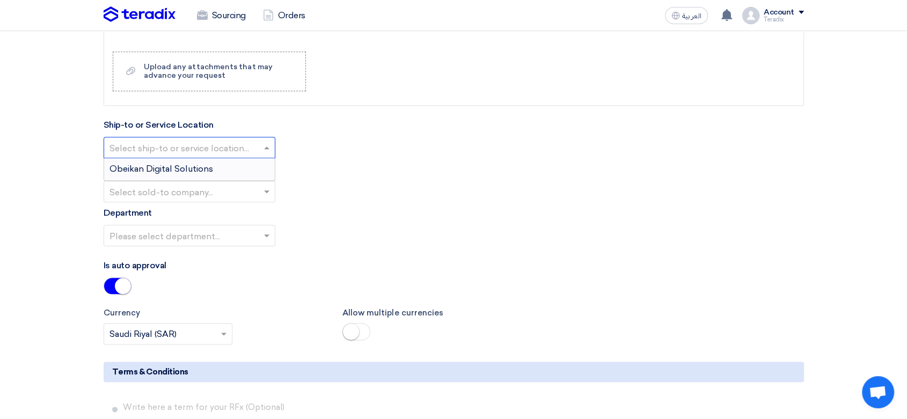
click at [202, 139] on div at bounding box center [189, 148] width 171 height 18
click at [202, 158] on div "Obeikan Digital Solutions" at bounding box center [189, 168] width 171 height 21
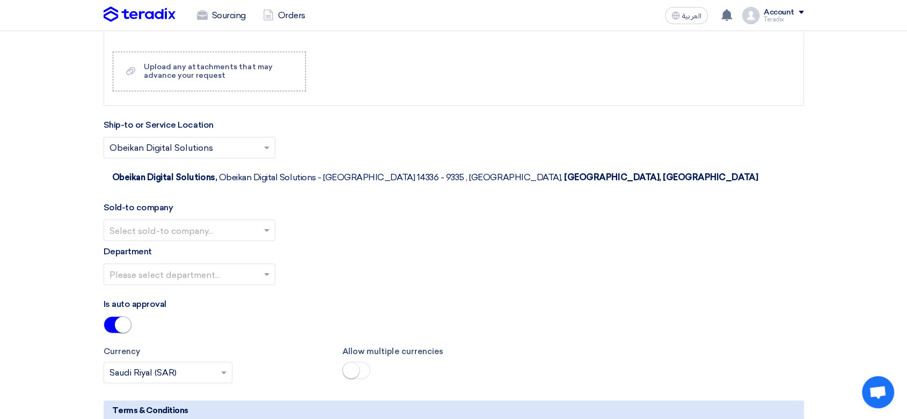
click at [239, 222] on input "text" at bounding box center [184, 231] width 149 height 18
click at [236, 246] on span "SHAMEL / Obeikan Digital Solutions" at bounding box center [184, 251] width 149 height 10
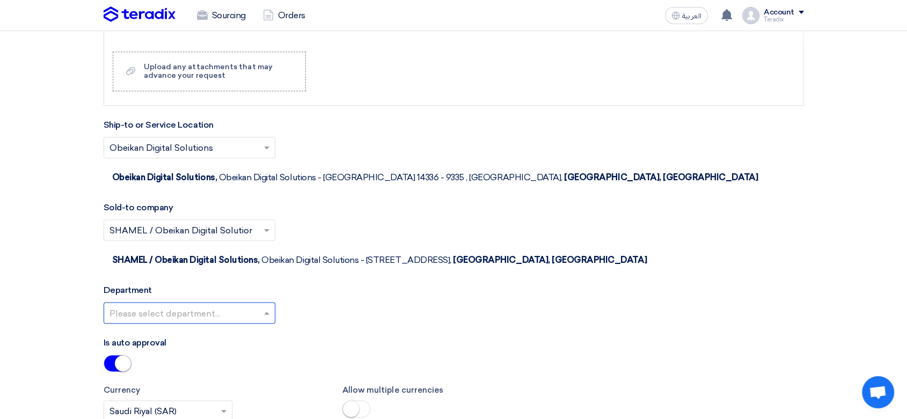
click at [244, 305] on input "text" at bounding box center [184, 314] width 149 height 18
click at [243, 324] on div "Procurement Department" at bounding box center [189, 334] width 171 height 21
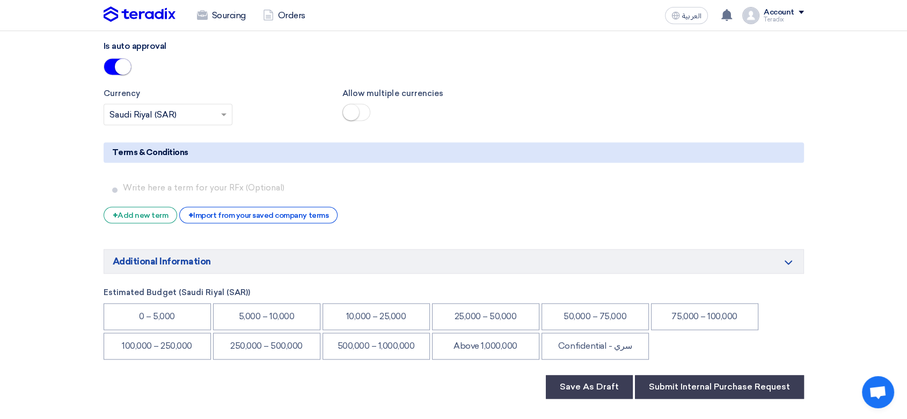
scroll to position [1591, 0]
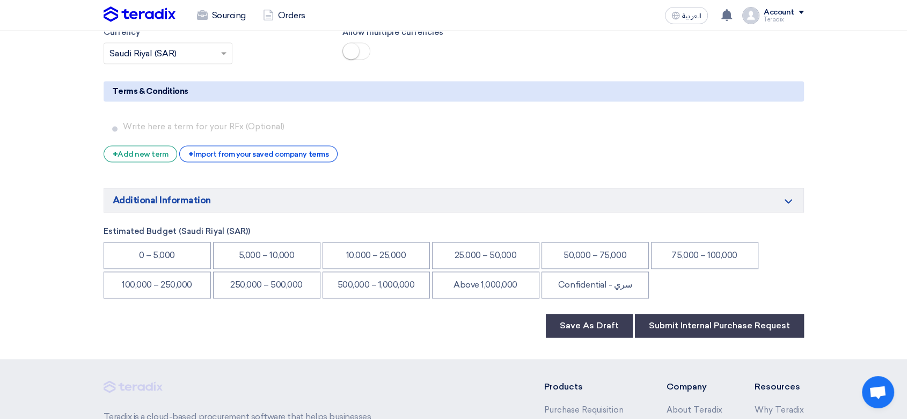
drag, startPoint x: 599, startPoint y: 239, endPoint x: 613, endPoint y: 249, distance: 17.0
click at [599, 272] on li "Confidential - سري" at bounding box center [595, 285] width 107 height 27
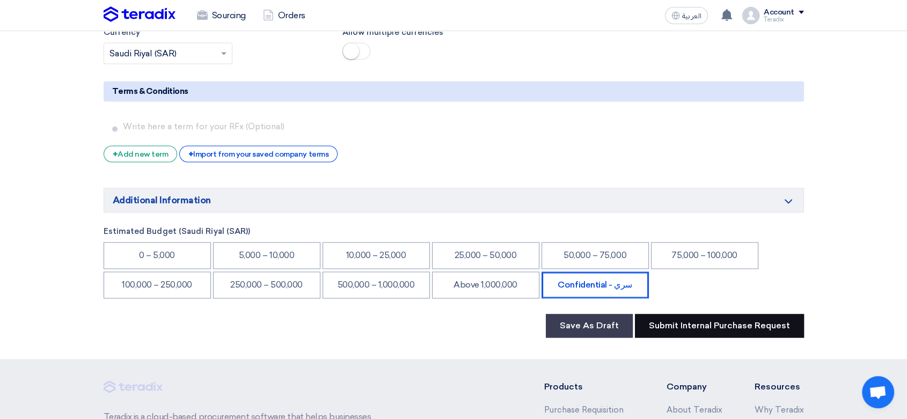
click at [682, 314] on button "Submit Internal Purchase Request" at bounding box center [719, 326] width 169 height 24
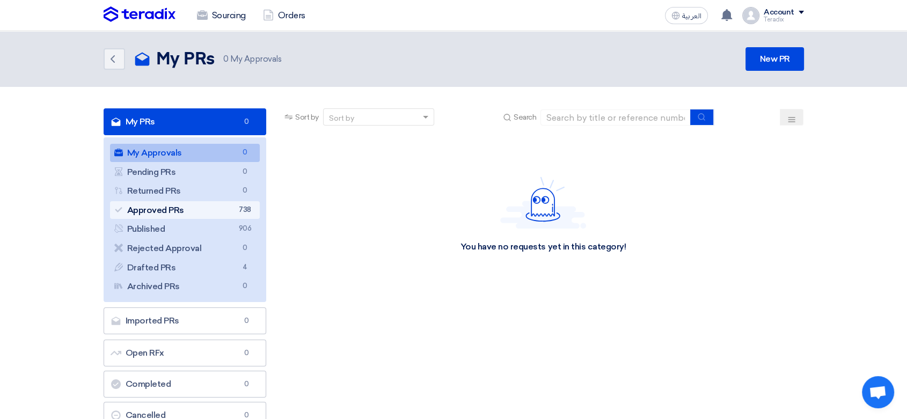
click at [206, 214] on link "Approved PRs Approved PRs 738" at bounding box center [185, 210] width 150 height 18
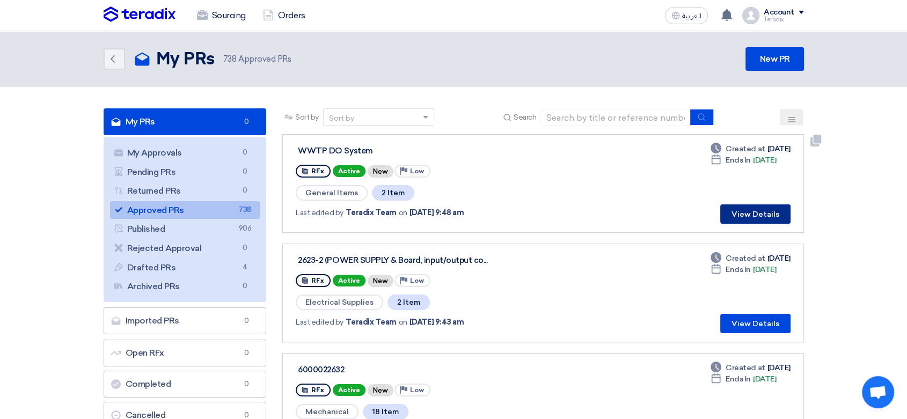
click at [754, 209] on button "View Details" at bounding box center [755, 214] width 70 height 19
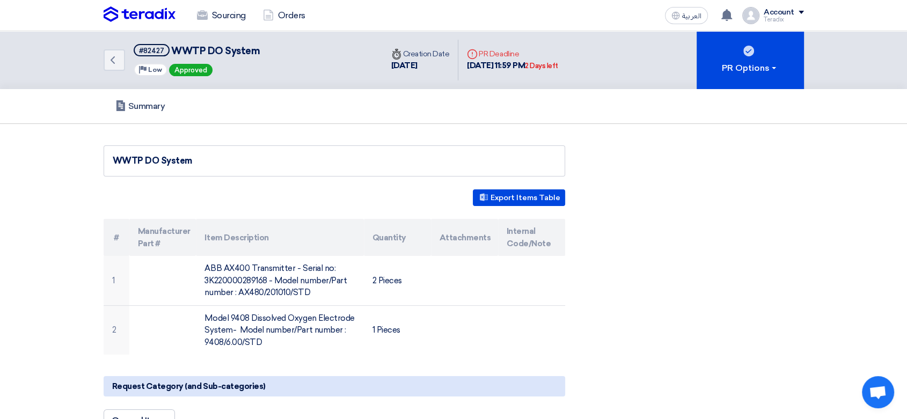
click at [151, 7] on img at bounding box center [140, 14] width 72 height 16
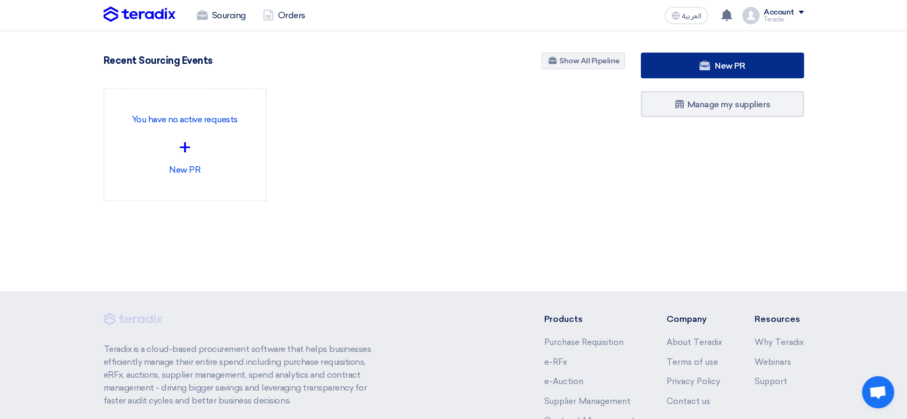
click at [737, 70] on span "New PR" at bounding box center [730, 66] width 30 height 10
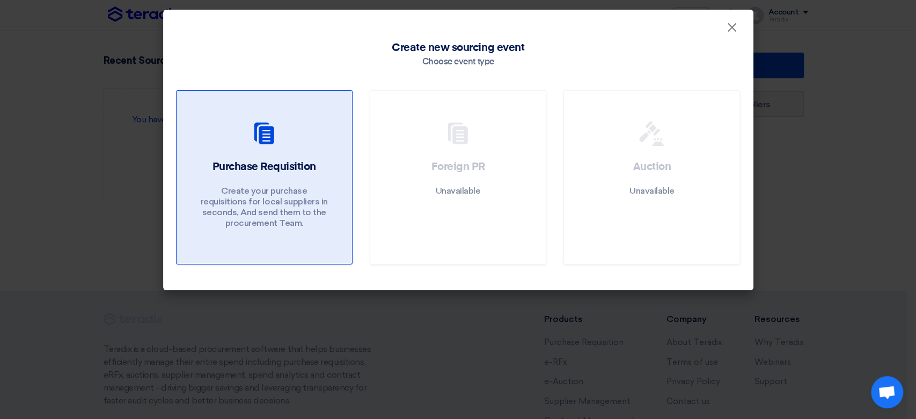
click at [292, 151] on link "Purchase Requisition Create your purchase requisitions for local suppliers in s…" at bounding box center [264, 177] width 177 height 174
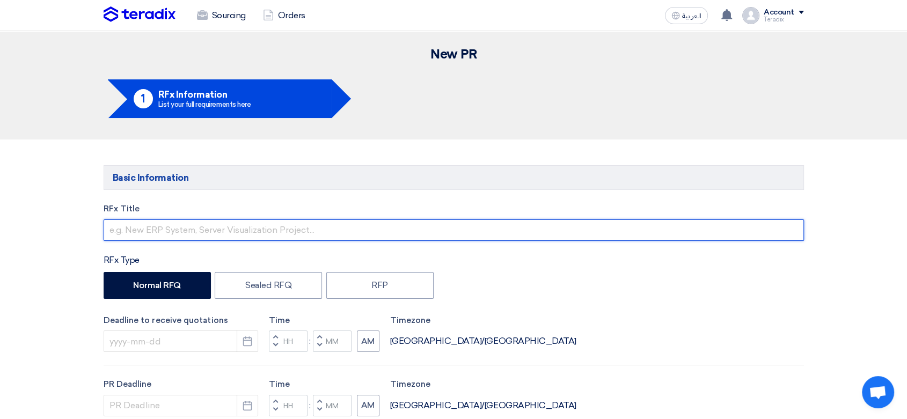
click at [261, 232] on input "text" at bounding box center [454, 230] width 701 height 21
paste input "FA - SVR-2010080430-250610-1"
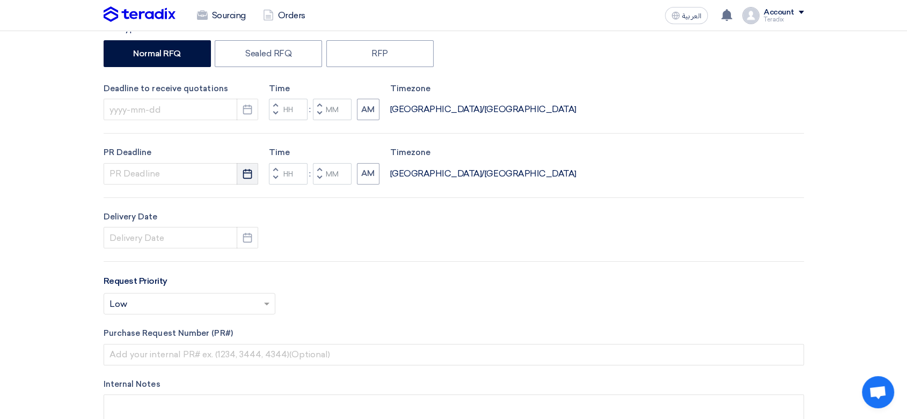
scroll to position [238, 0]
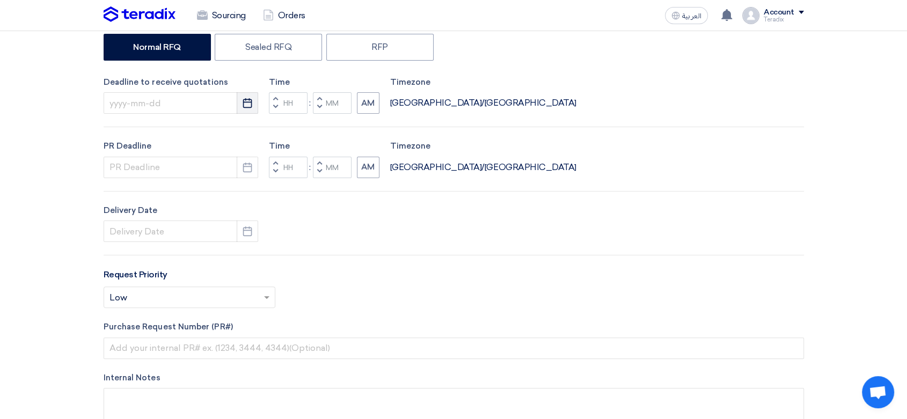
type input "FA - SVR-2010080430-250610-1"
click at [243, 103] on use "button" at bounding box center [247, 103] width 9 height 10
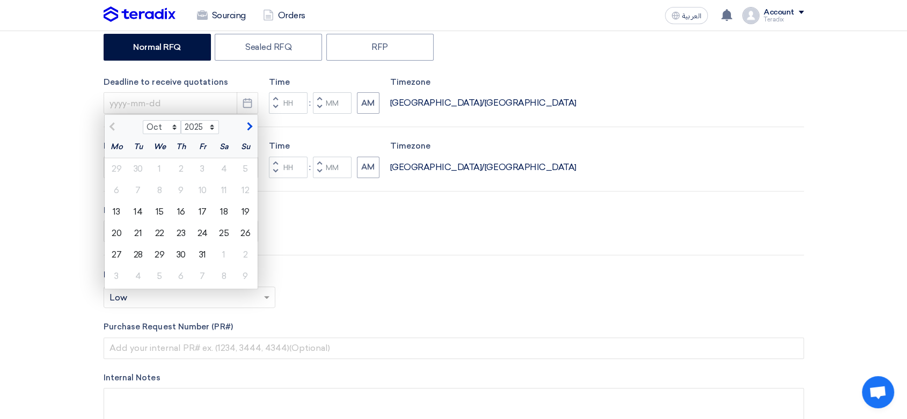
drag, startPoint x: 155, startPoint y: 210, endPoint x: 187, endPoint y: 201, distance: 33.0
click at [155, 209] on div "15" at bounding box center [159, 211] width 21 height 21
type input "[DATE]"
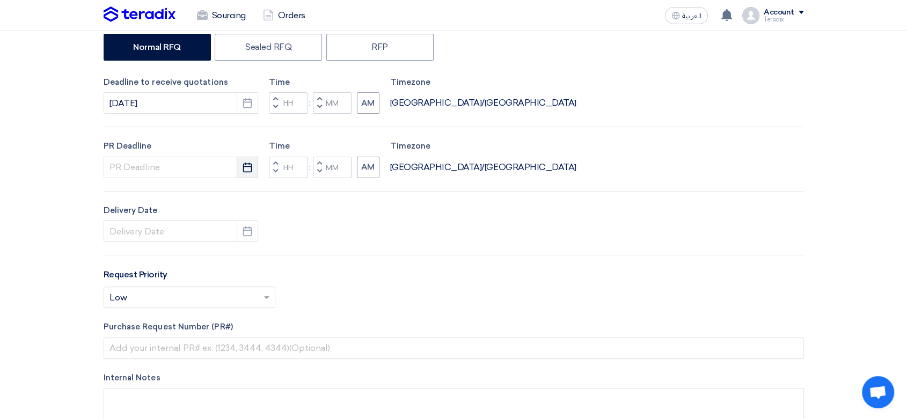
click at [241, 170] on button "Pick a date" at bounding box center [247, 167] width 21 height 21
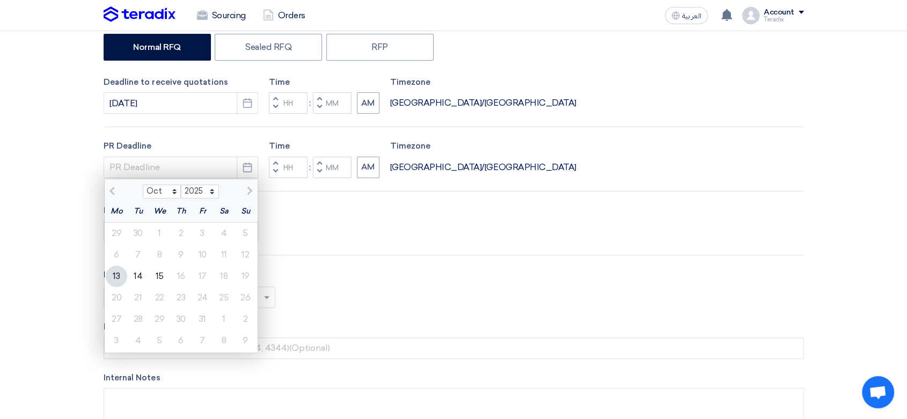
drag, startPoint x: 163, startPoint y: 271, endPoint x: 172, endPoint y: 271, distance: 8.6
click at [165, 271] on div "15" at bounding box center [159, 276] width 21 height 21
type input "[DATE]"
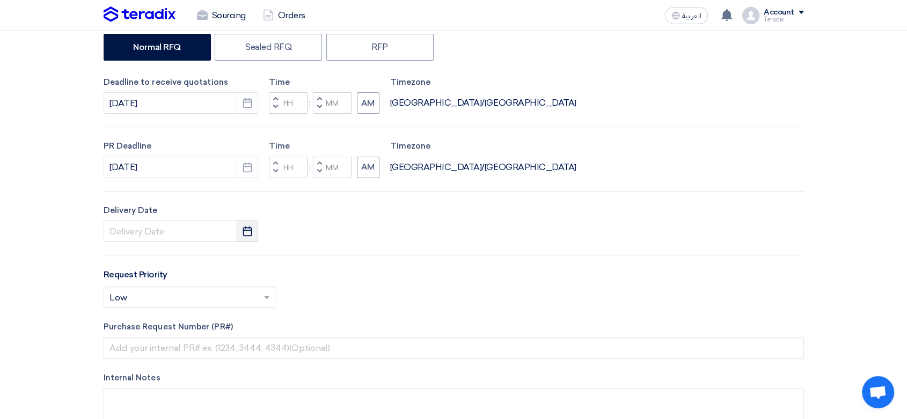
click at [251, 234] on use "button" at bounding box center [247, 232] width 9 height 10
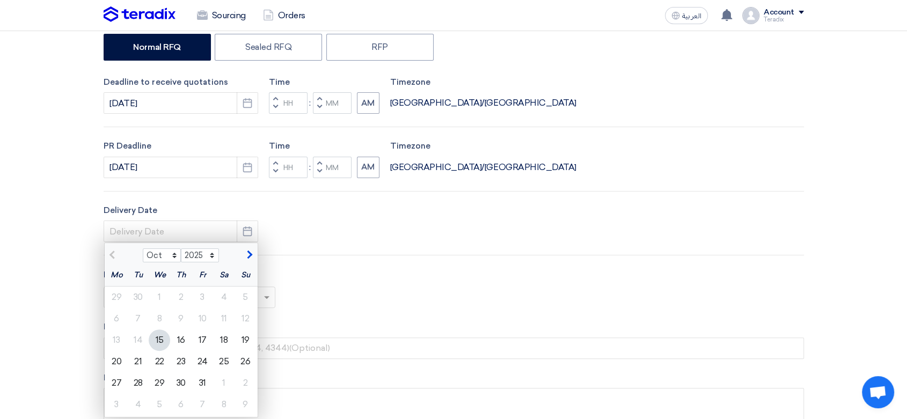
drag, startPoint x: 159, startPoint y: 340, endPoint x: 203, endPoint y: 293, distance: 64.9
click at [159, 339] on div "15" at bounding box center [159, 340] width 21 height 21
type input "[DATE]"
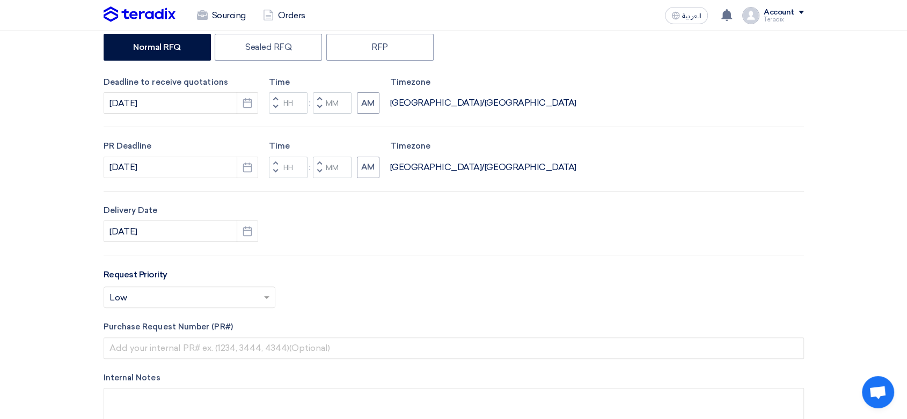
click at [318, 109] on span "button" at bounding box center [319, 107] width 4 height 6
type input "11"
type input "59"
click at [322, 174] on button "Decrement minutes" at bounding box center [319, 171] width 13 height 13
type input "11"
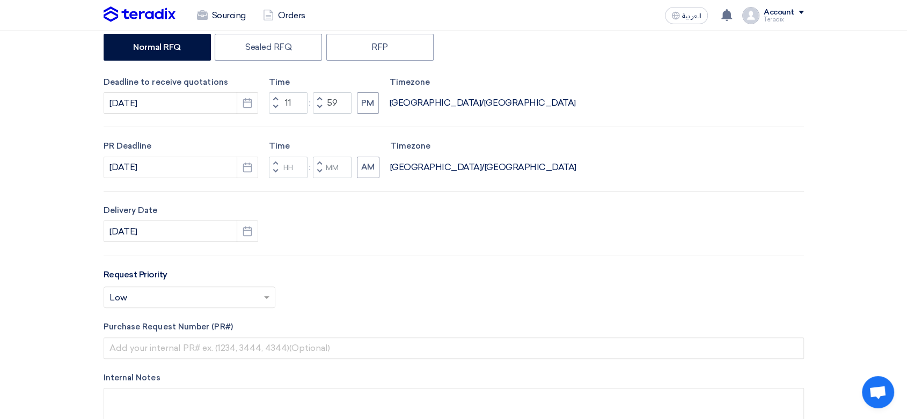
type input "59"
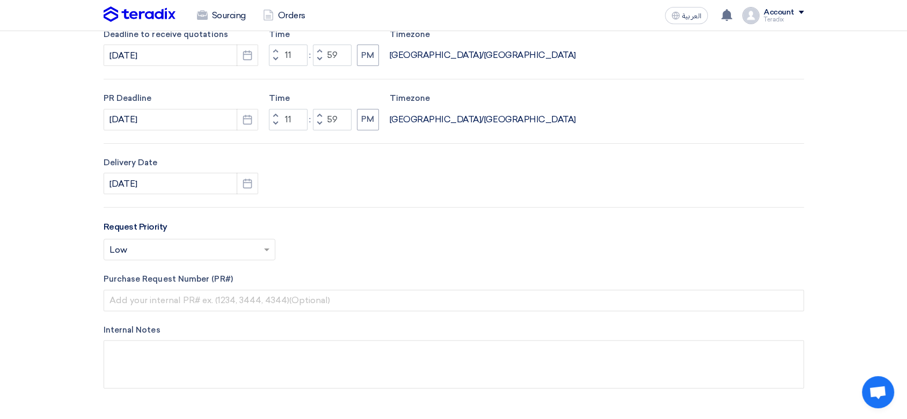
scroll to position [417, 0]
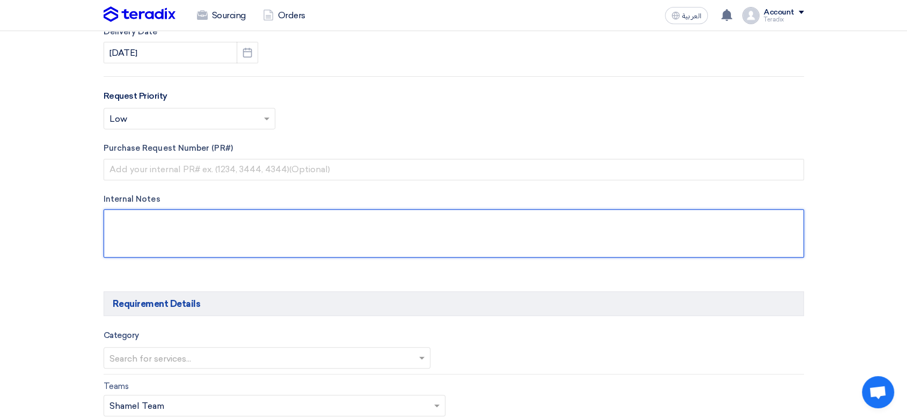
click at [204, 224] on textarea at bounding box center [454, 233] width 701 height 48
paste textarea "[PERSON_NAME]. Purchasing Department Aquat Food Industries Co."
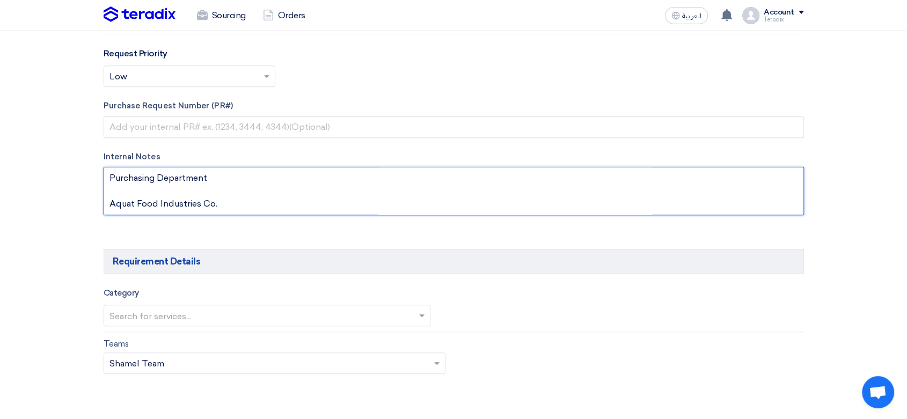
scroll to position [596, 0]
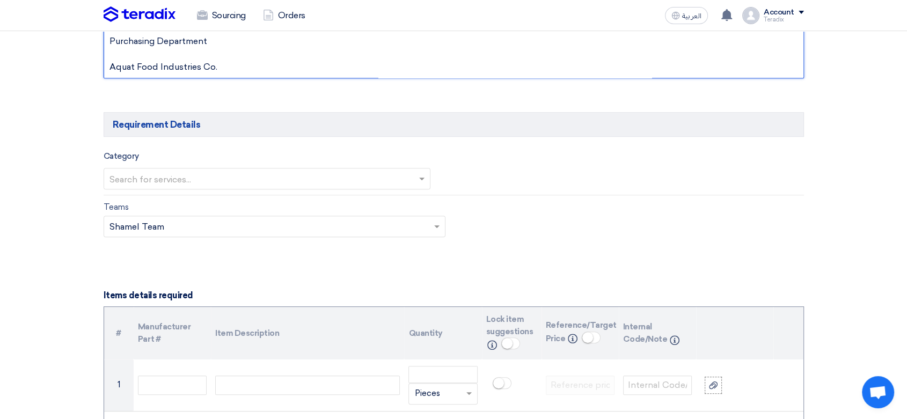
type textarea "[PERSON_NAME]. Purchasing Department Aquat Food Industries Co."
click at [214, 171] on input "text" at bounding box center [262, 180] width 305 height 18
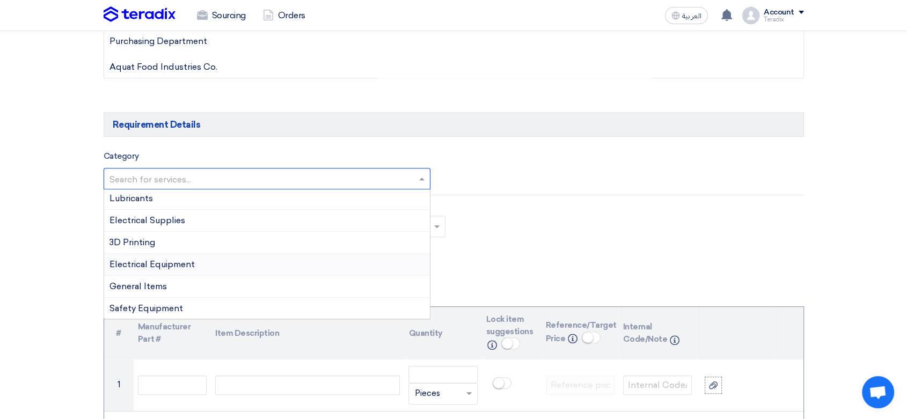
scroll to position [179, 0]
click at [183, 239] on span "Electrical Supplies" at bounding box center [148, 241] width 76 height 10
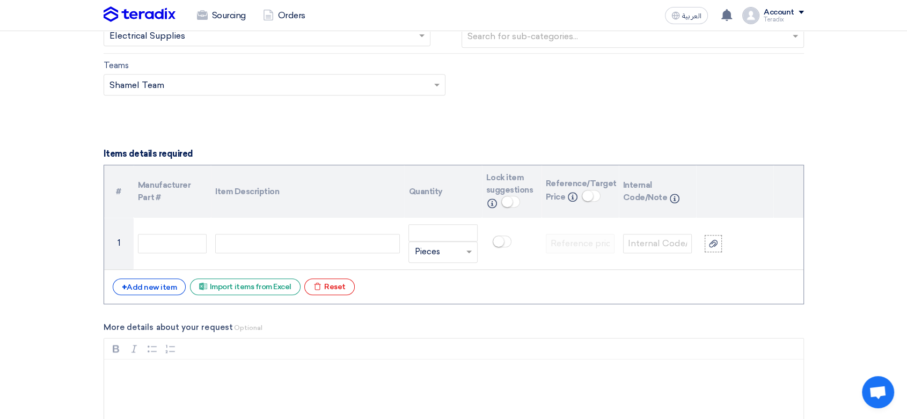
scroll to position [775, 0]
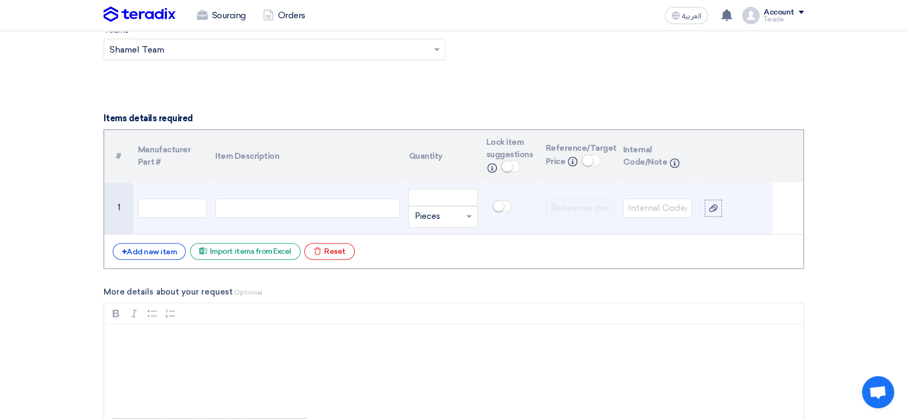
click at [340, 199] on div at bounding box center [307, 208] width 185 height 19
paste div
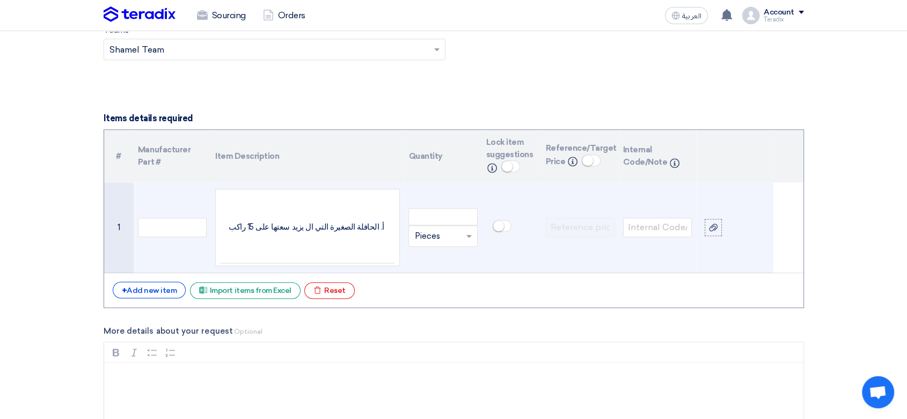
scroll to position [766, 0]
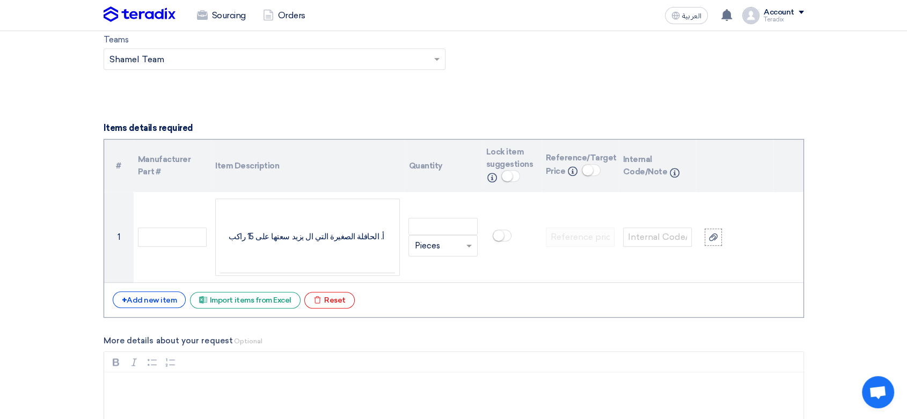
drag, startPoint x: 189, startPoint y: 203, endPoint x: 49, endPoint y: 201, distance: 139.6
click at [49, 201] on section "Basic Information RFx Title FA - SVR-2010080430-250610-1 RFx Type Normal RFQ Se…" at bounding box center [453, 214] width 907 height 1681
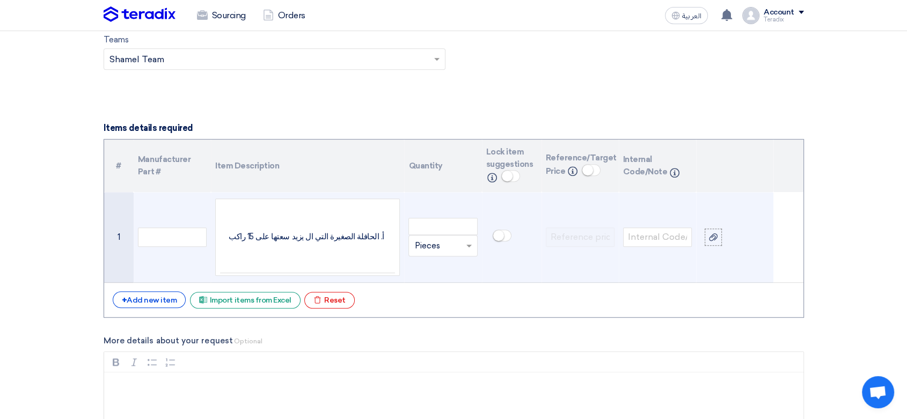
click at [316, 243] on td "أ. الحافلة الصغيرة التي ال يزيد سعتها على 15 راكب" at bounding box center [307, 237] width 175 height 72
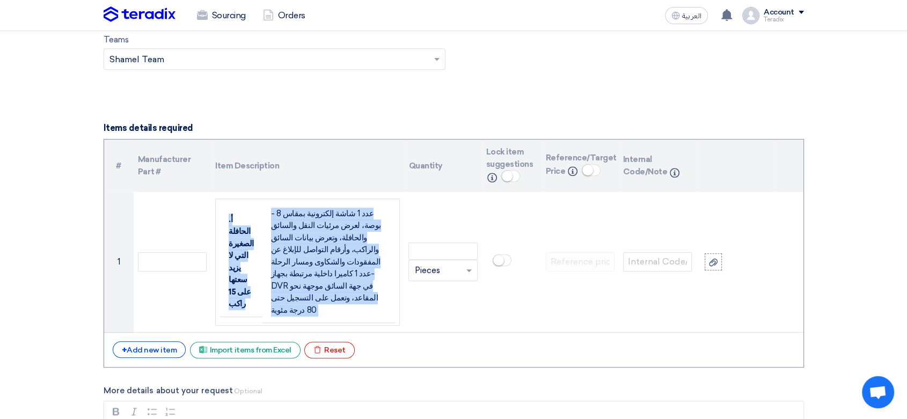
drag, startPoint x: 351, startPoint y: 293, endPoint x: 193, endPoint y: 167, distance: 202.5
click at [193, 167] on table "# Manufacturer Part # Item Description Quantity Lock item suggestions Info Refe…" at bounding box center [454, 236] width 700 height 193
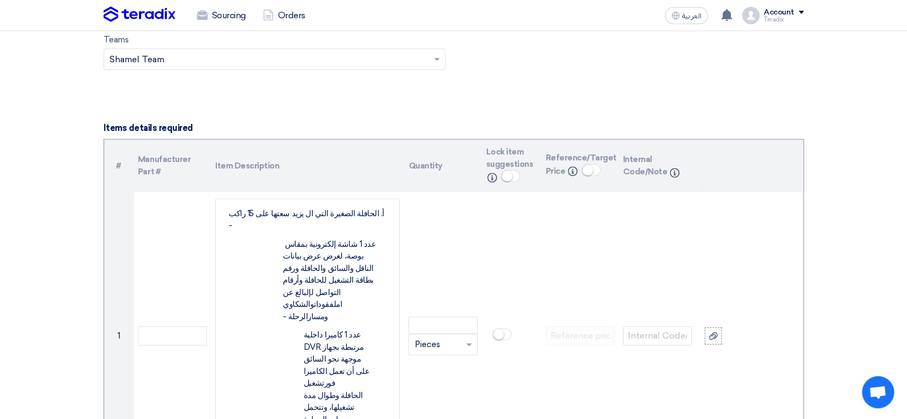
scroll to position [1064, 0]
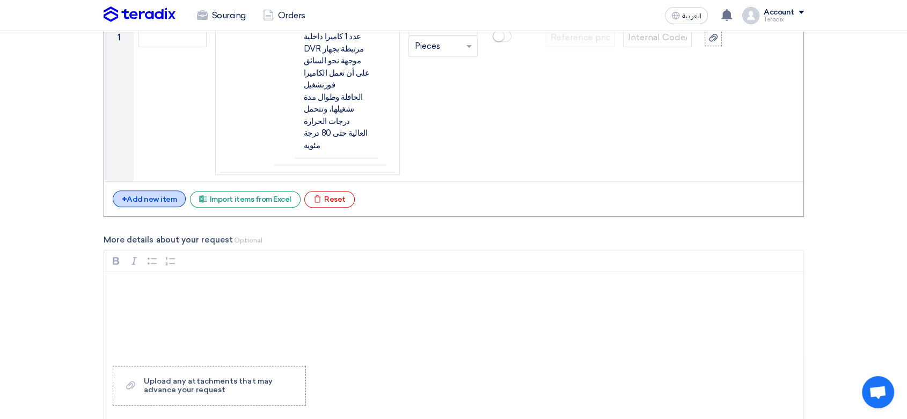
click at [158, 191] on div "+ Add new item" at bounding box center [150, 199] width 74 height 17
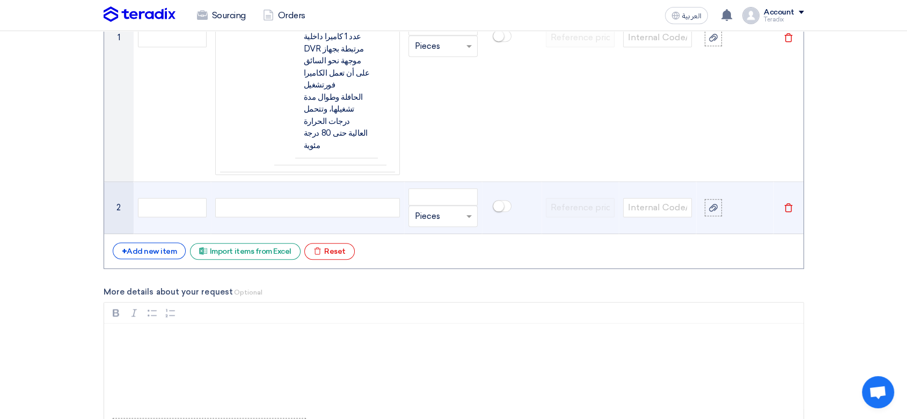
click at [352, 198] on div at bounding box center [307, 207] width 185 height 19
paste div
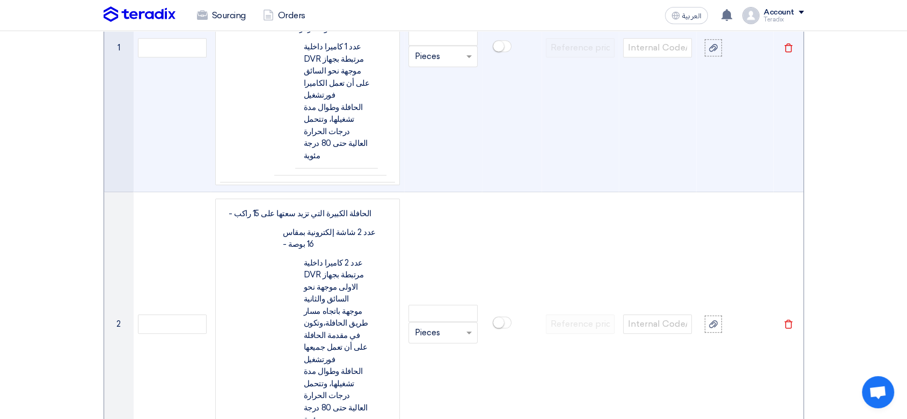
scroll to position [875, 0]
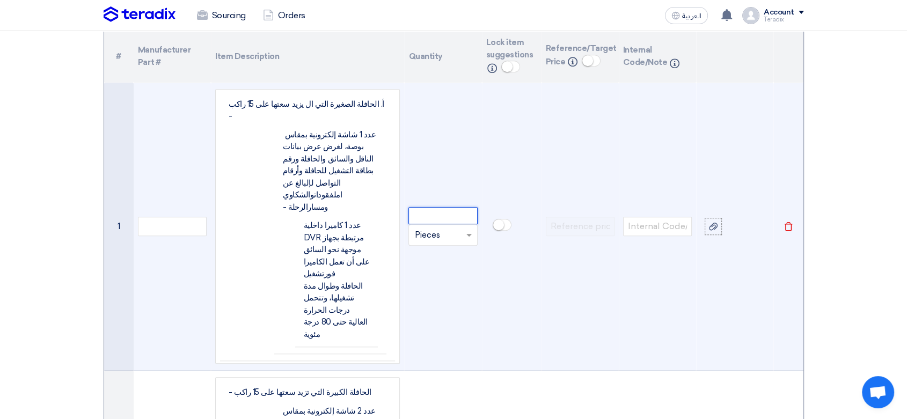
click at [448, 207] on input "number" at bounding box center [443, 215] width 69 height 17
paste input "4"
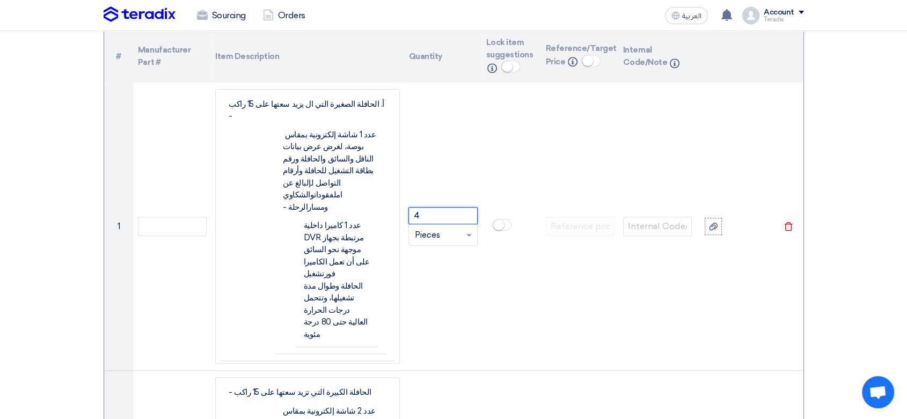
type input "4"
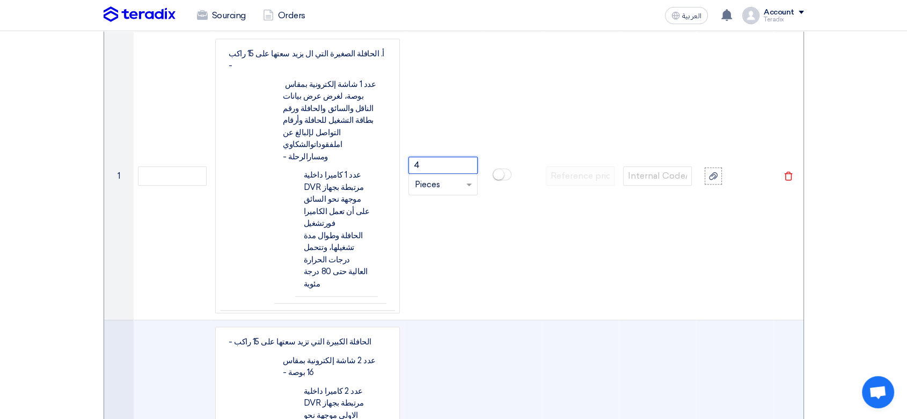
scroll to position [994, 0]
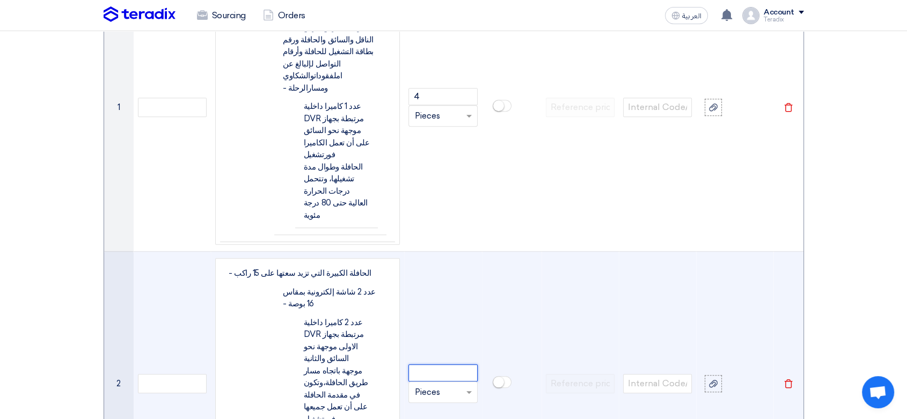
click at [440, 365] on input "number" at bounding box center [443, 373] width 69 height 17
paste input "9"
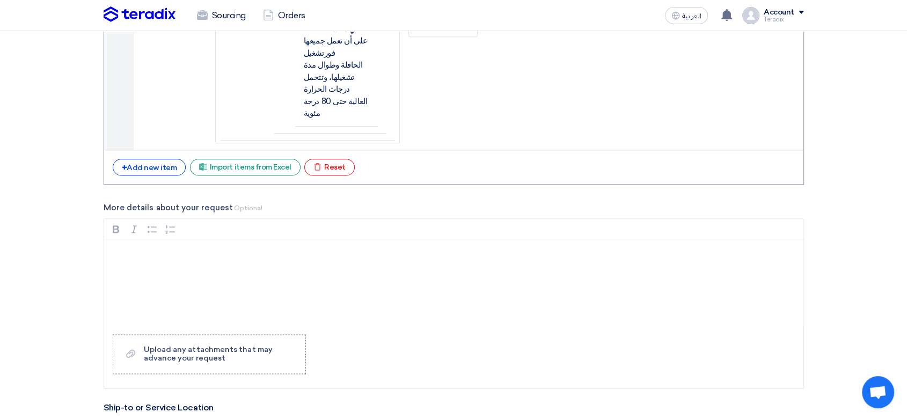
scroll to position [1412, 0]
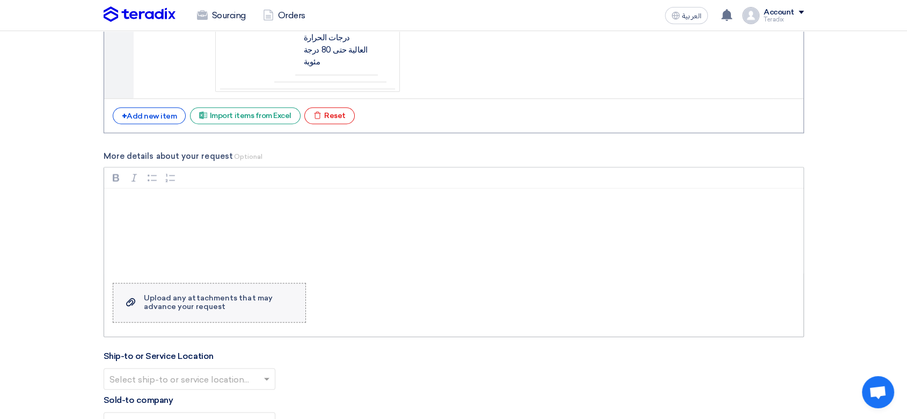
type input "9"
click at [202, 294] on div "Upload any attachments that may advance your request" at bounding box center [219, 302] width 151 height 17
click at [0, 0] on input "Upload a file Upload any attachments that may advance your request" at bounding box center [0, 0] width 0 height 0
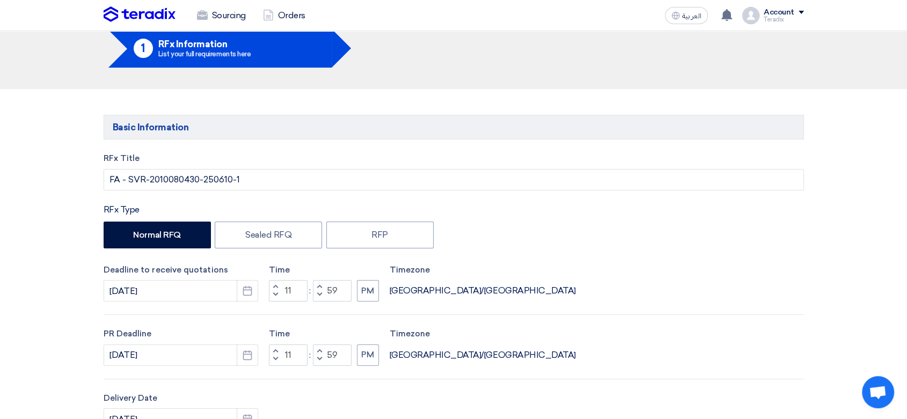
scroll to position [0, 0]
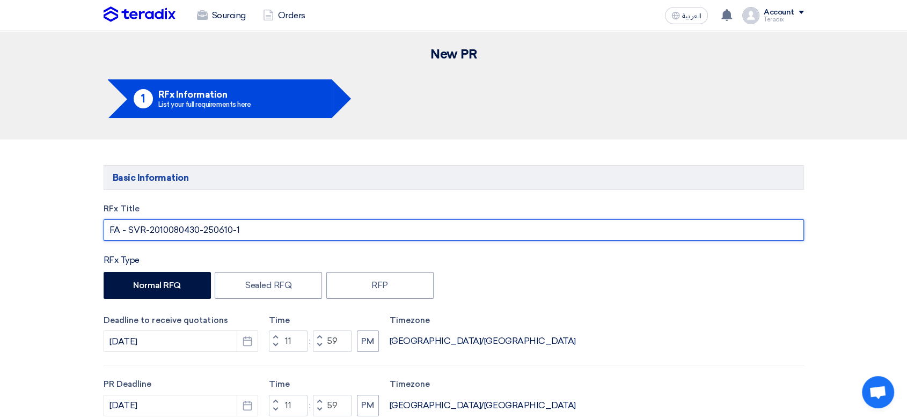
drag, startPoint x: 247, startPoint y: 231, endPoint x: 0, endPoint y: 218, distance: 247.3
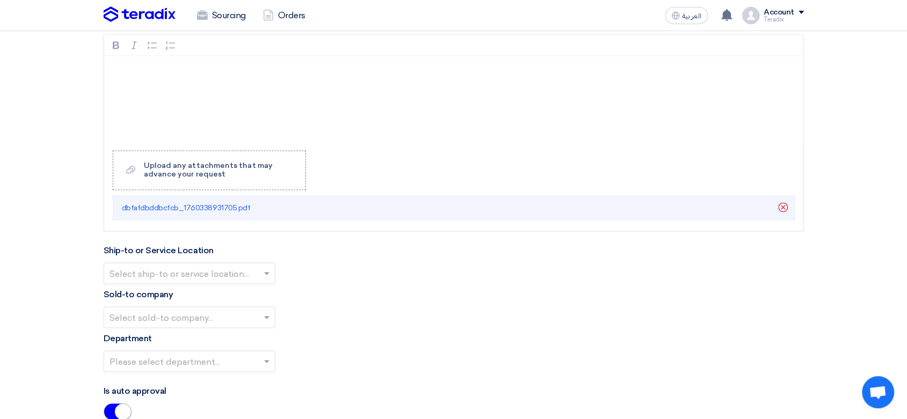
scroll to position [1670, 0]
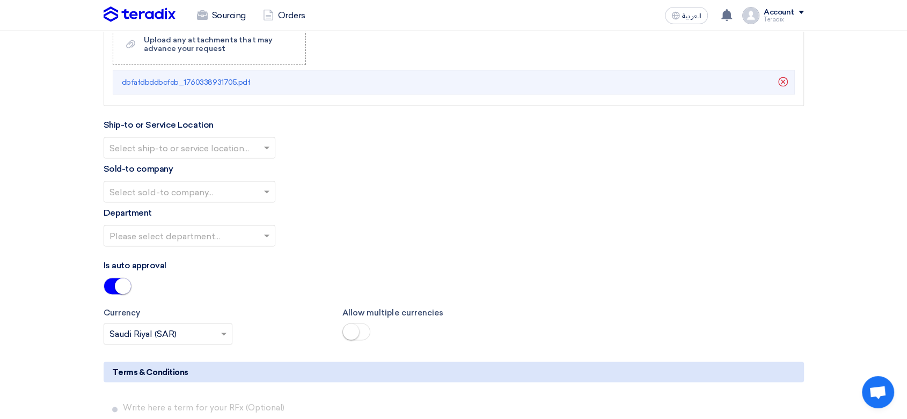
click at [228, 140] on input "text" at bounding box center [184, 149] width 149 height 18
click at [229, 158] on div "Obeikan Digital Solutions" at bounding box center [189, 168] width 171 height 21
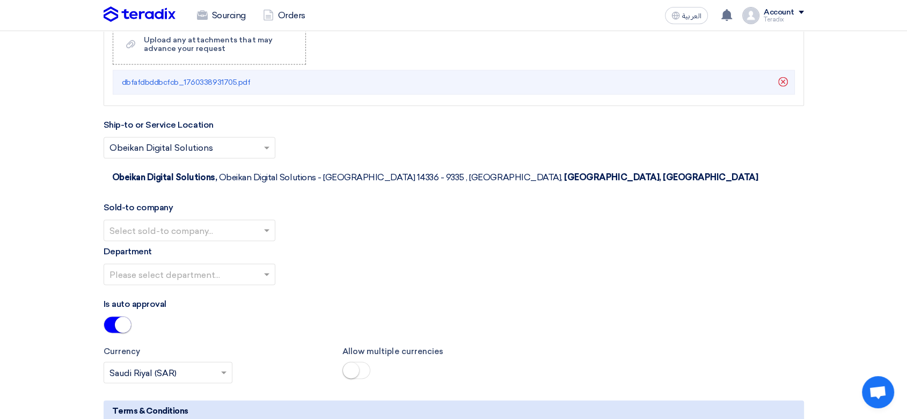
click at [252, 222] on input "text" at bounding box center [184, 231] width 149 height 18
click at [249, 246] on span "SHAMEL / Obeikan Digital Solutions" at bounding box center [184, 251] width 149 height 10
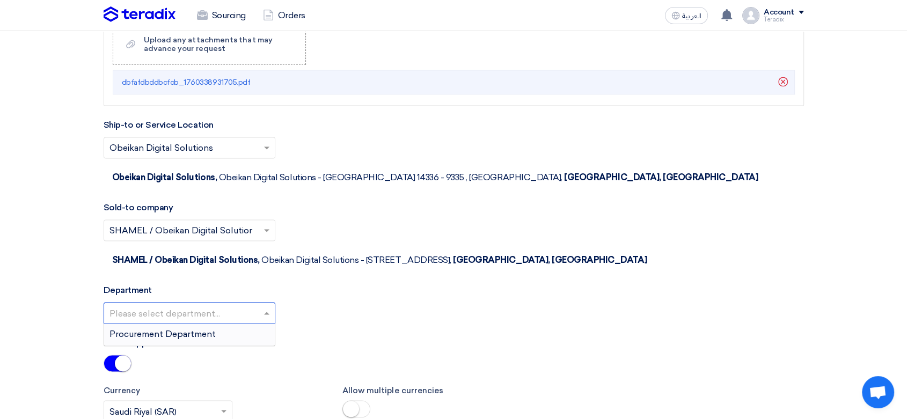
click at [260, 304] on div at bounding box center [189, 313] width 171 height 18
drag, startPoint x: 262, startPoint y: 203, endPoint x: 358, endPoint y: 199, distance: 96.2
click at [263, 324] on div "Procurement Department" at bounding box center [189, 334] width 171 height 21
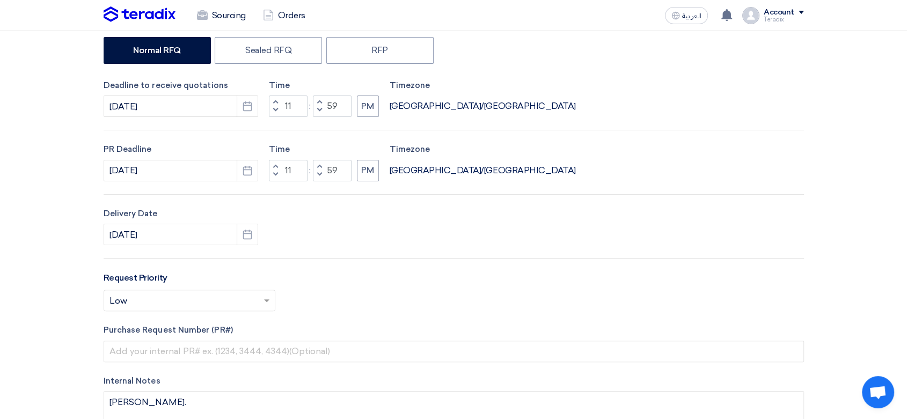
scroll to position [0, 0]
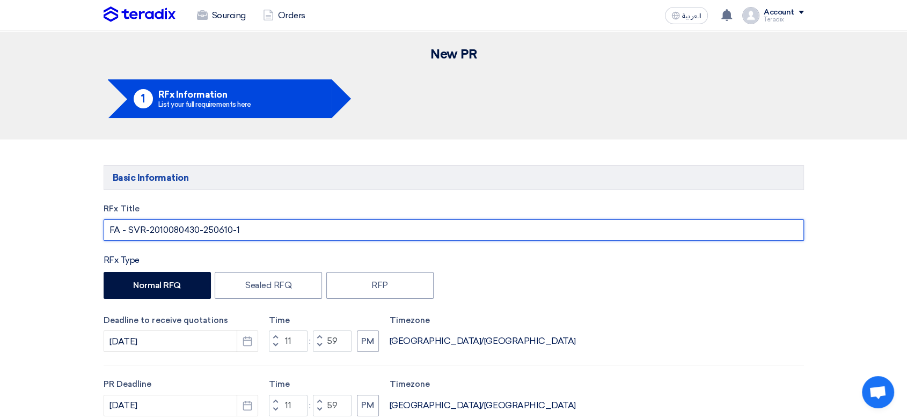
drag, startPoint x: 260, startPoint y: 222, endPoint x: 0, endPoint y: 192, distance: 261.6
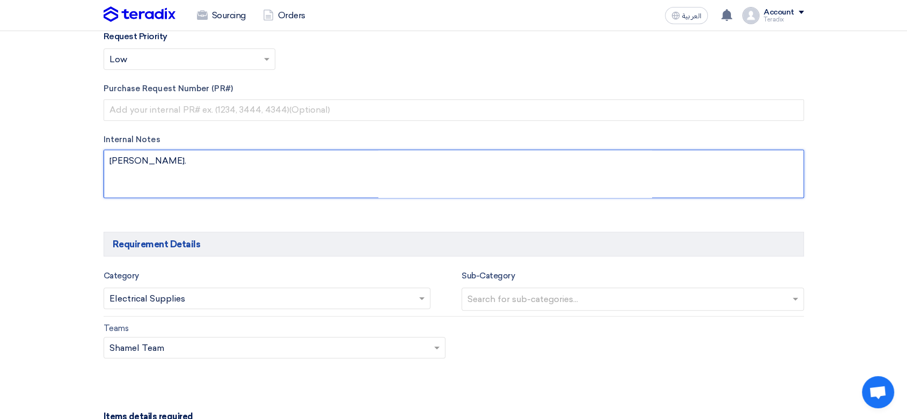
drag, startPoint x: 150, startPoint y: 158, endPoint x: 47, endPoint y: 147, distance: 103.7
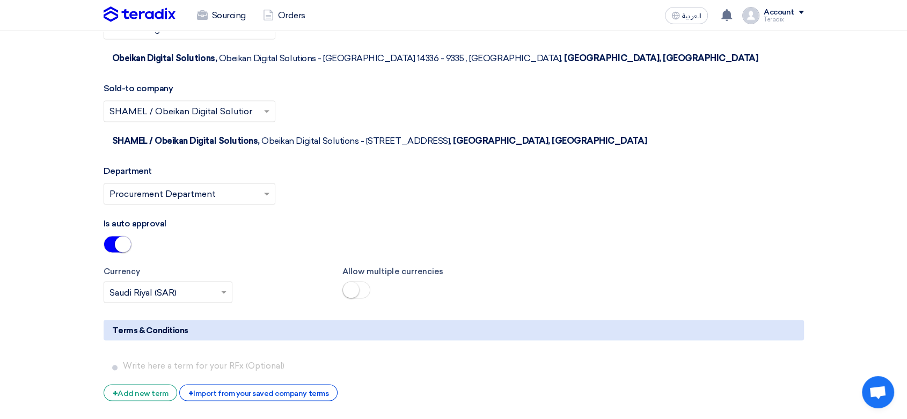
scroll to position [1968, 0]
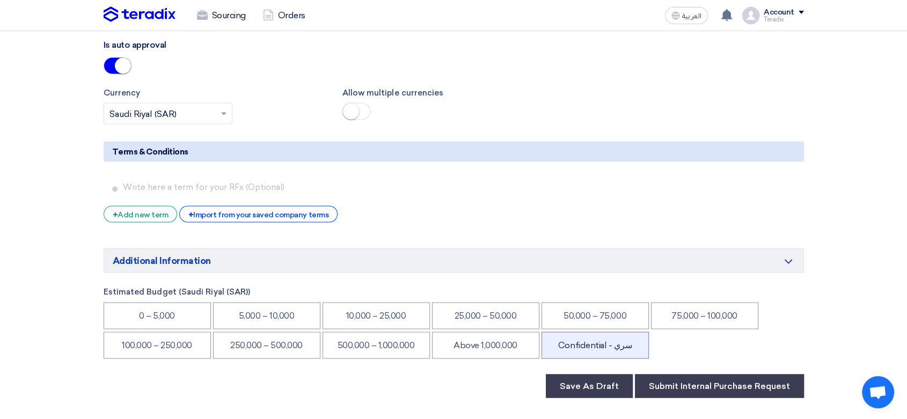
click at [623, 332] on li "Confidential - سري" at bounding box center [595, 345] width 107 height 27
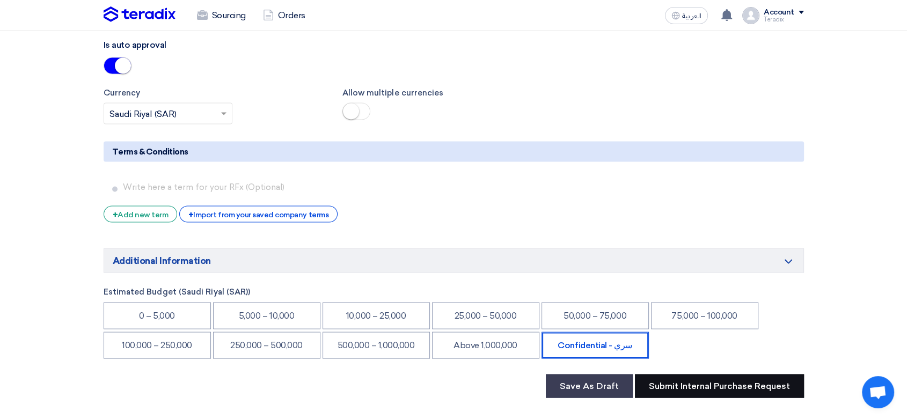
click at [698, 374] on button "Submit Internal Purchase Request" at bounding box center [719, 386] width 169 height 24
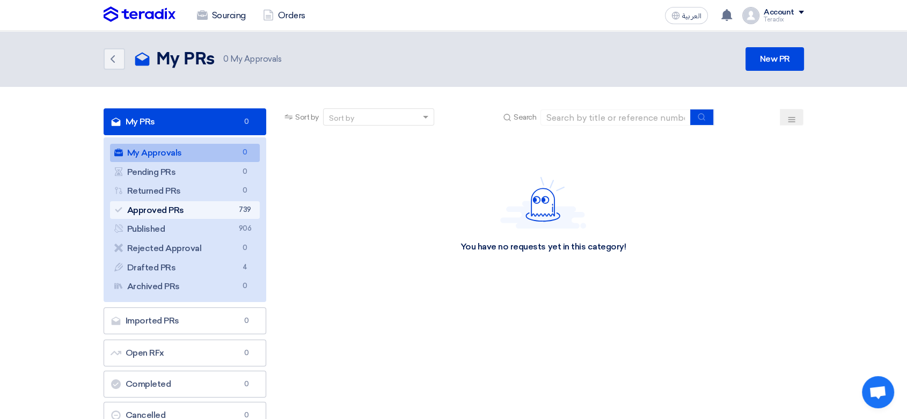
click at [233, 211] on link "Approved PRs Approved PRs 739" at bounding box center [185, 210] width 150 height 18
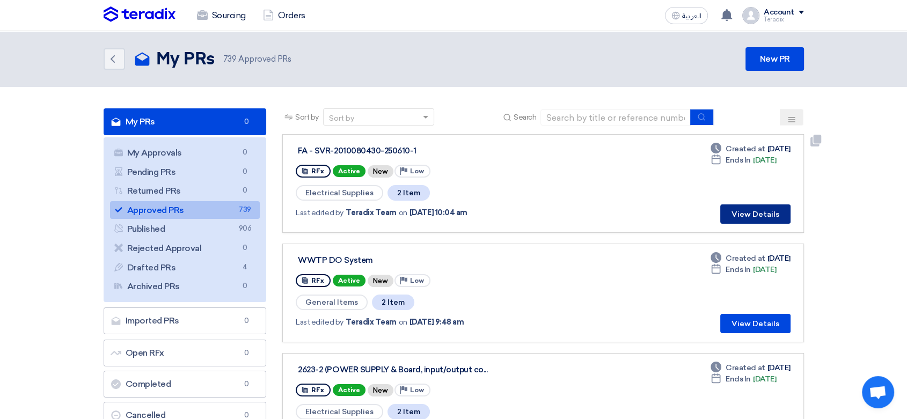
click at [760, 217] on button "View Details" at bounding box center [755, 214] width 70 height 19
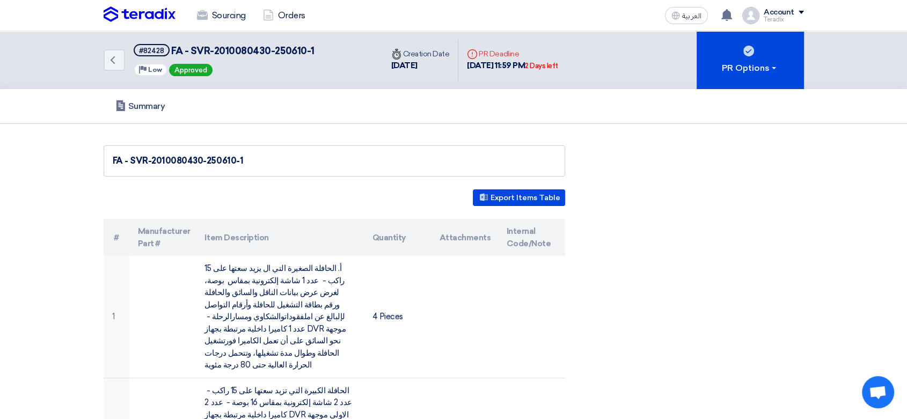
click at [150, 8] on img at bounding box center [140, 14] width 72 height 16
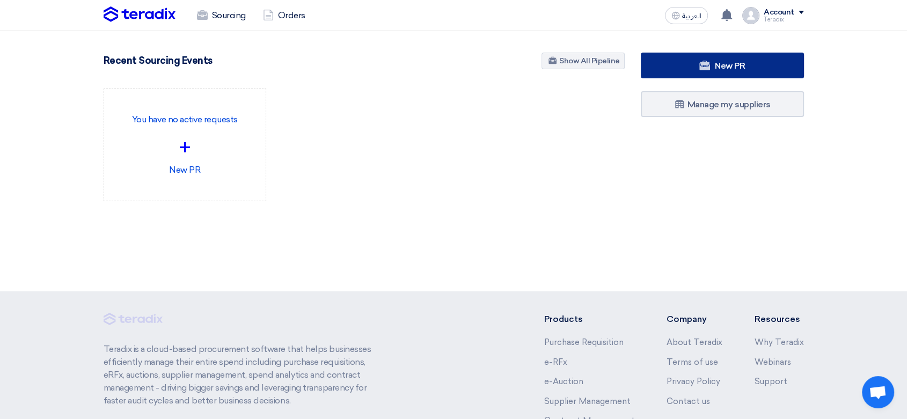
click at [759, 73] on link "New PR" at bounding box center [722, 66] width 163 height 26
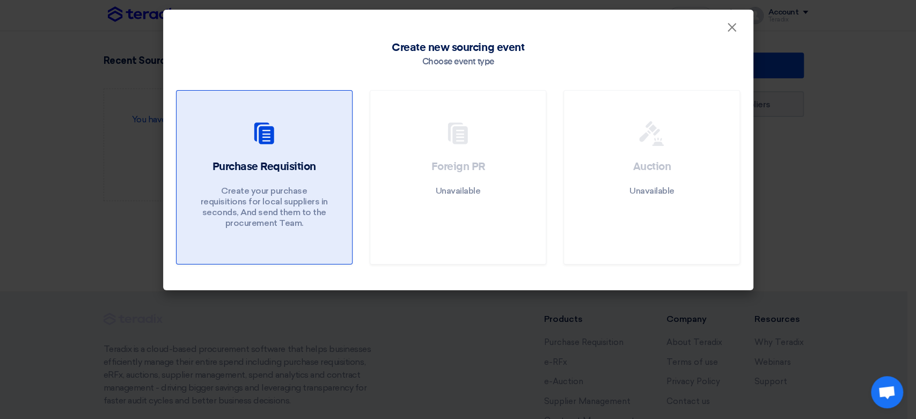
click at [265, 119] on link "Purchase Requisition Create your purchase requisitions for local suppliers in s…" at bounding box center [264, 177] width 177 height 174
